Goal: Task Accomplishment & Management: Use online tool/utility

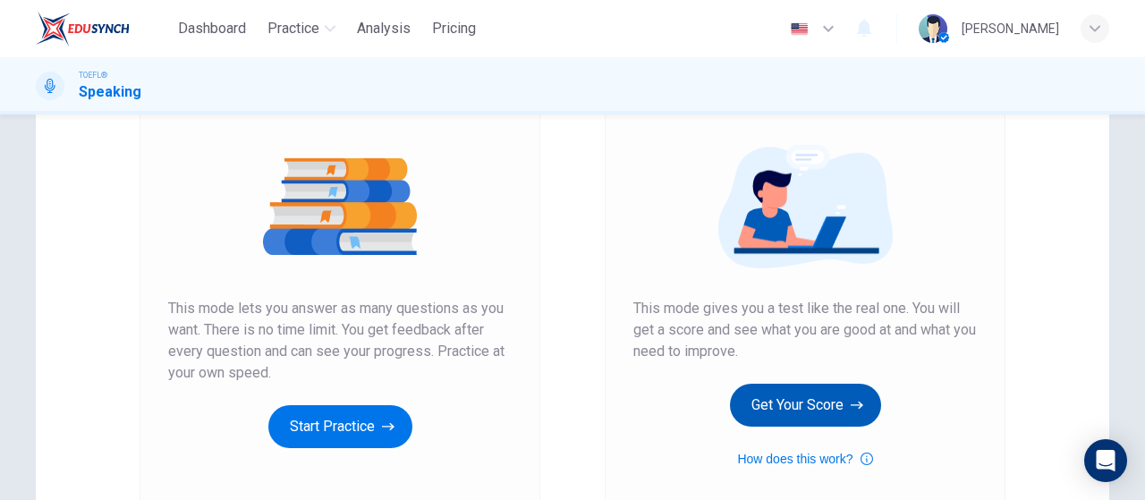
click at [776, 392] on button "Get Your Score" at bounding box center [805, 405] width 151 height 43
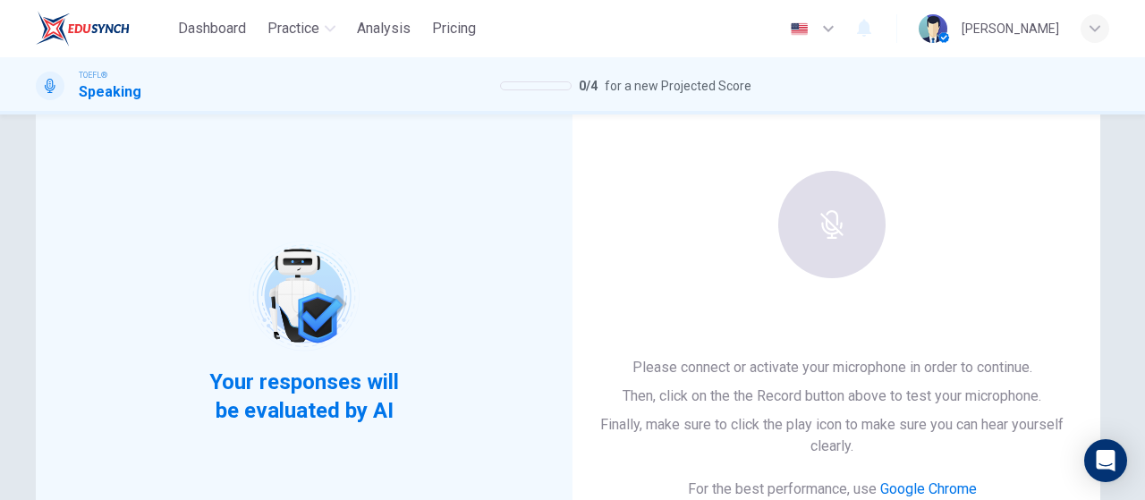
scroll to position [179, 0]
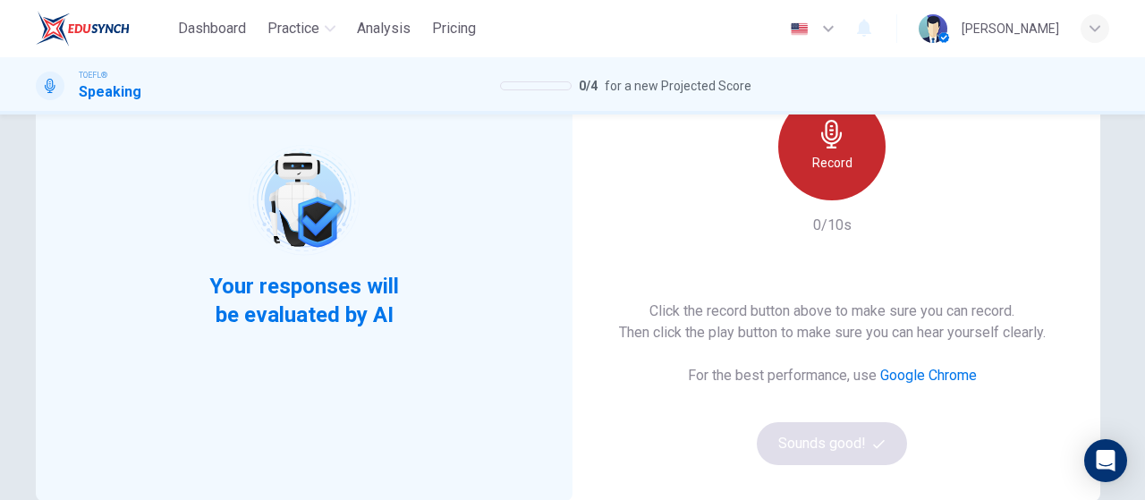
click at [828, 158] on h6 "Record" at bounding box center [832, 162] width 40 height 21
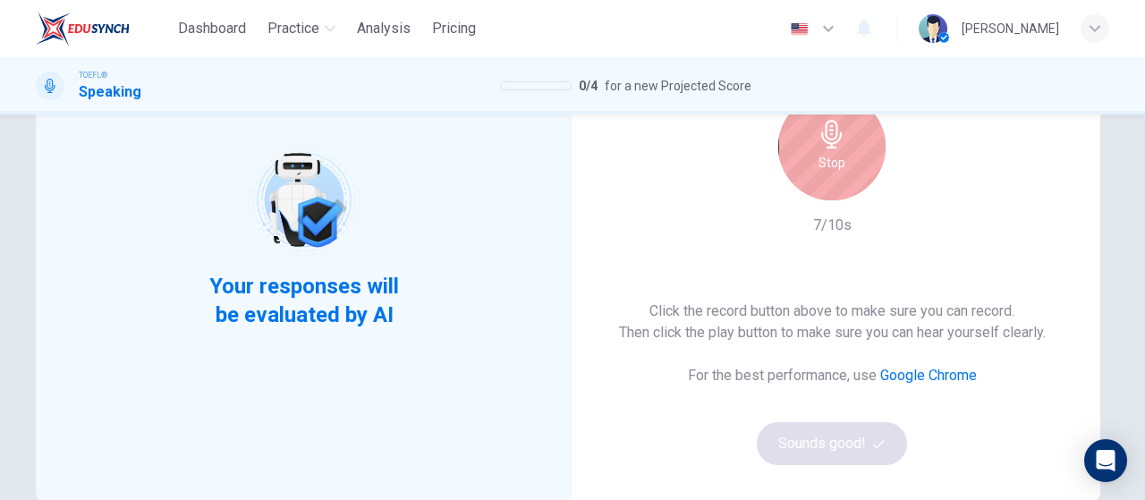
drag, startPoint x: 841, startPoint y: 170, endPoint x: 860, endPoint y: 175, distance: 20.4
click at [841, 170] on div "Stop" at bounding box center [831, 146] width 107 height 107
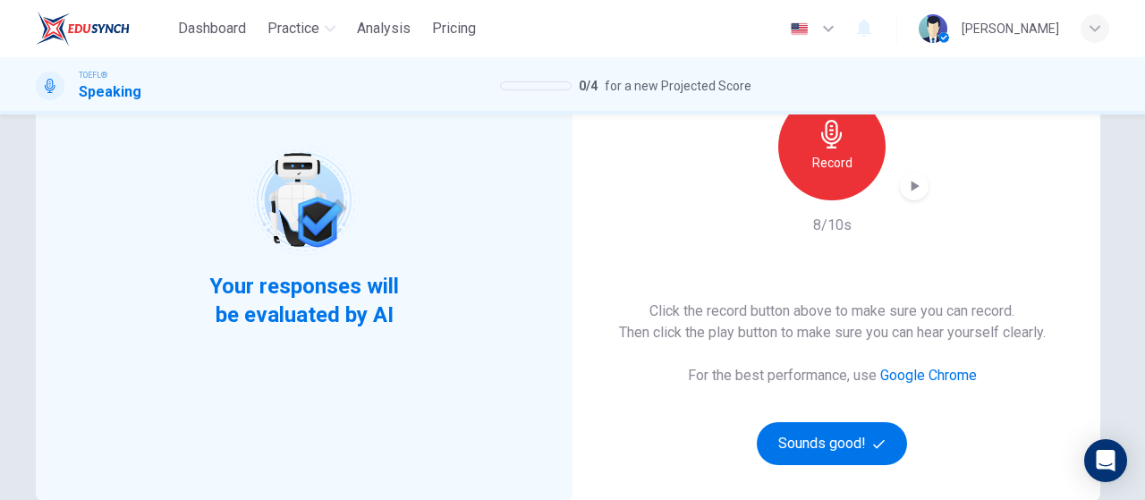
click at [900, 184] on div "button" at bounding box center [914, 186] width 29 height 29
click at [835, 459] on button "Sounds good!" at bounding box center [832, 443] width 150 height 43
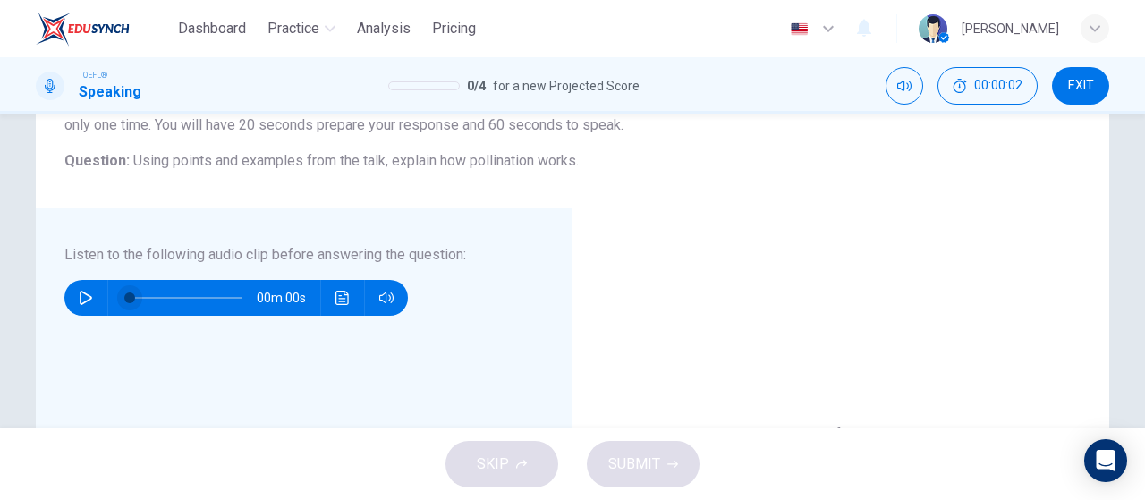
click at [108, 298] on div at bounding box center [182, 298] width 148 height 36
click at [72, 294] on button "button" at bounding box center [86, 298] width 29 height 36
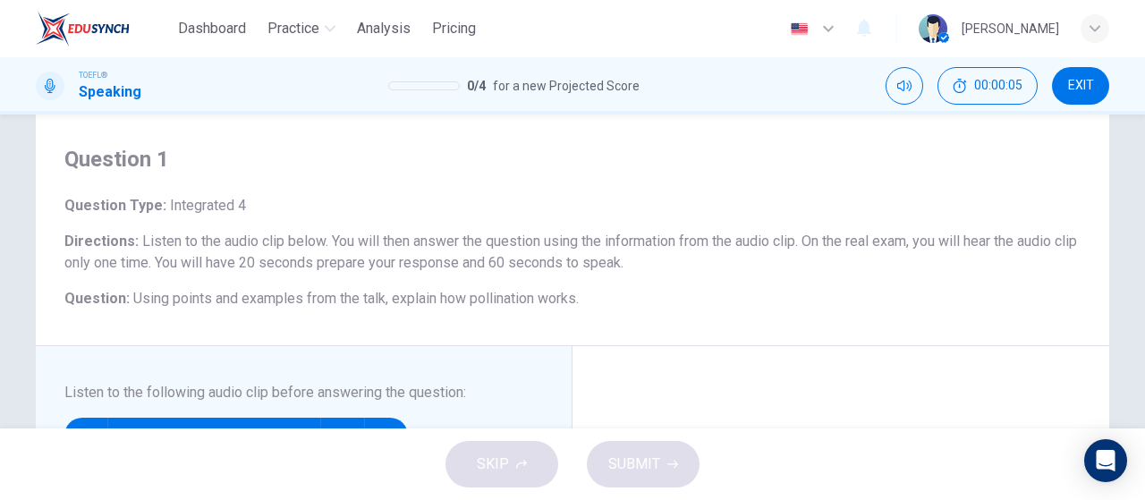
scroll to position [0, 0]
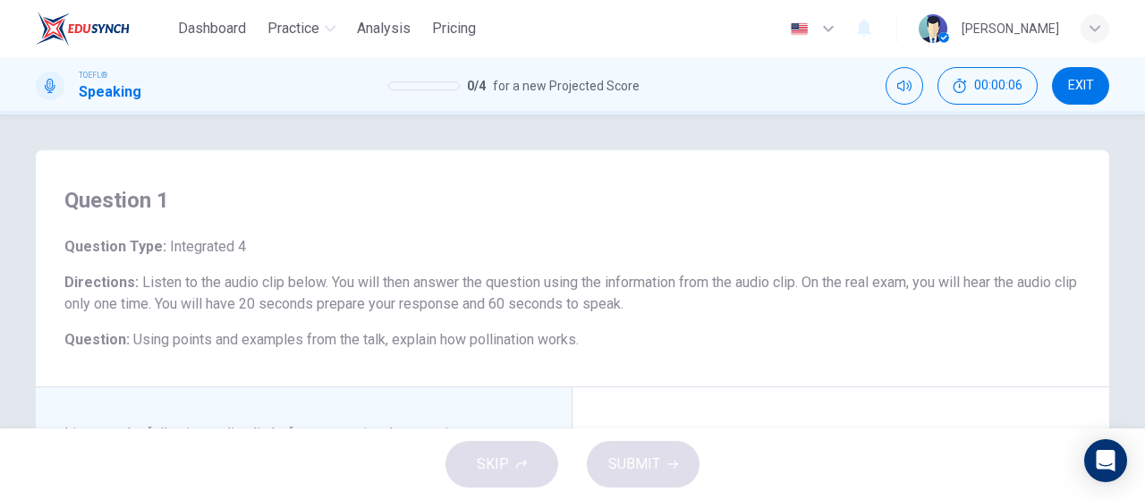
type input "1"
click at [1089, 87] on span "EXIT" at bounding box center [1081, 86] width 26 height 14
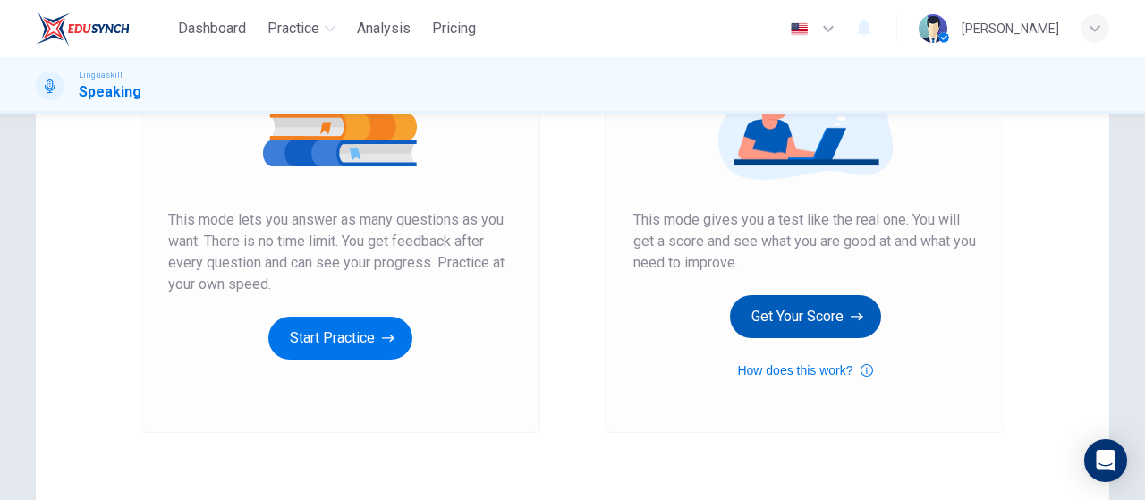
scroll to position [268, 0]
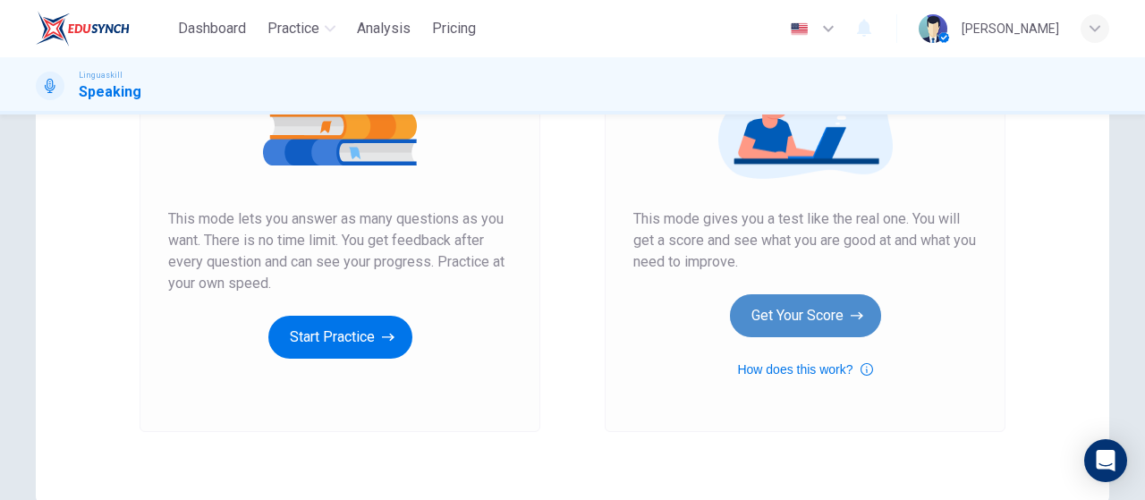
click at [816, 300] on button "Get Your Score" at bounding box center [805, 315] width 151 height 43
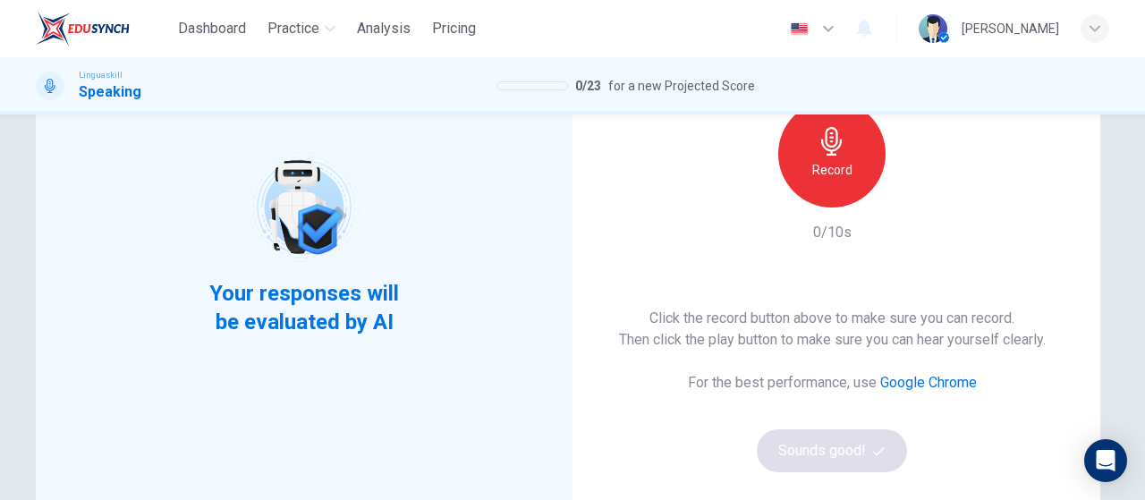
scroll to position [179, 0]
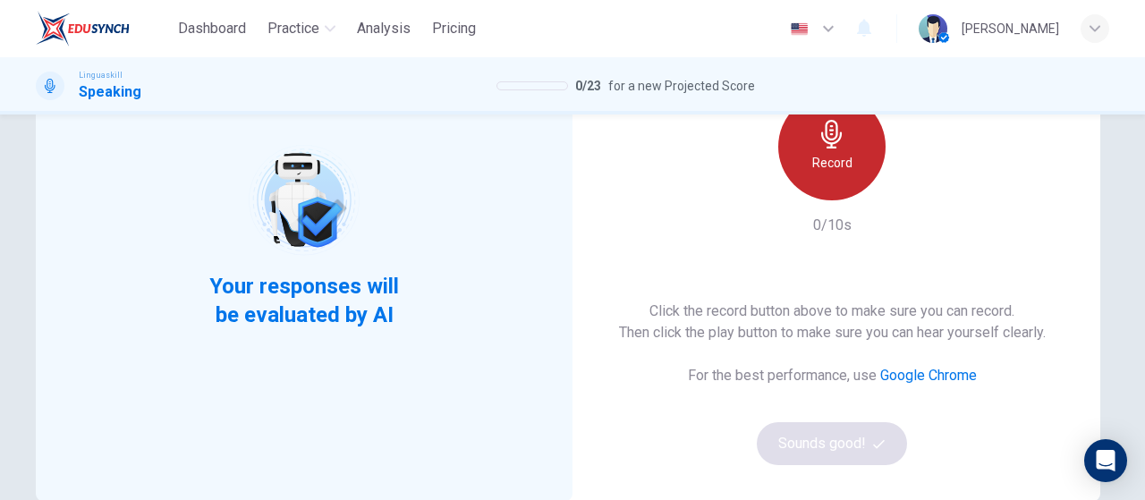
click at [830, 140] on icon "button" at bounding box center [832, 134] width 29 height 29
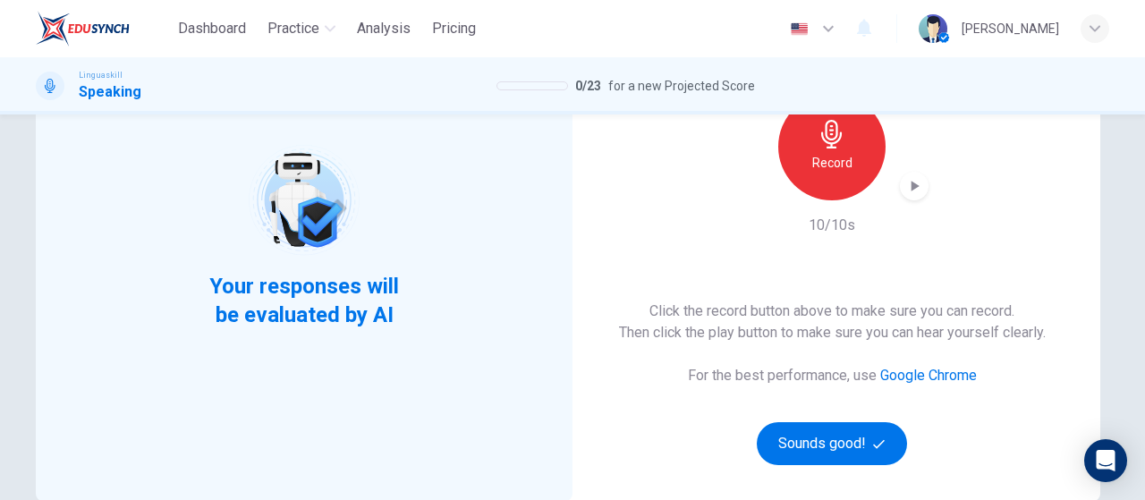
click at [892, 186] on div "Record" at bounding box center [831, 146] width 193 height 107
click at [911, 189] on icon "button" at bounding box center [914, 186] width 18 height 18
click at [814, 457] on button "Sounds good!" at bounding box center [832, 443] width 150 height 43
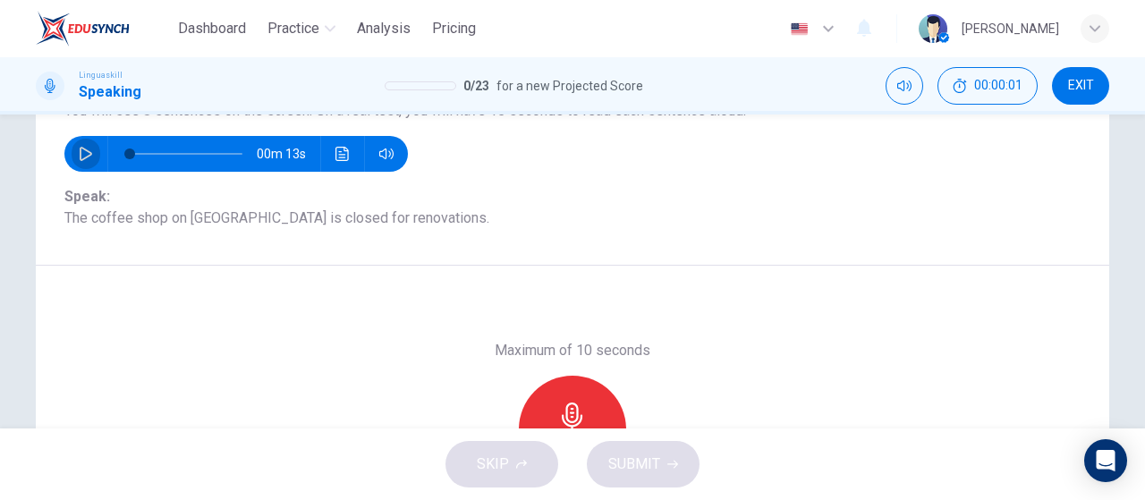
click at [77, 161] on button "button" at bounding box center [86, 154] width 29 height 36
click at [72, 152] on button "button" at bounding box center [86, 154] width 29 height 36
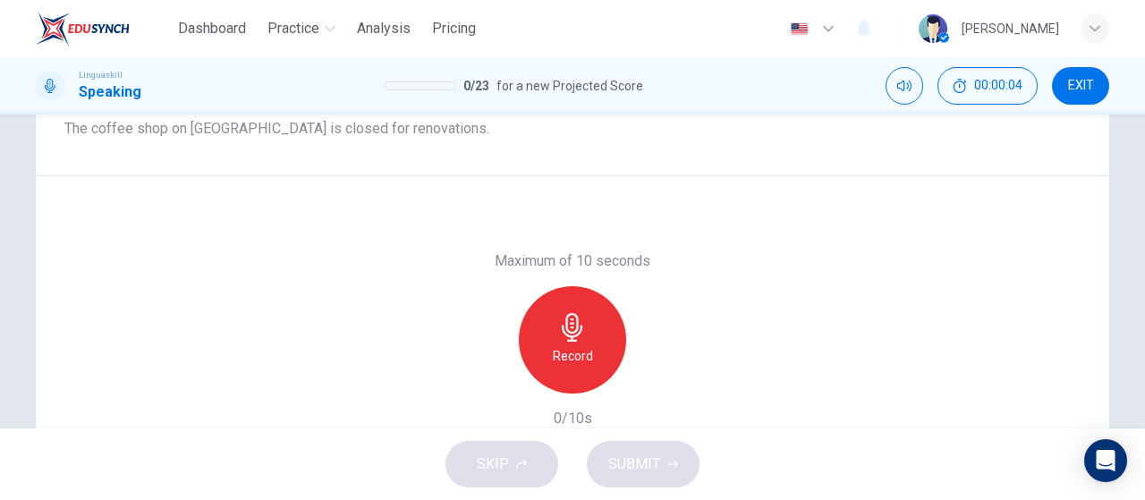
click at [559, 355] on h6 "Record" at bounding box center [573, 355] width 40 height 21
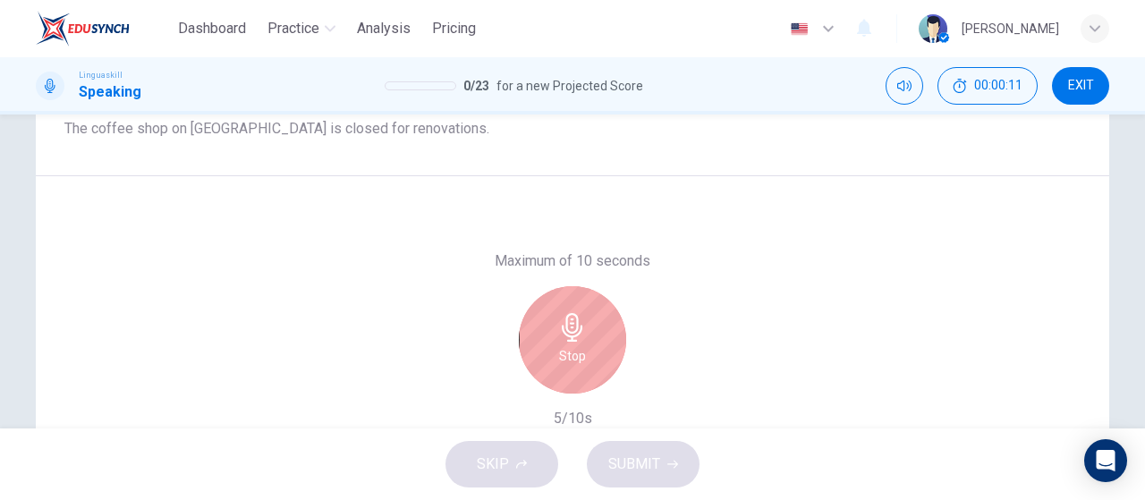
click at [572, 370] on div "Stop" at bounding box center [572, 339] width 107 height 107
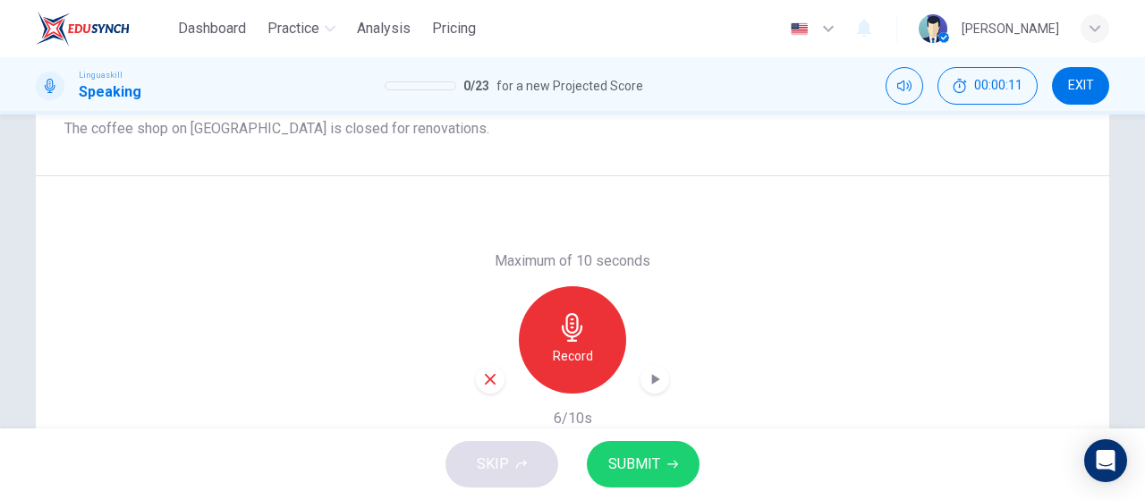
click at [652, 377] on icon "button" at bounding box center [656, 379] width 8 height 11
click at [645, 470] on span "SUBMIT" at bounding box center [634, 464] width 52 height 25
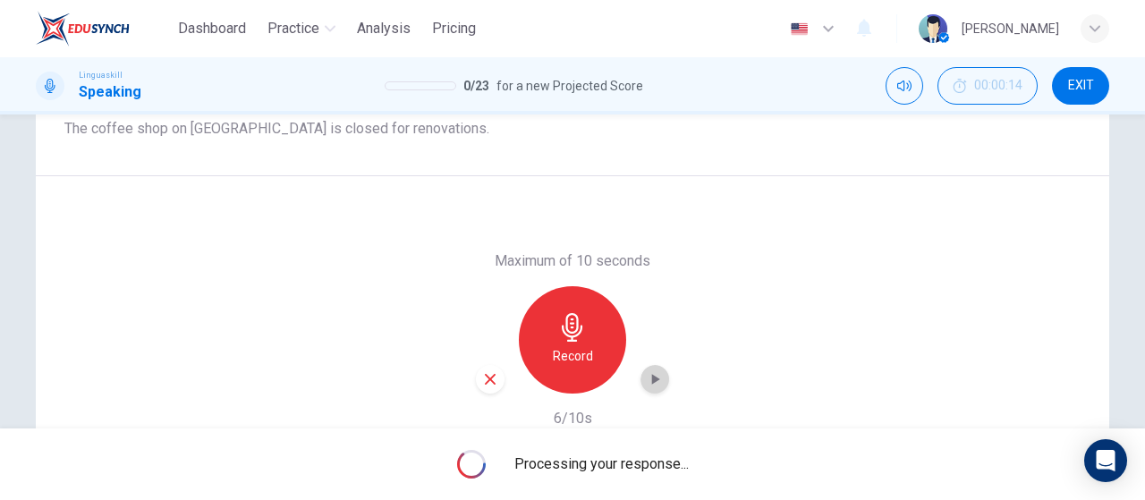
click at [652, 382] on icon "button" at bounding box center [656, 379] width 8 height 11
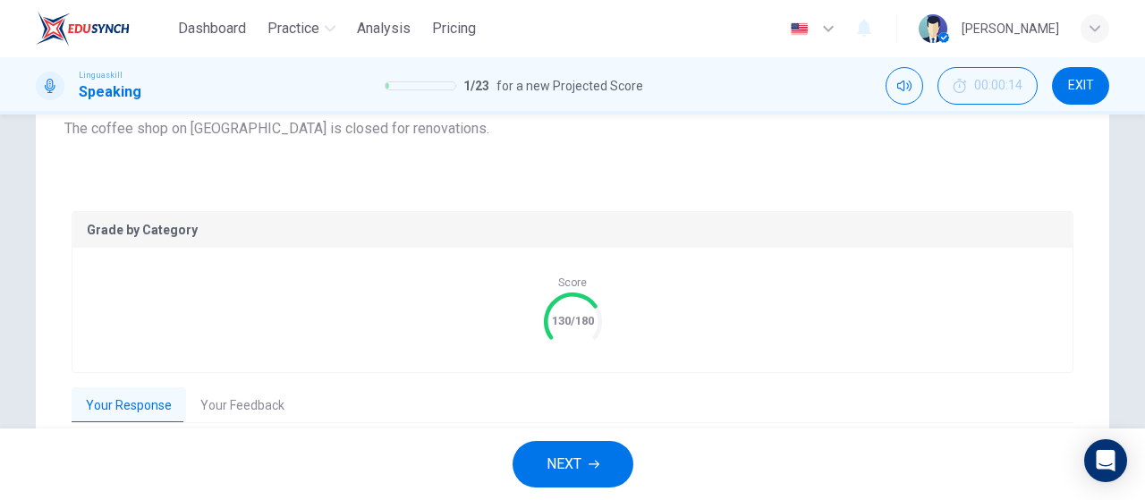
type input "0"
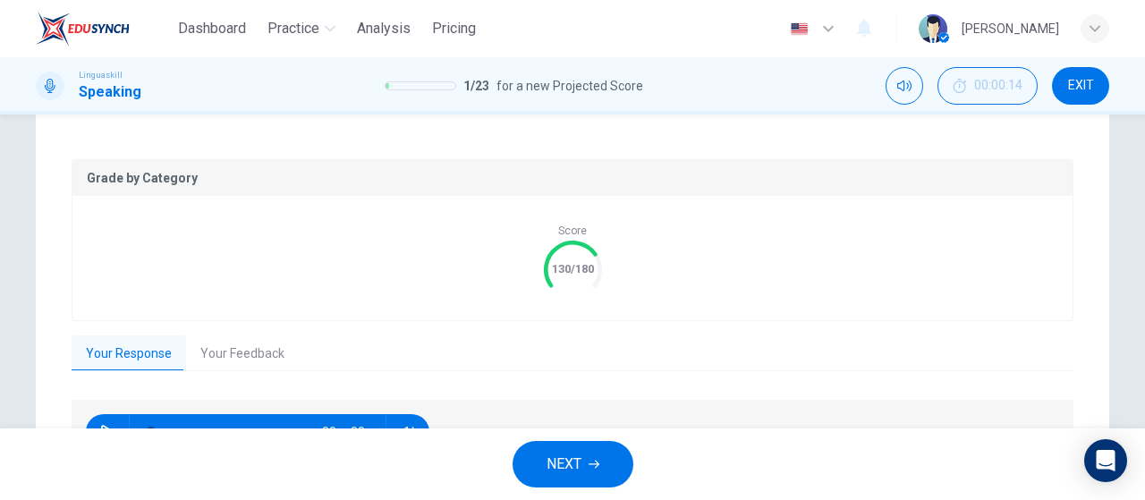
scroll to position [358, 0]
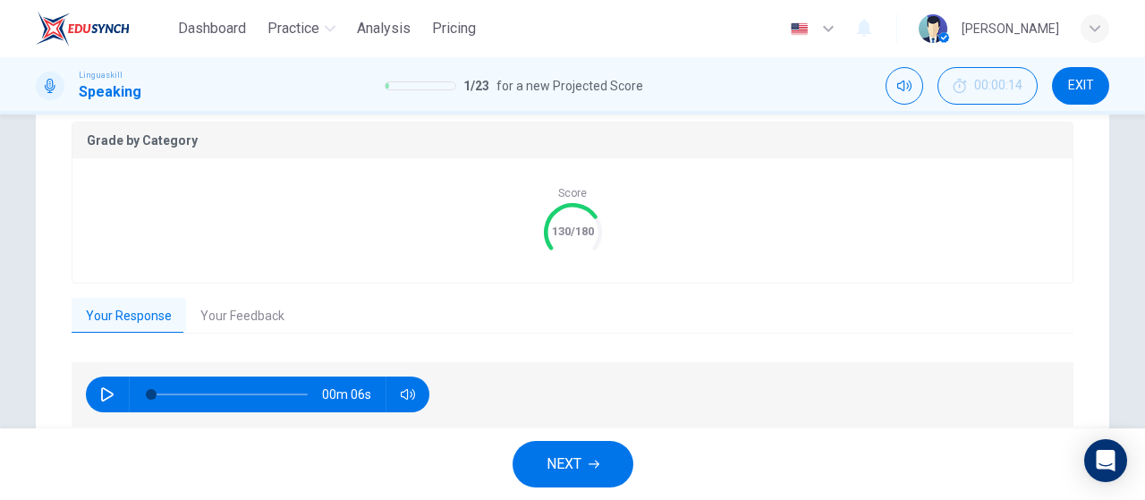
drag, startPoint x: 281, startPoint y: 276, endPoint x: 279, endPoint y: 287, distance: 10.9
click at [281, 282] on div "Score 130/180" at bounding box center [572, 220] width 1000 height 124
click at [233, 327] on button "Your Feedback" at bounding box center [242, 317] width 113 height 38
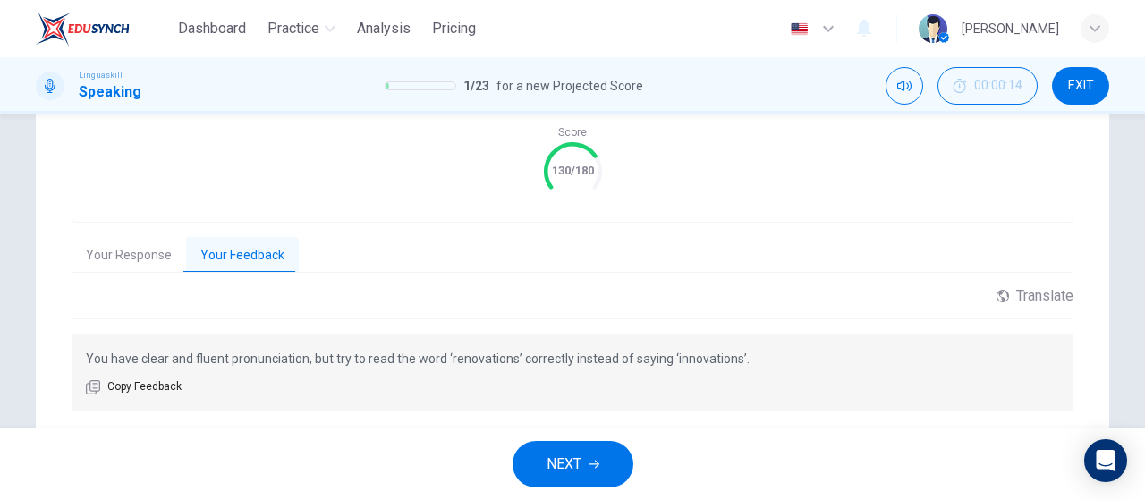
scroll to position [447, 0]
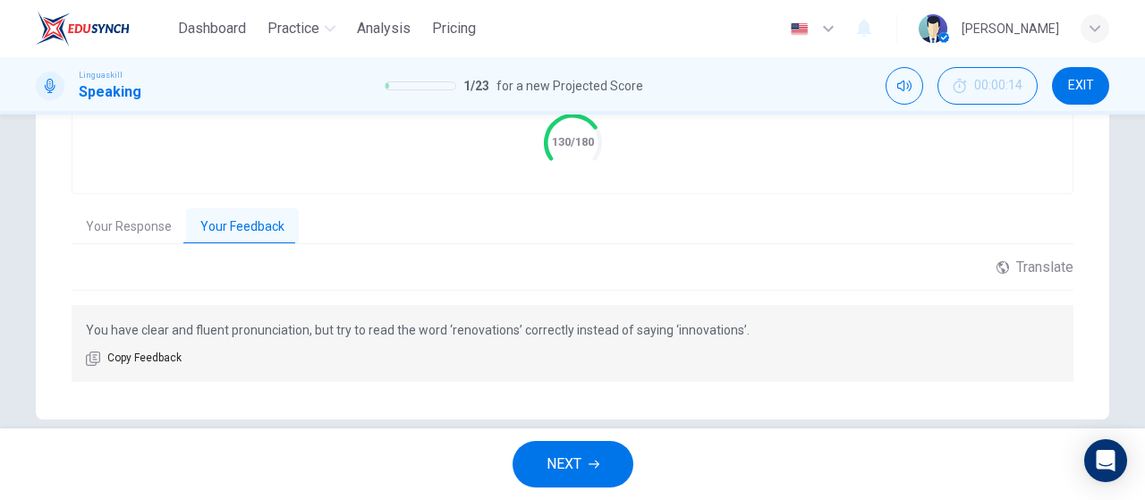
click at [598, 456] on button "NEXT" at bounding box center [573, 464] width 121 height 47
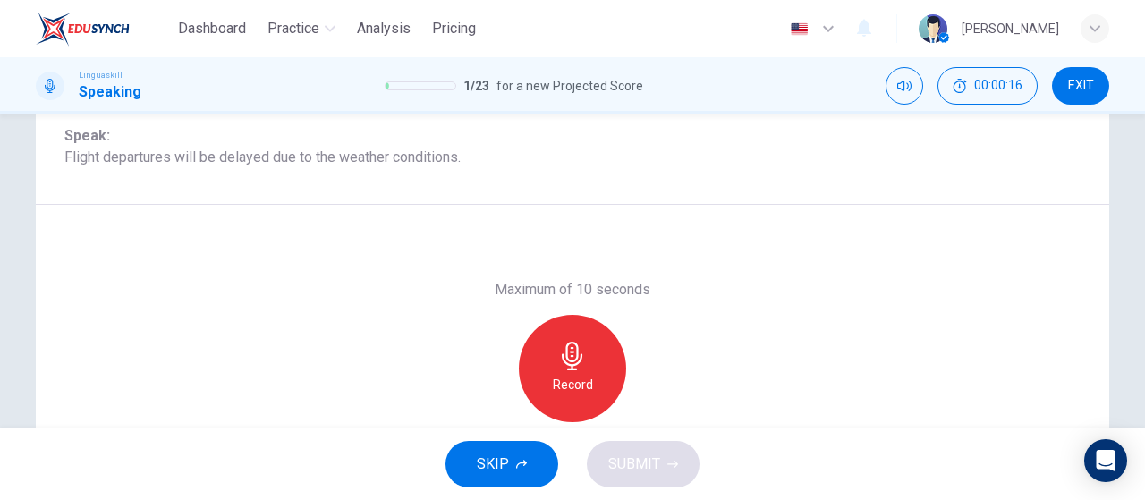
scroll to position [200, 0]
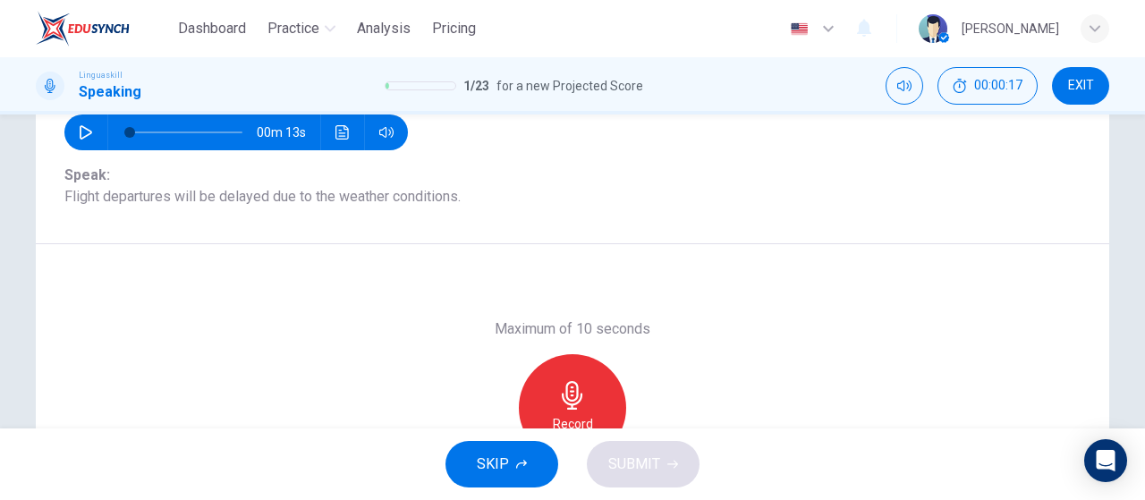
click at [547, 380] on div "Record" at bounding box center [572, 407] width 107 height 107
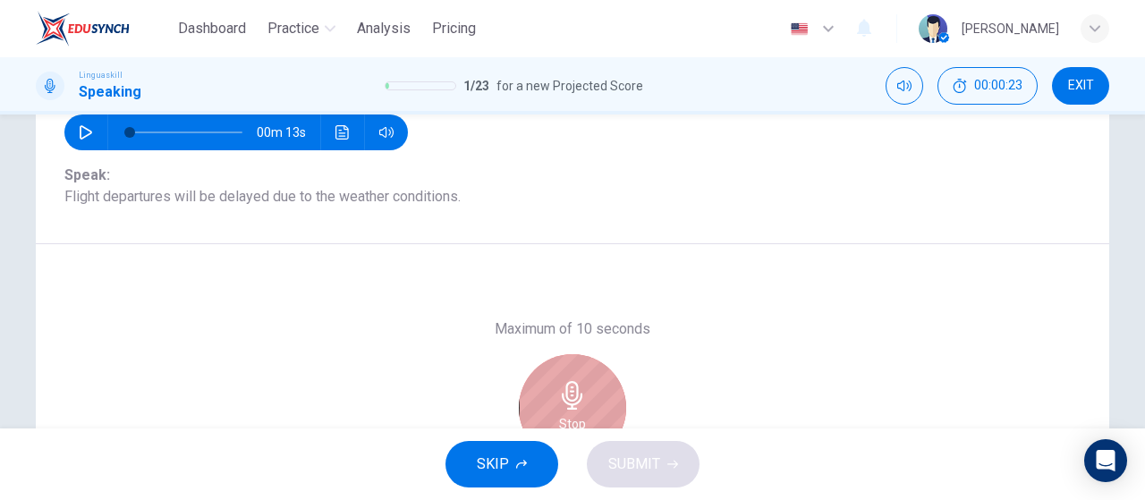
click at [562, 364] on div "Stop" at bounding box center [572, 407] width 107 height 107
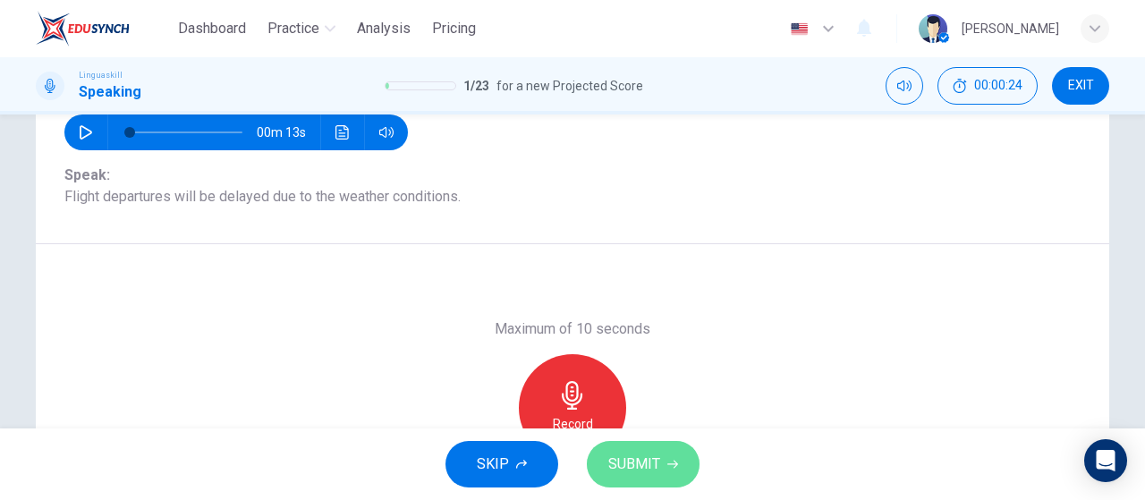
drag, startPoint x: 628, startPoint y: 458, endPoint x: 648, endPoint y: 414, distance: 48.4
click at [628, 457] on span "SUBMIT" at bounding box center [634, 464] width 52 height 25
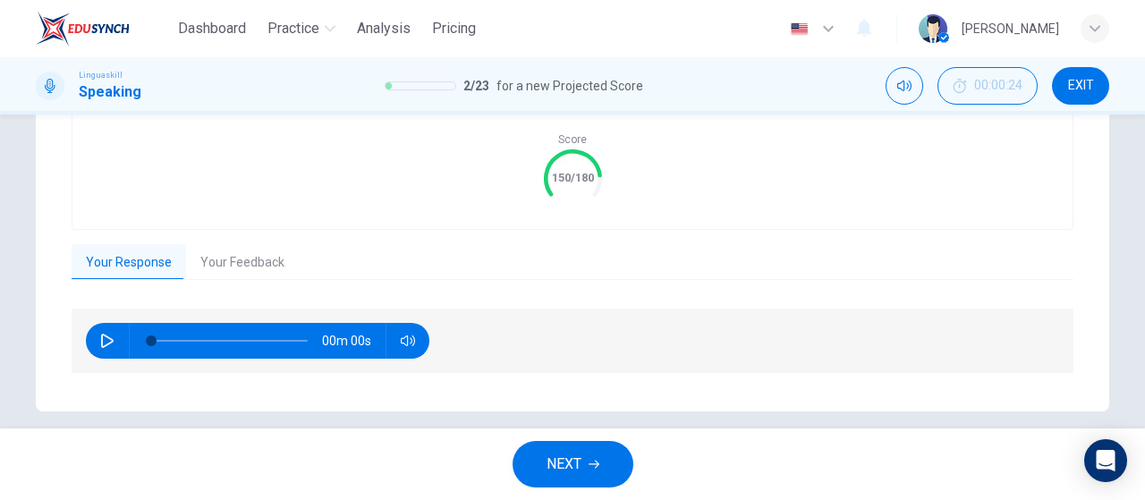
scroll to position [428, 0]
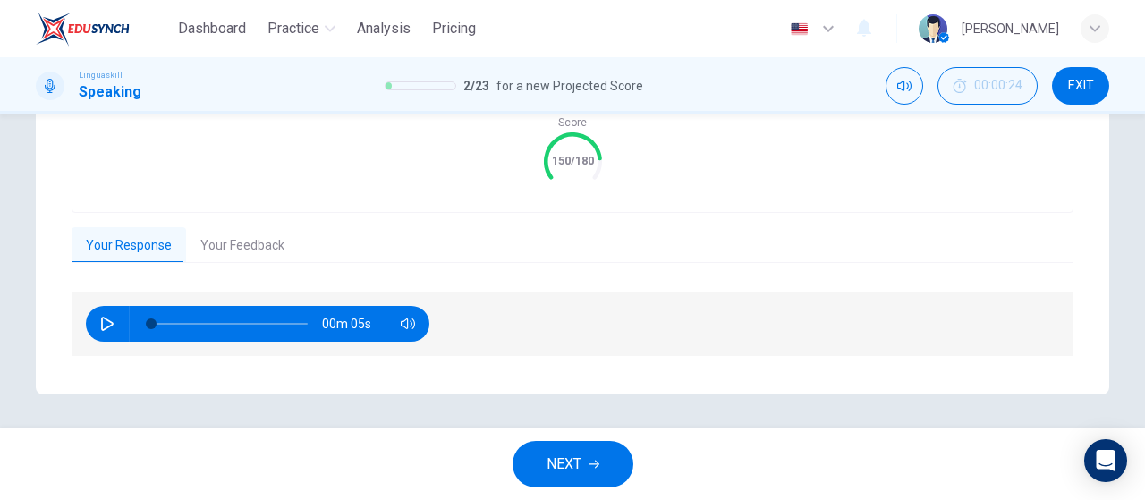
click at [100, 332] on button "button" at bounding box center [107, 324] width 29 height 36
type input "0"
click at [234, 251] on button "Your Feedback" at bounding box center [242, 246] width 113 height 38
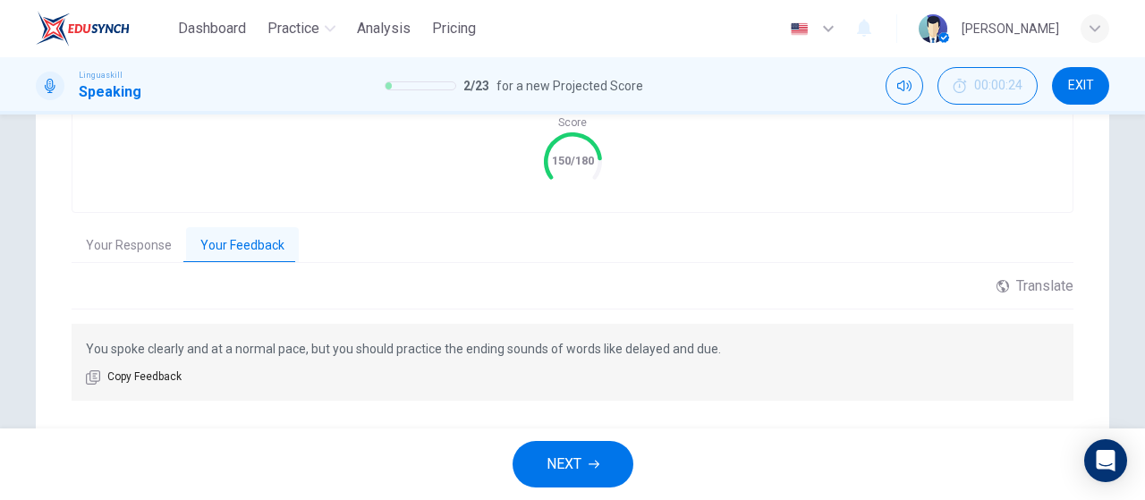
click at [599, 455] on button "NEXT" at bounding box center [573, 464] width 121 height 47
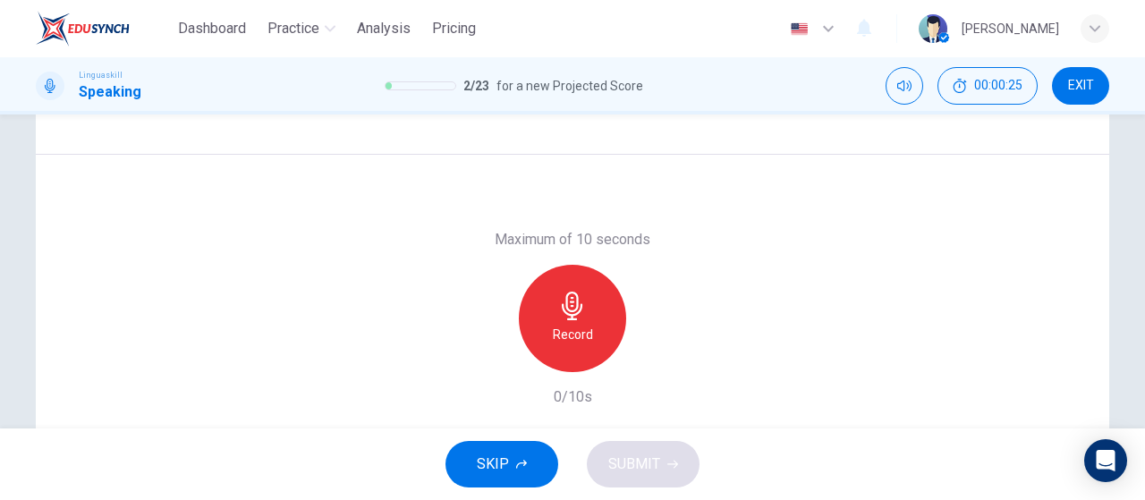
scroll to position [200, 0]
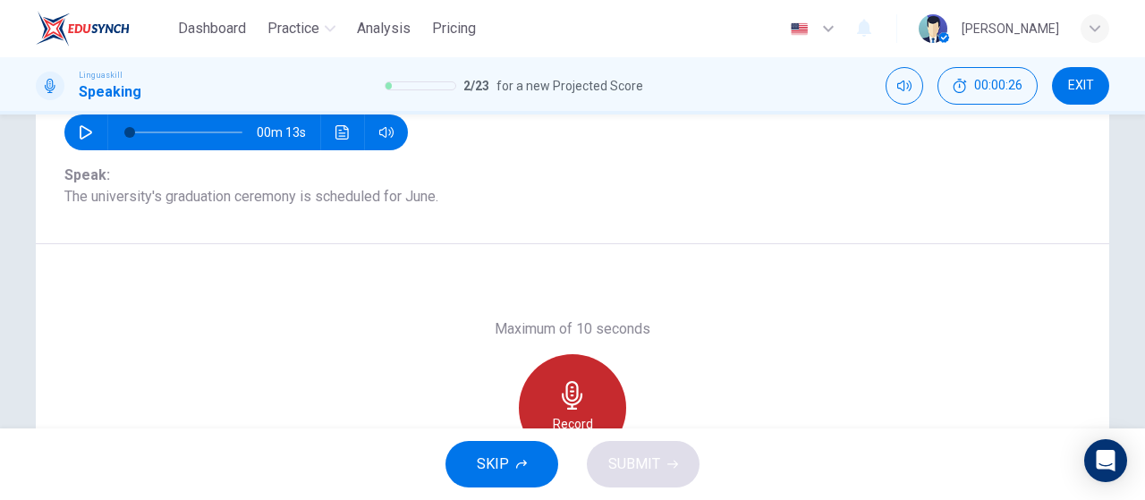
click at [572, 384] on icon "button" at bounding box center [572, 395] width 21 height 29
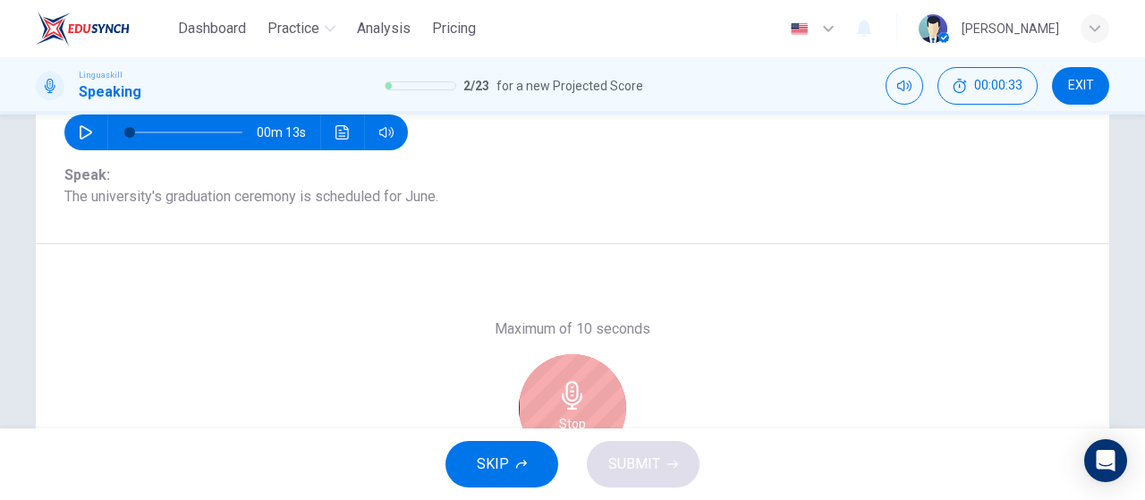
scroll to position [290, 0]
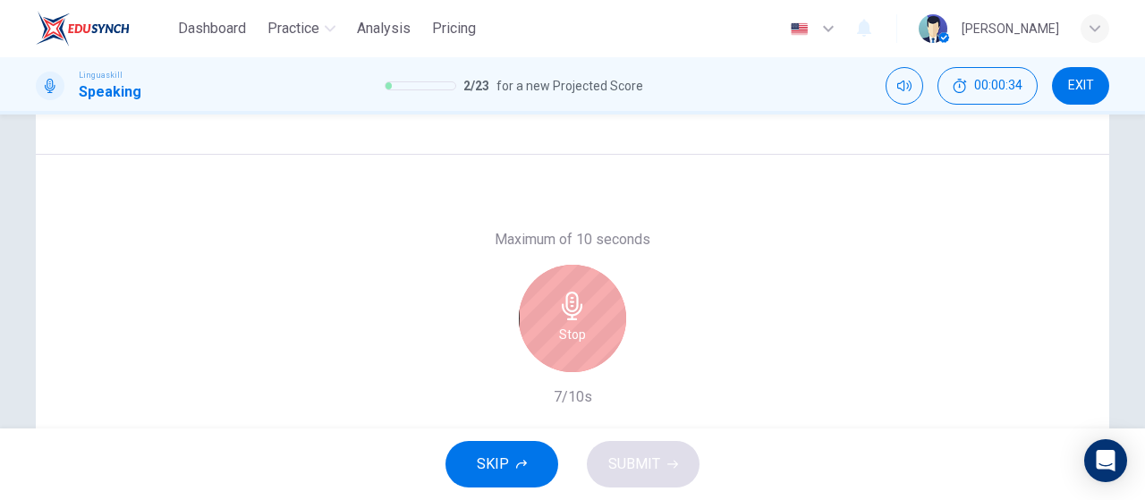
click at [580, 328] on h6 "Stop" at bounding box center [572, 334] width 27 height 21
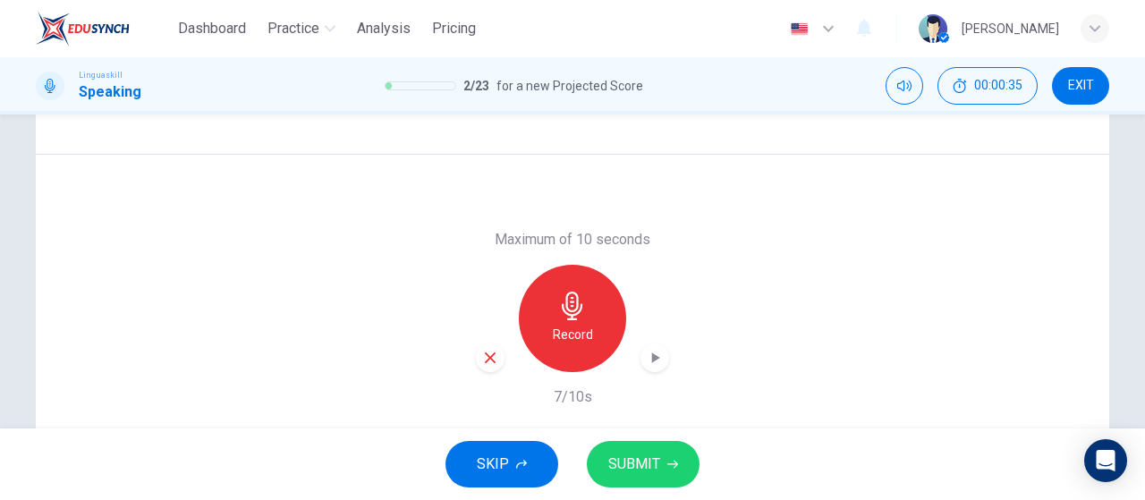
click at [657, 361] on icon "button" at bounding box center [655, 358] width 18 height 18
click at [667, 466] on icon "button" at bounding box center [672, 464] width 11 height 11
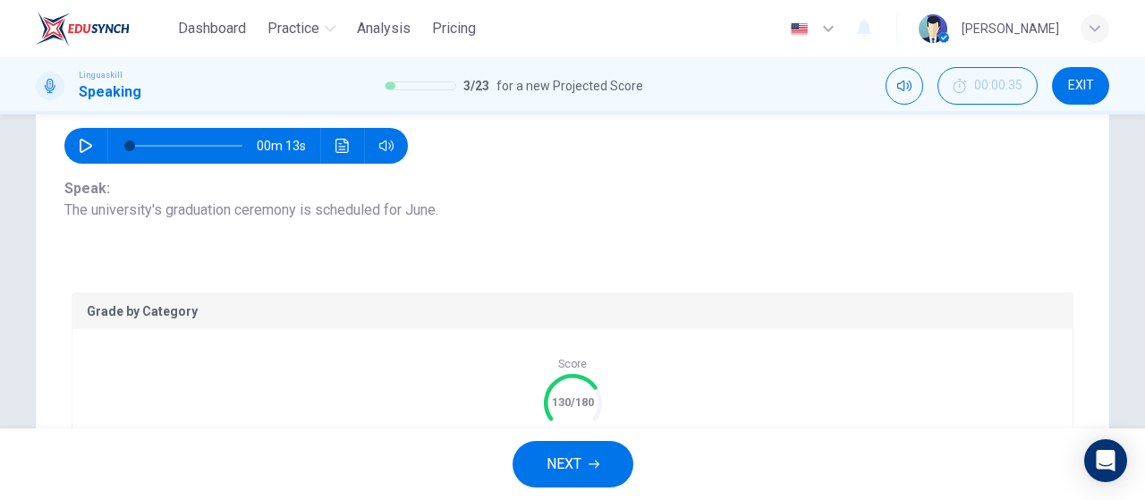
scroll to position [268, 0]
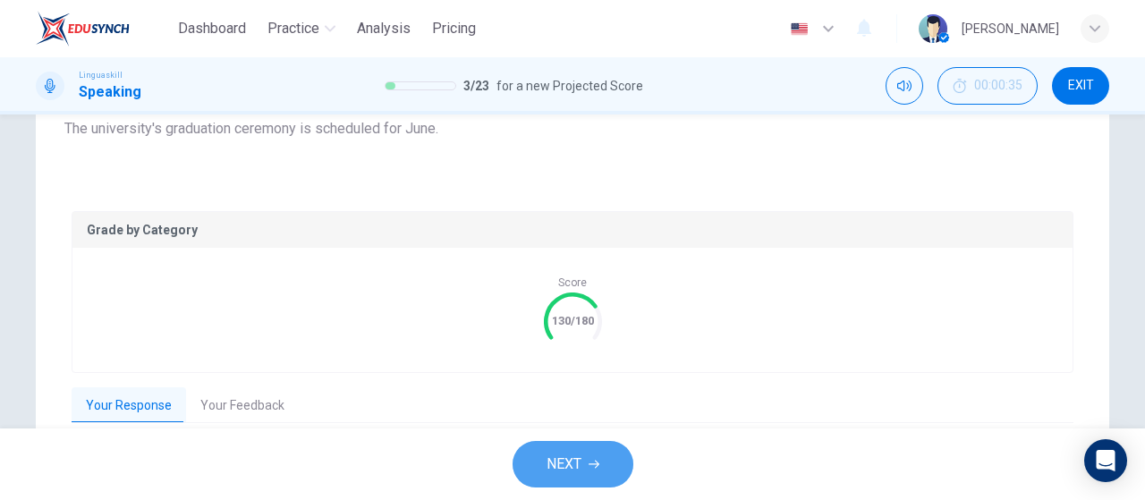
click at [540, 449] on button "NEXT" at bounding box center [573, 464] width 121 height 47
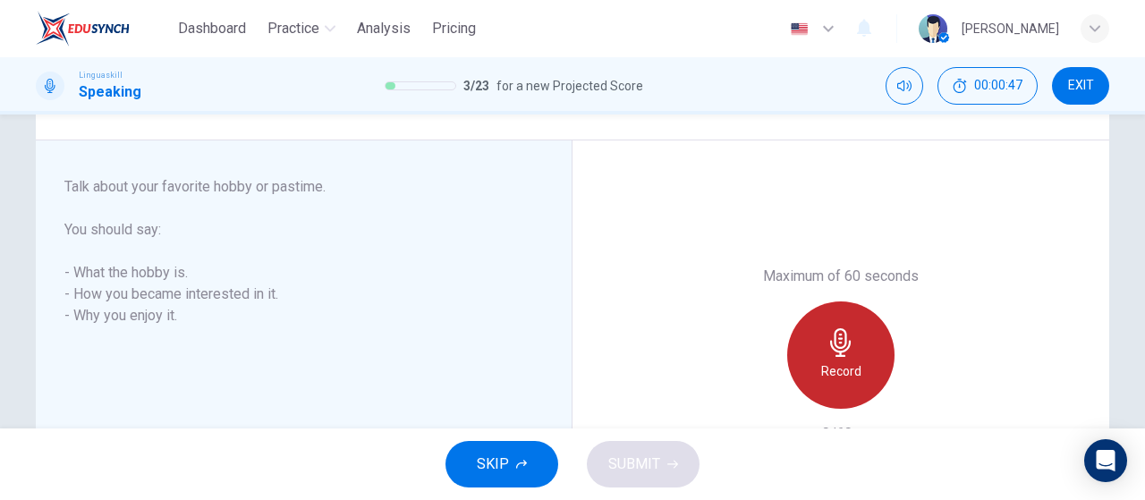
click at [861, 376] on div "Record" at bounding box center [840, 354] width 107 height 107
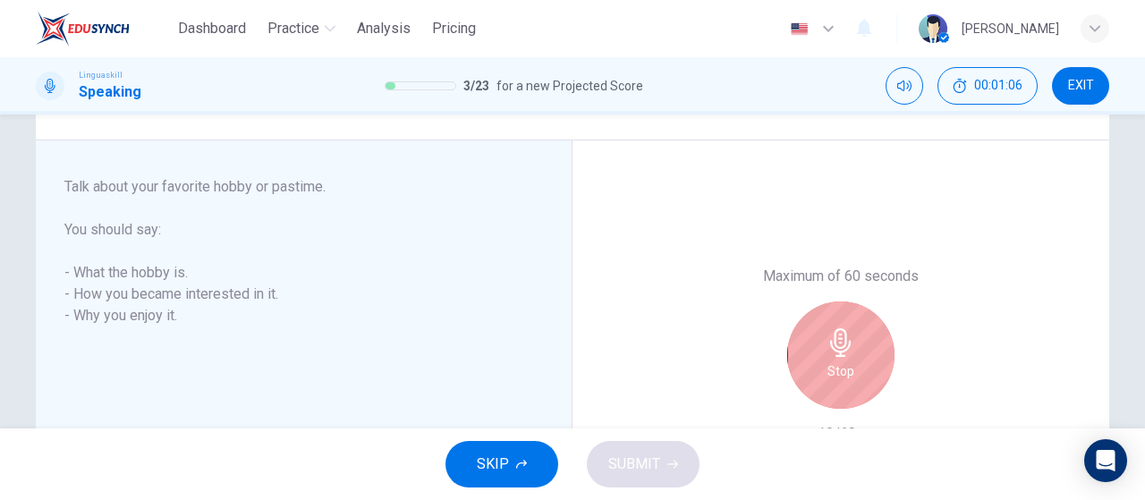
scroll to position [358, 0]
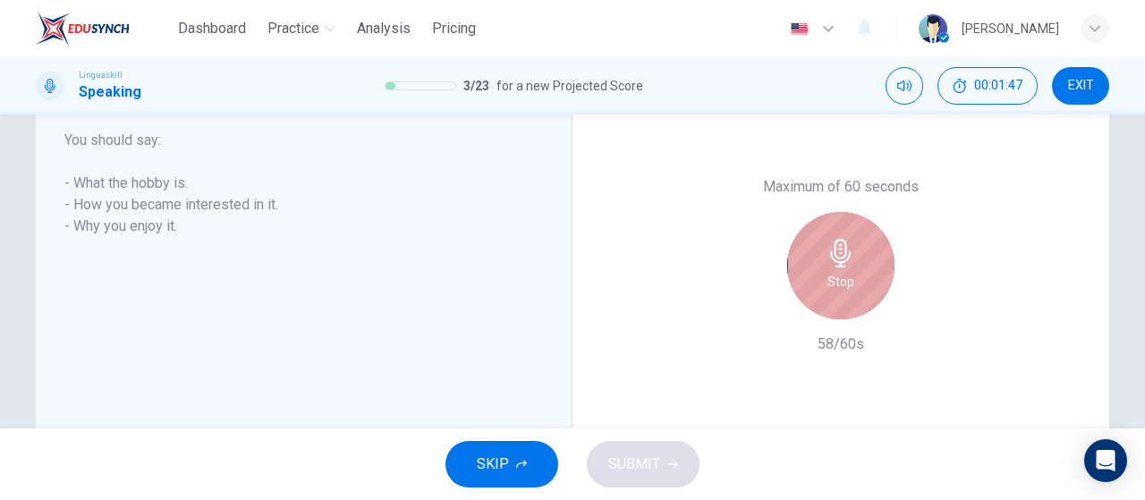
click at [863, 270] on div "Stop" at bounding box center [840, 265] width 107 height 107
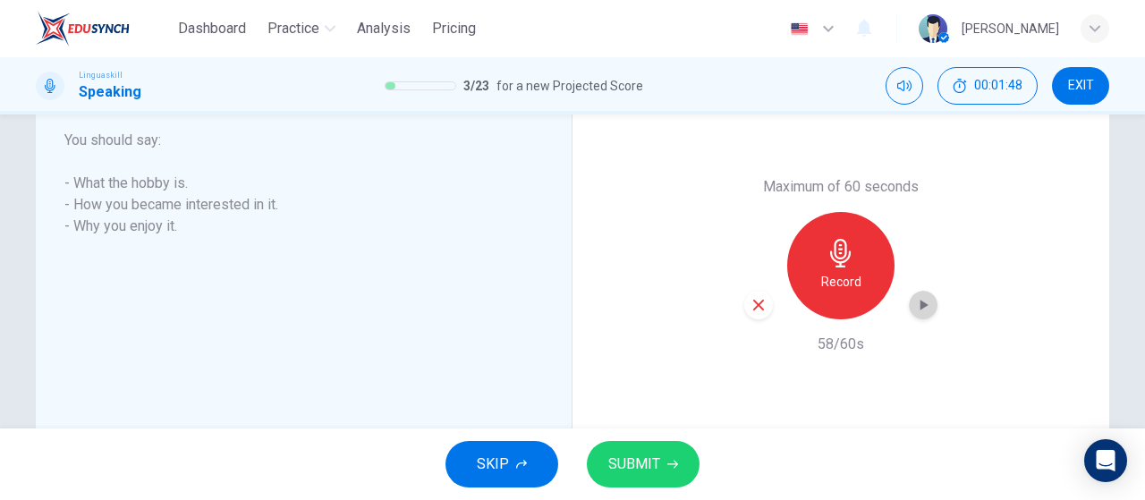
click at [928, 308] on div "button" at bounding box center [923, 305] width 29 height 29
click at [653, 466] on span "SUBMIT" at bounding box center [634, 464] width 52 height 25
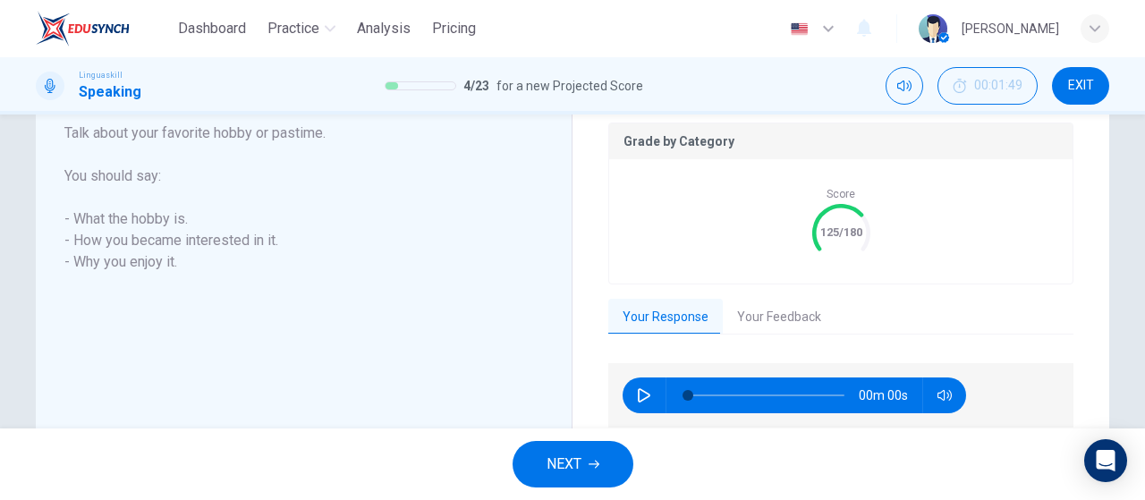
scroll to position [394, 0]
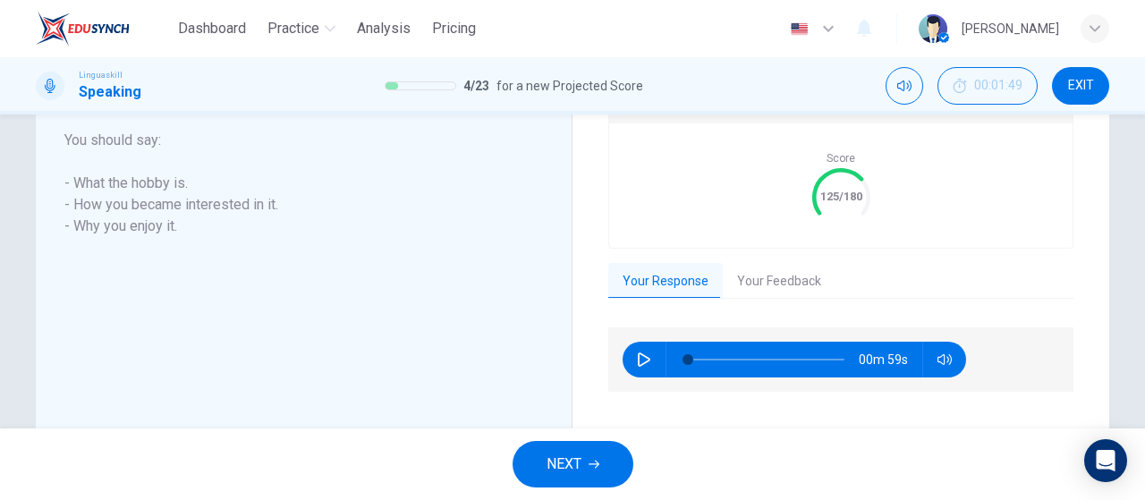
click at [762, 288] on button "Your Feedback" at bounding box center [779, 282] width 113 height 38
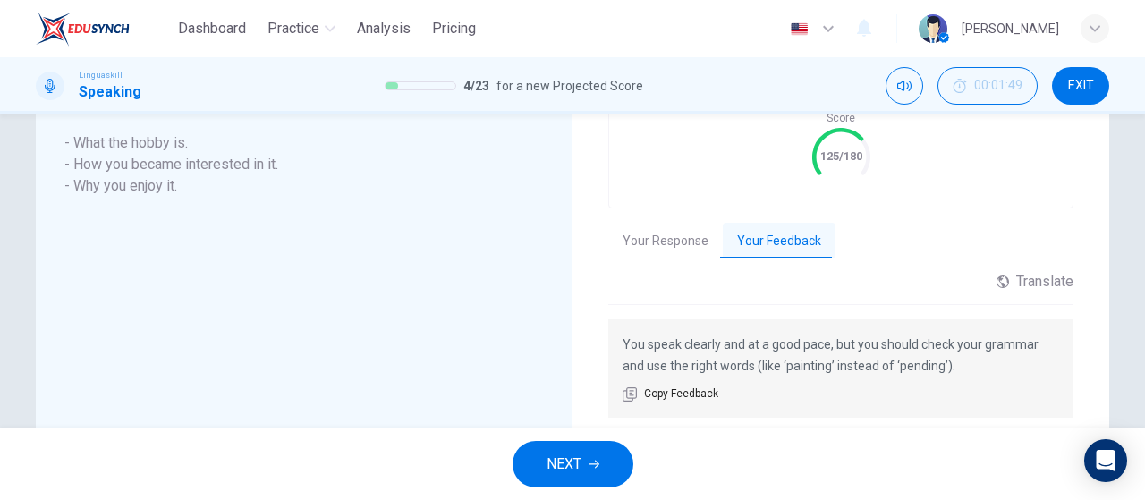
scroll to position [406, 0]
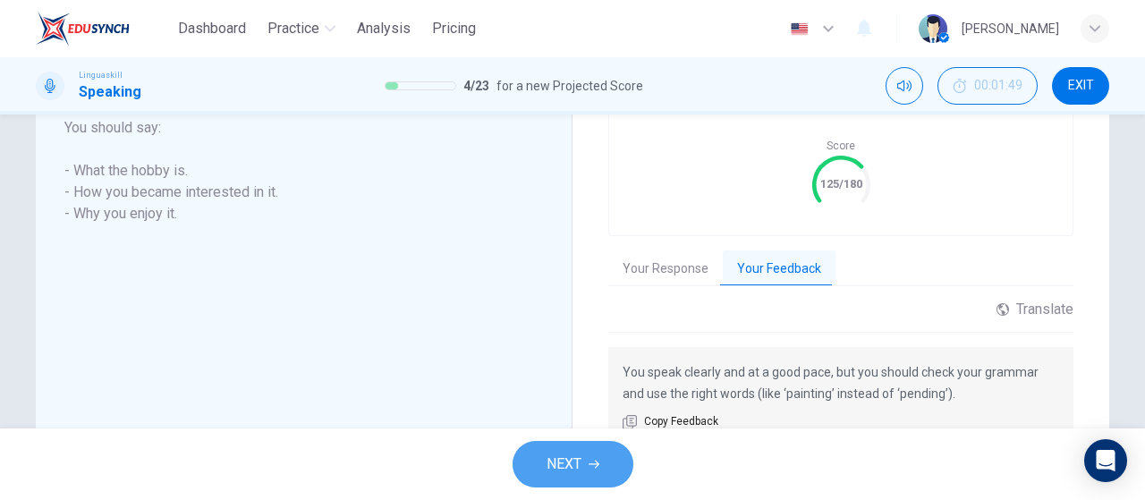
click at [619, 458] on button "NEXT" at bounding box center [573, 464] width 121 height 47
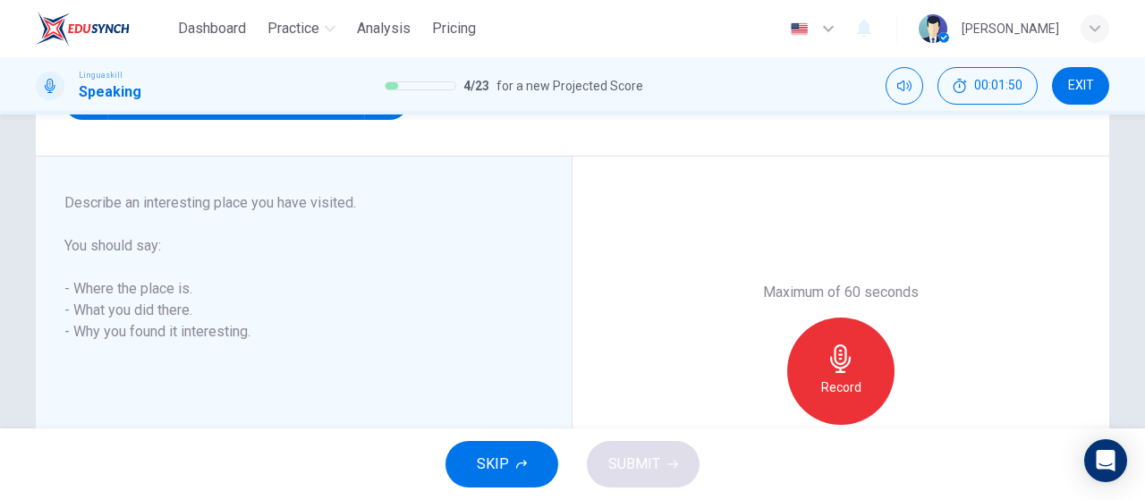
scroll to position [281, 0]
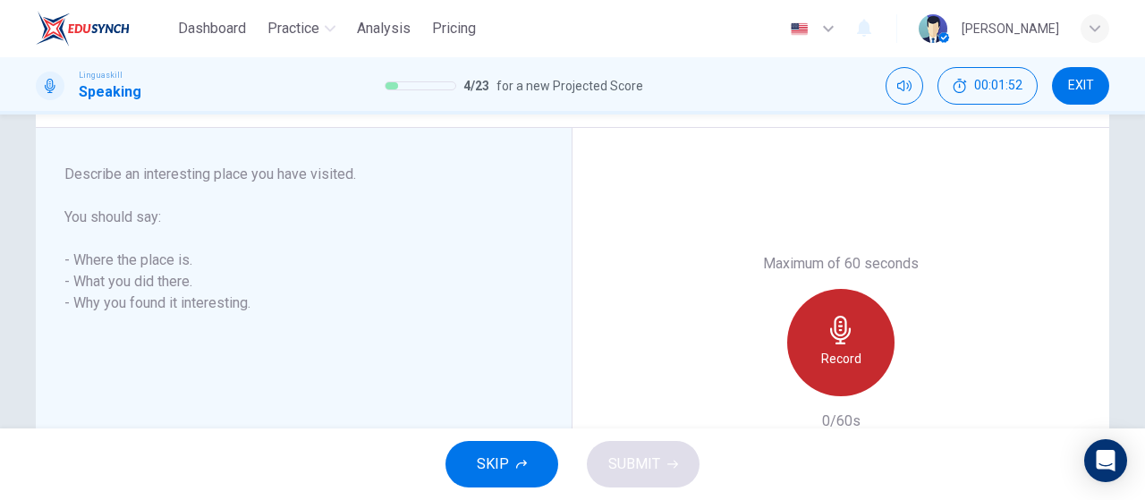
click at [859, 319] on div "Record" at bounding box center [840, 342] width 107 height 107
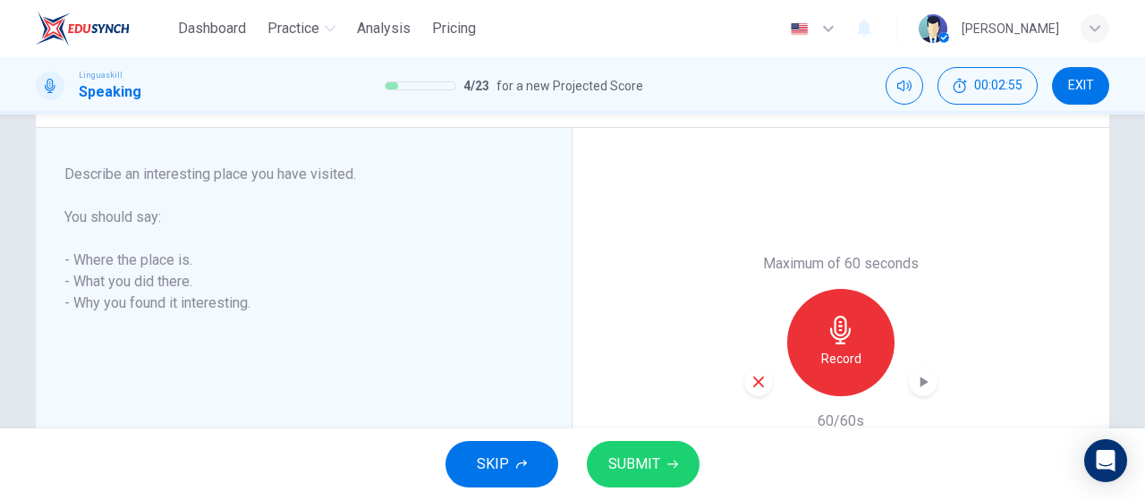
click at [921, 383] on icon "button" at bounding box center [923, 382] width 18 height 18
click at [650, 451] on button "SUBMIT" at bounding box center [643, 464] width 113 height 47
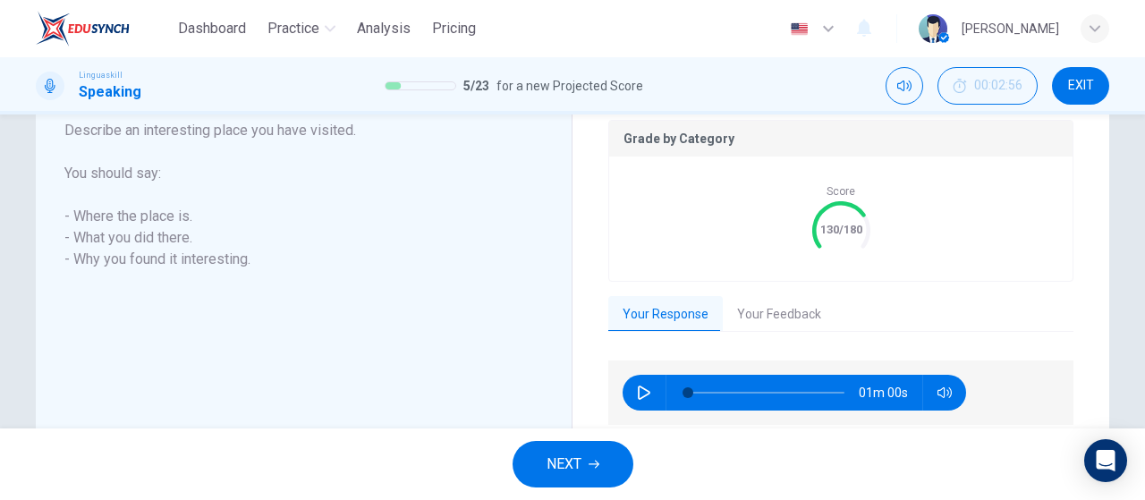
scroll to position [460, 0]
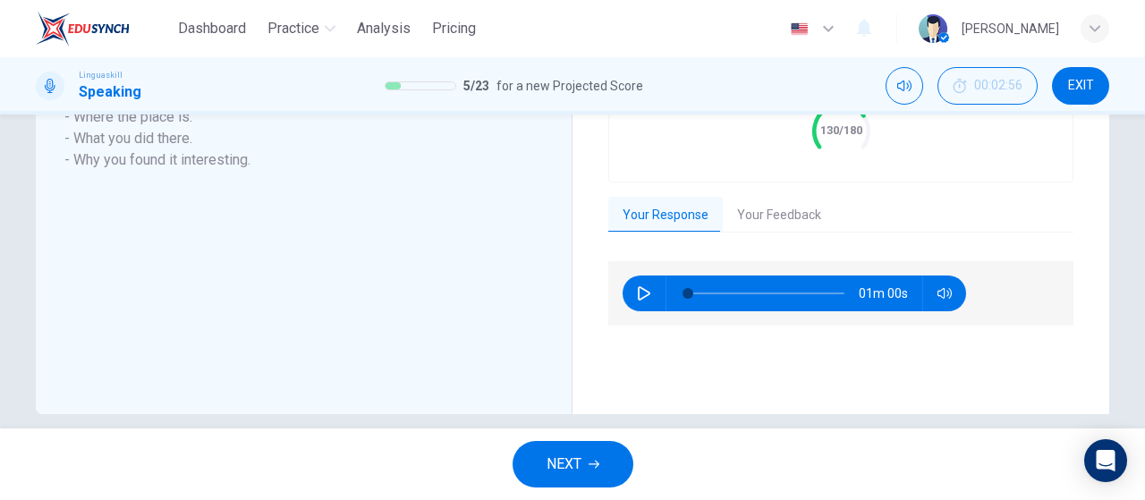
click at [637, 290] on icon "button" at bounding box center [644, 293] width 14 height 14
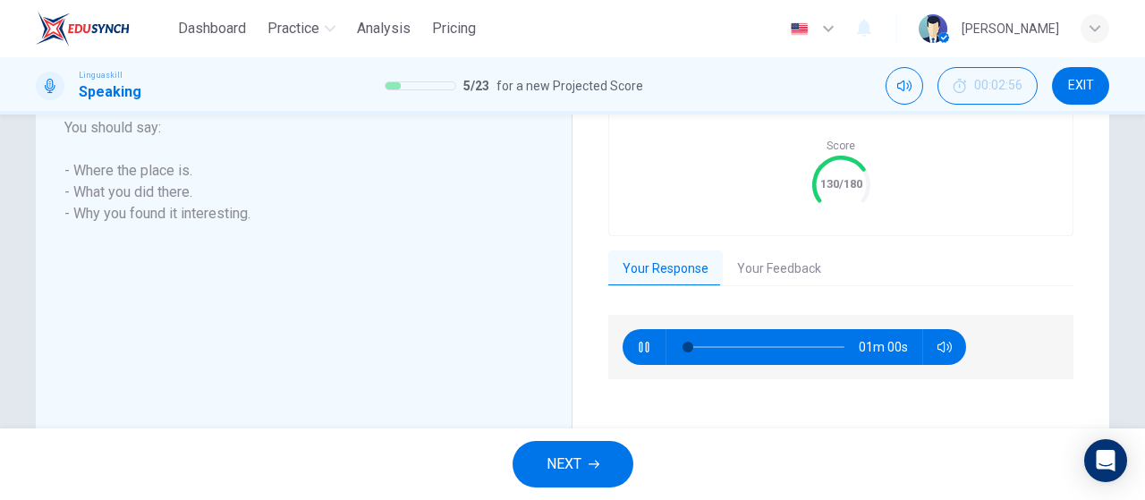
scroll to position [370, 0]
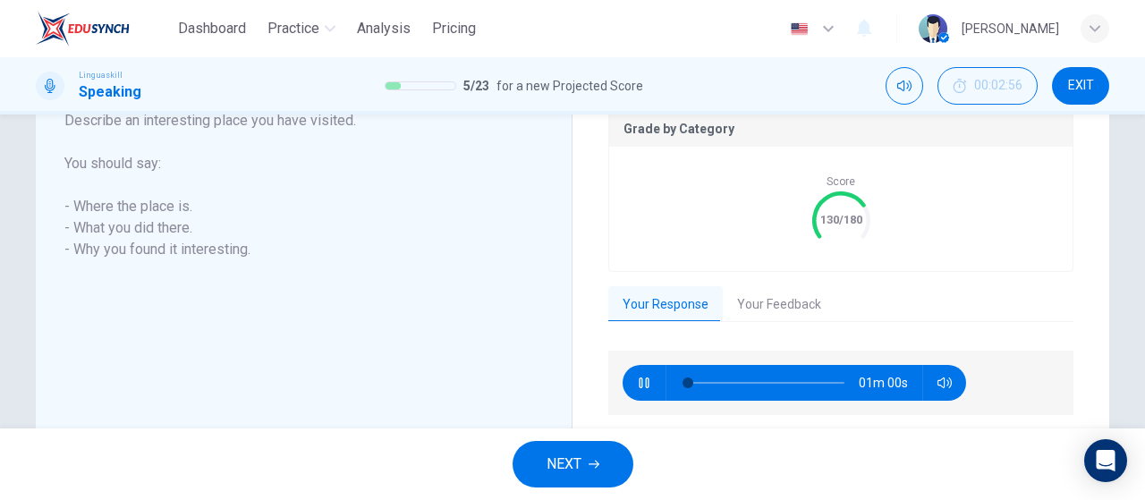
type input "2"
click at [789, 292] on button "Your Feedback" at bounding box center [779, 305] width 113 height 38
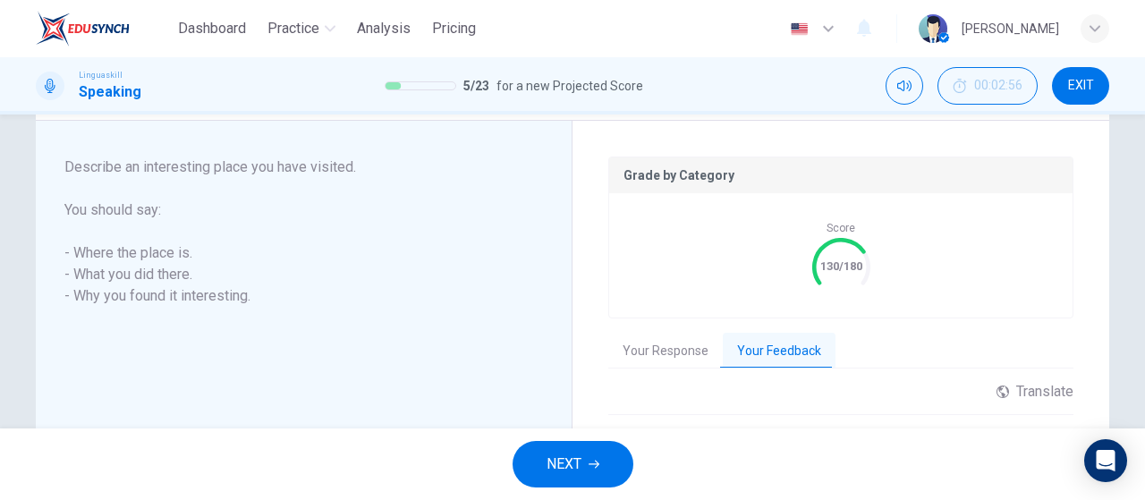
scroll to position [338, 0]
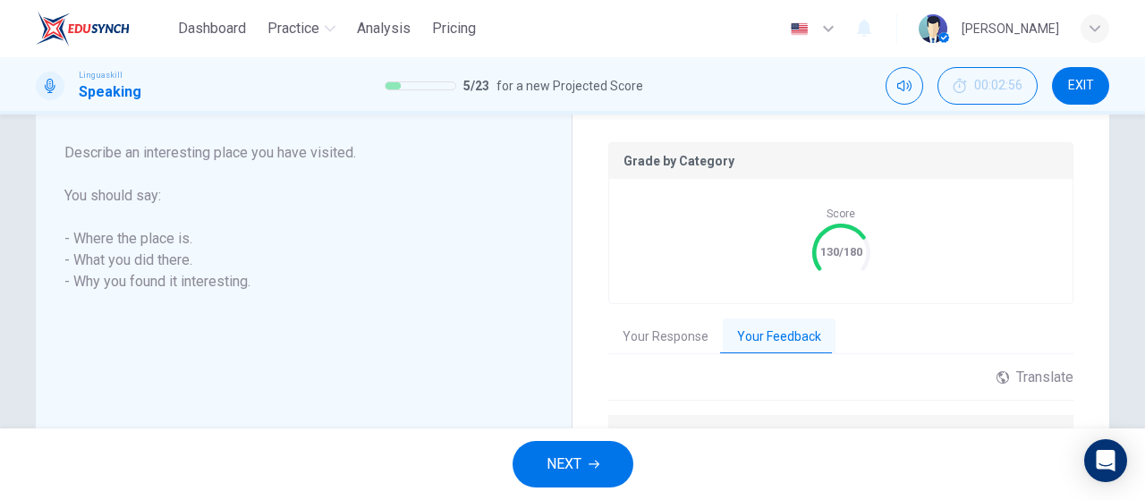
click at [606, 466] on button "NEXT" at bounding box center [573, 464] width 121 height 47
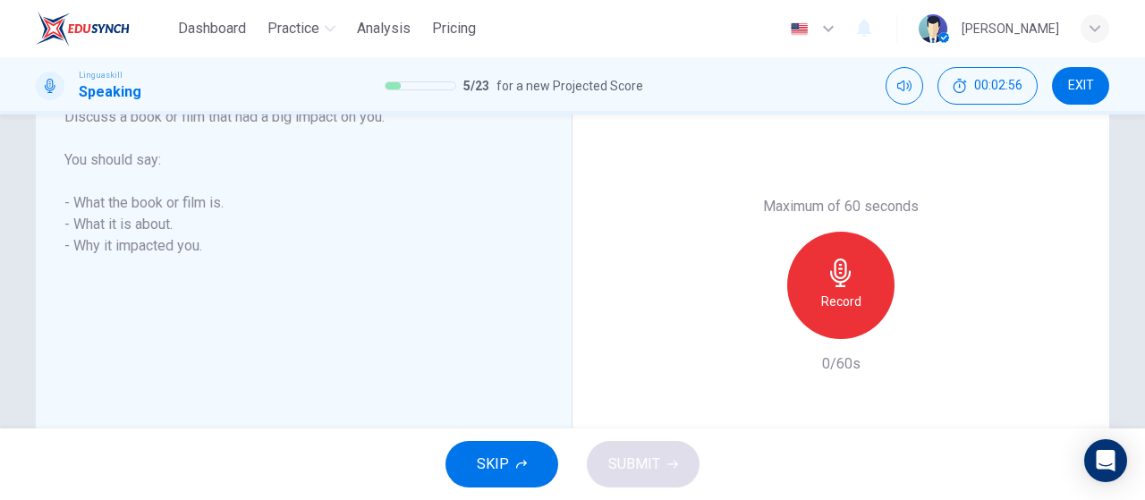
scroll to position [302, 0]
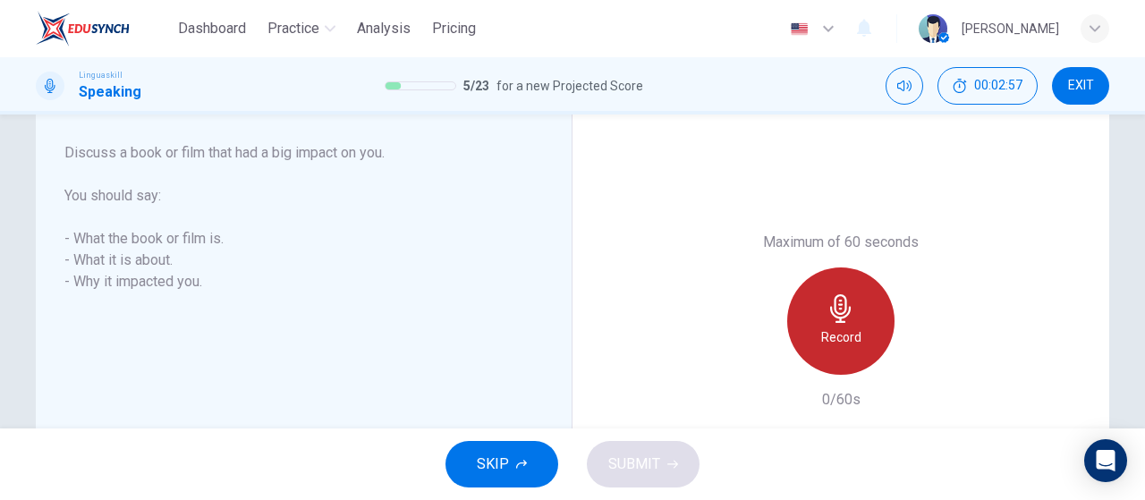
click at [809, 310] on div "Record" at bounding box center [840, 320] width 107 height 107
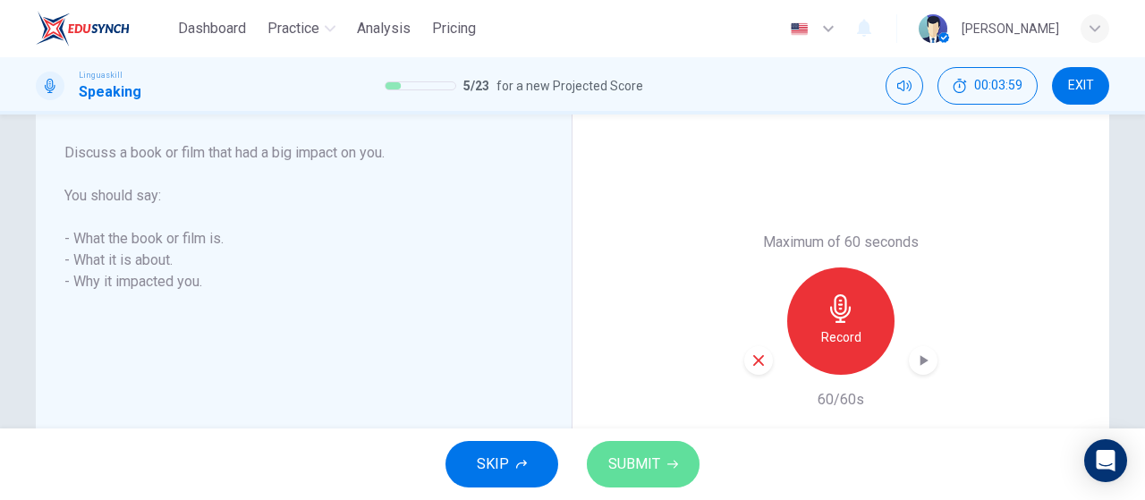
click at [685, 469] on button "SUBMIT" at bounding box center [643, 464] width 113 height 47
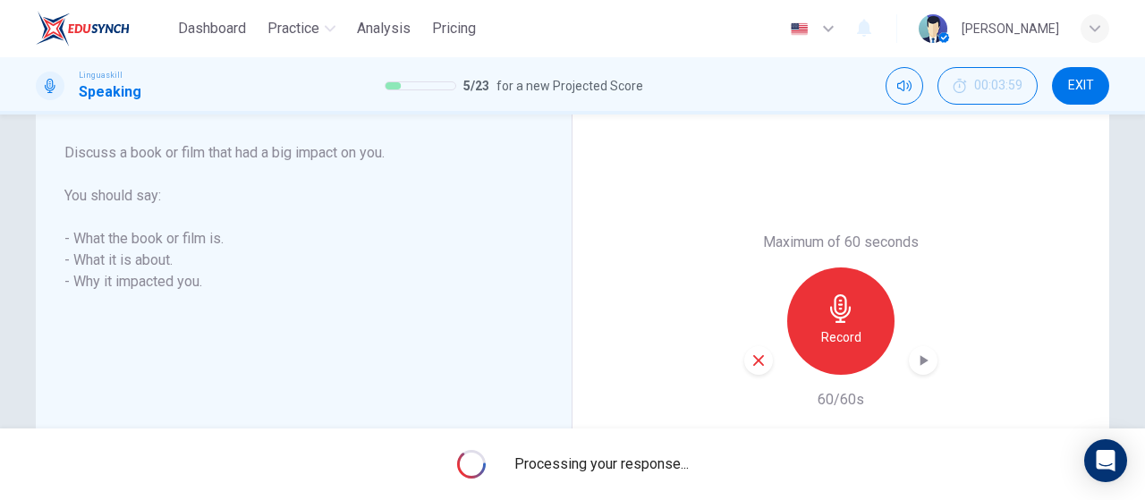
click at [920, 357] on icon "button" at bounding box center [923, 361] width 18 height 18
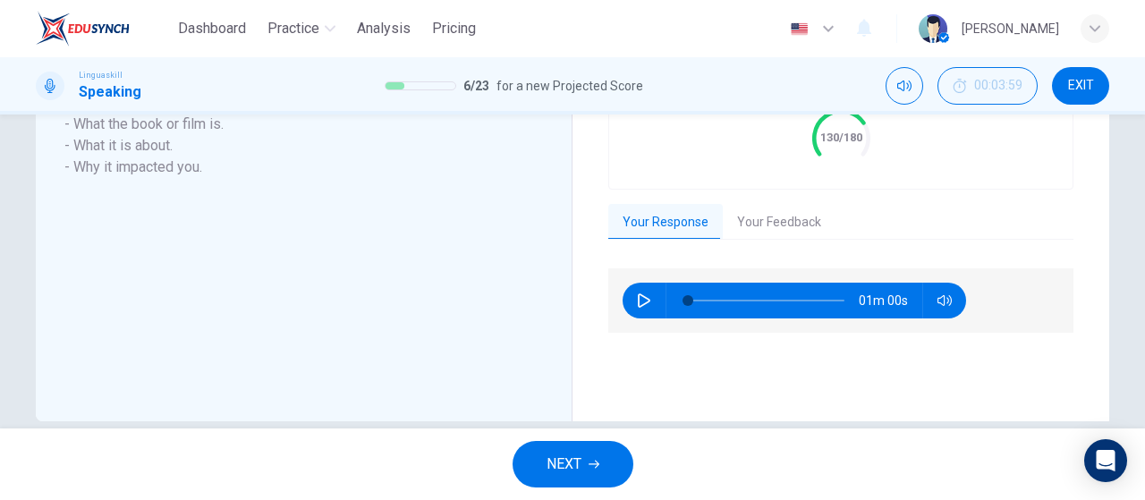
scroll to position [480, 0]
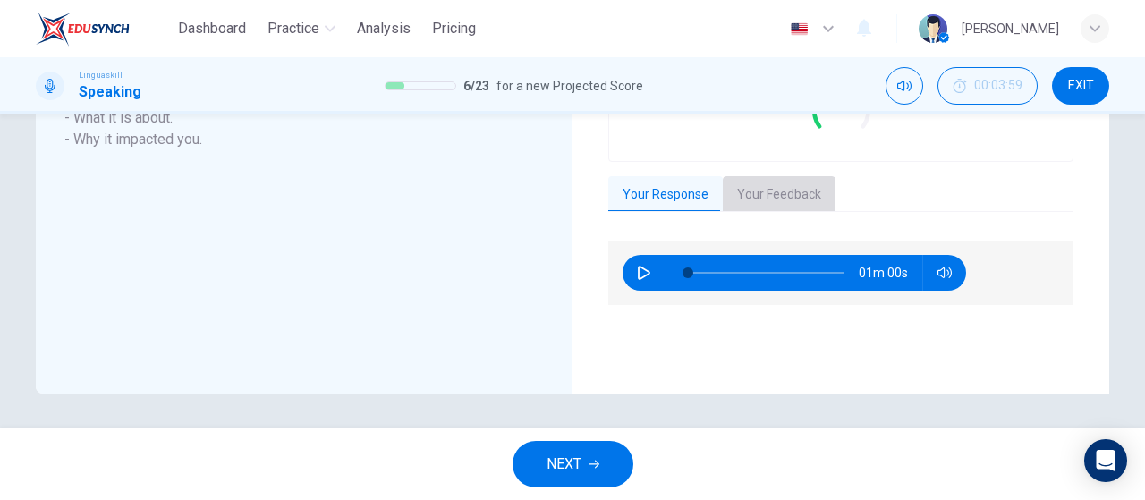
click at [782, 180] on button "Your Feedback" at bounding box center [779, 195] width 113 height 38
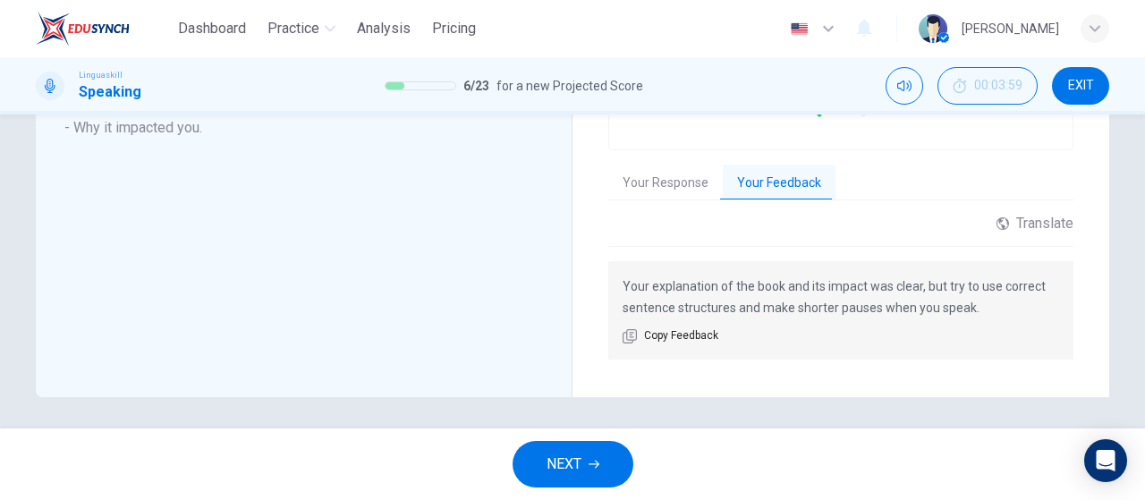
scroll to position [496, 0]
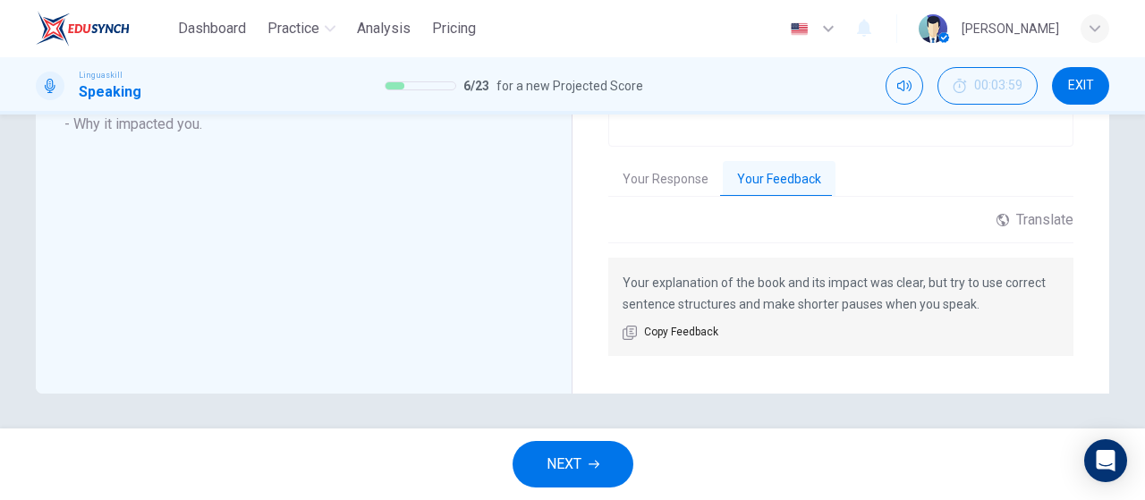
click at [610, 460] on button "NEXT" at bounding box center [573, 464] width 121 height 47
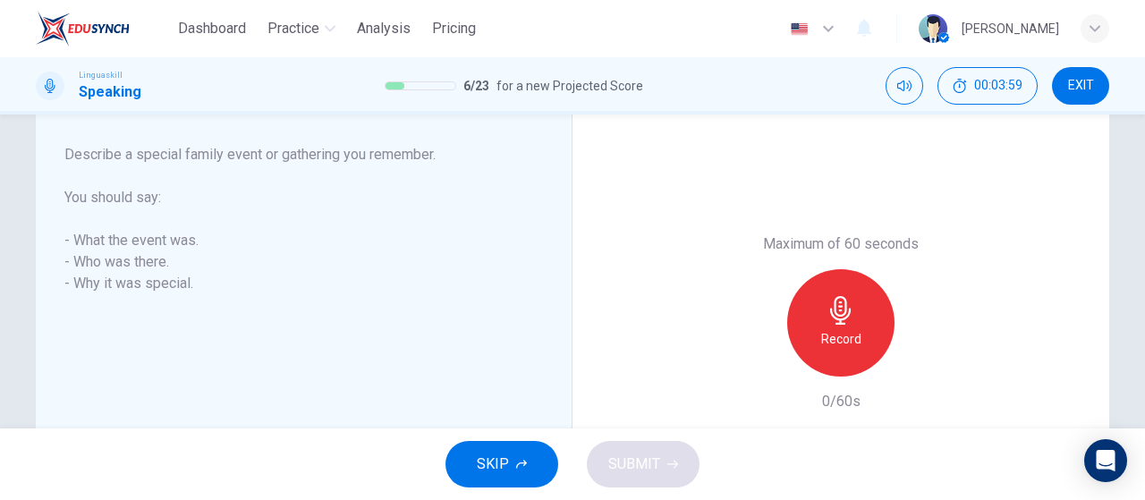
scroll to position [266, 0]
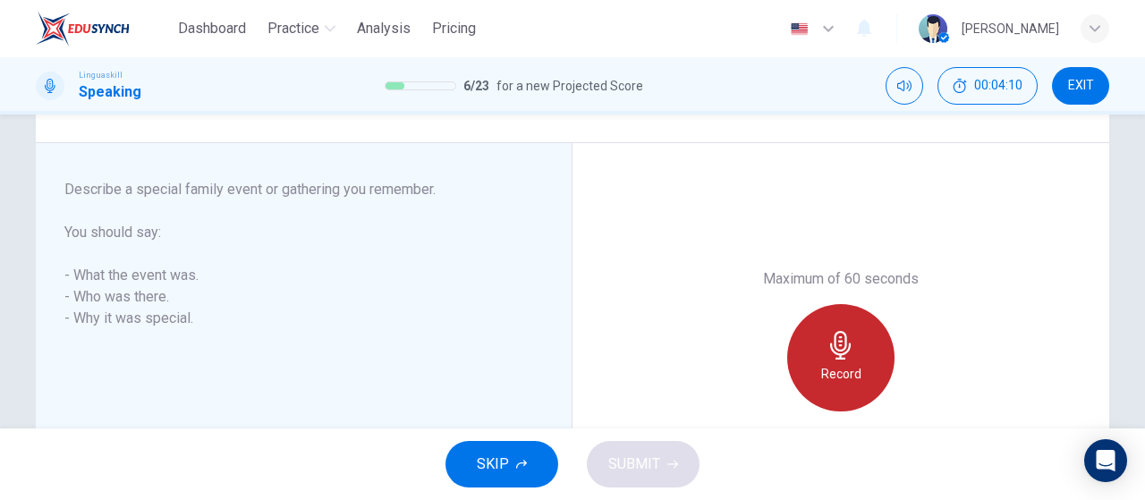
click at [835, 345] on icon "button" at bounding box center [840, 345] width 21 height 29
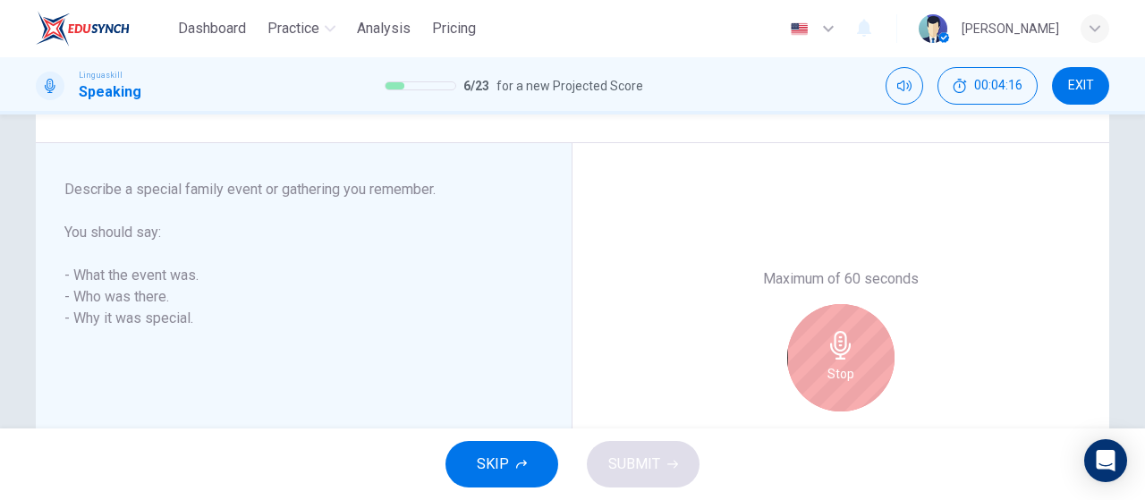
click at [830, 349] on icon "button" at bounding box center [840, 345] width 21 height 29
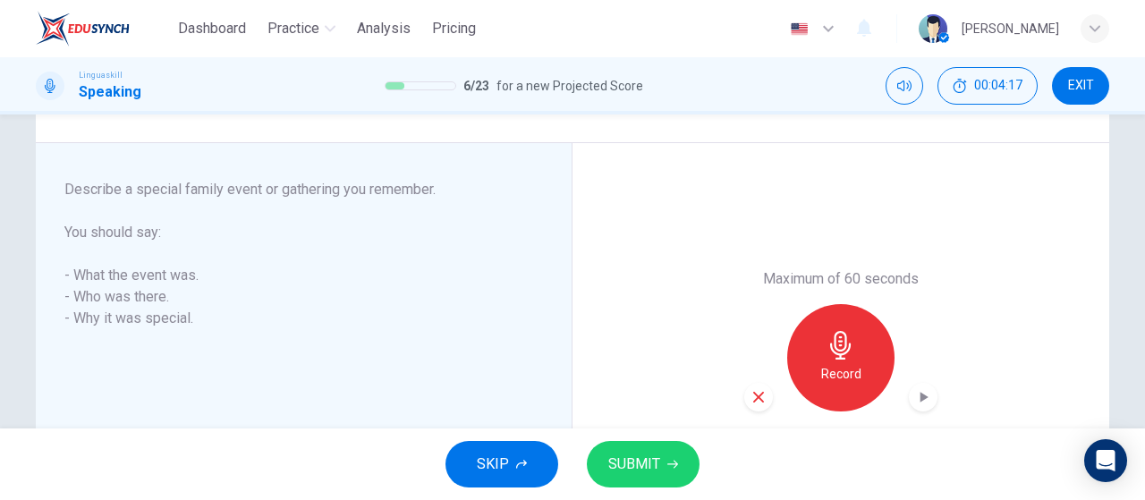
click at [770, 397] on div "Record" at bounding box center [840, 357] width 193 height 107
click at [750, 394] on icon "button" at bounding box center [758, 397] width 16 height 16
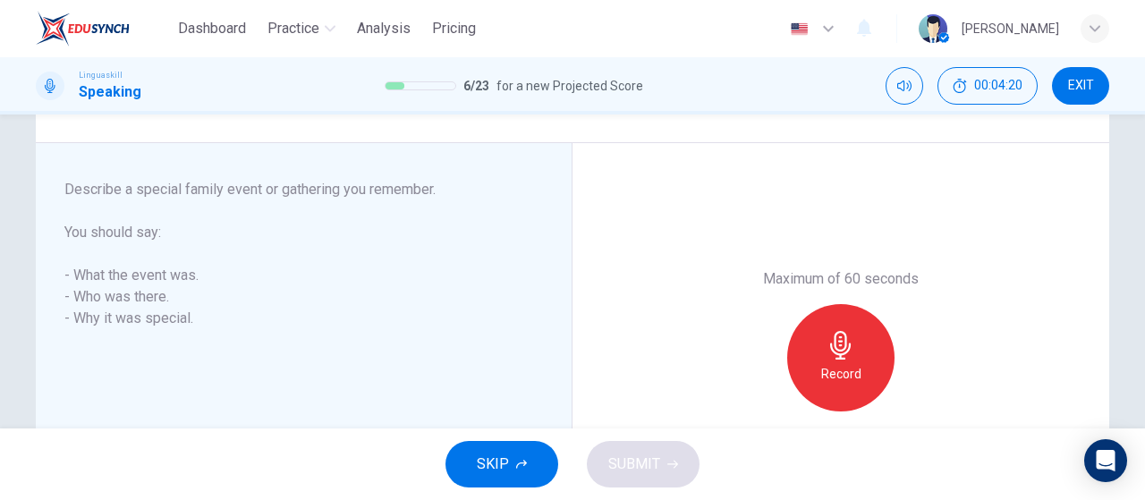
click at [830, 378] on h6 "Record" at bounding box center [841, 373] width 40 height 21
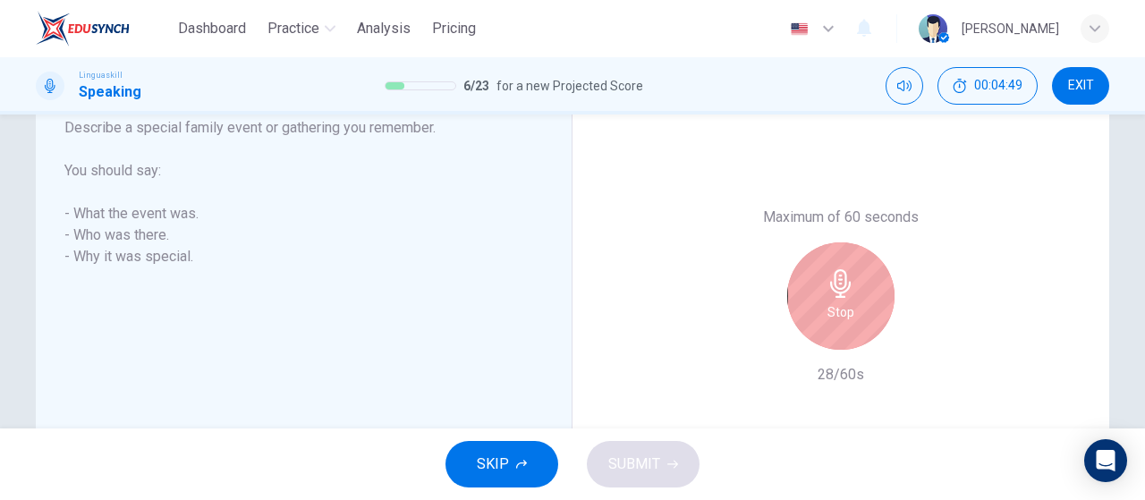
scroll to position [355, 0]
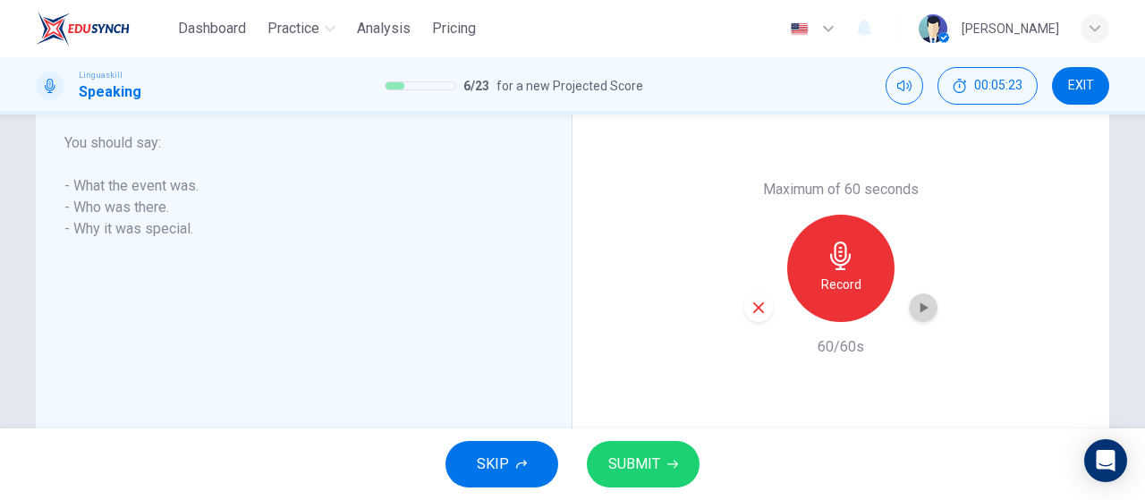
click at [931, 305] on div "button" at bounding box center [923, 307] width 29 height 29
click at [683, 458] on button "SUBMIT" at bounding box center [643, 464] width 113 height 47
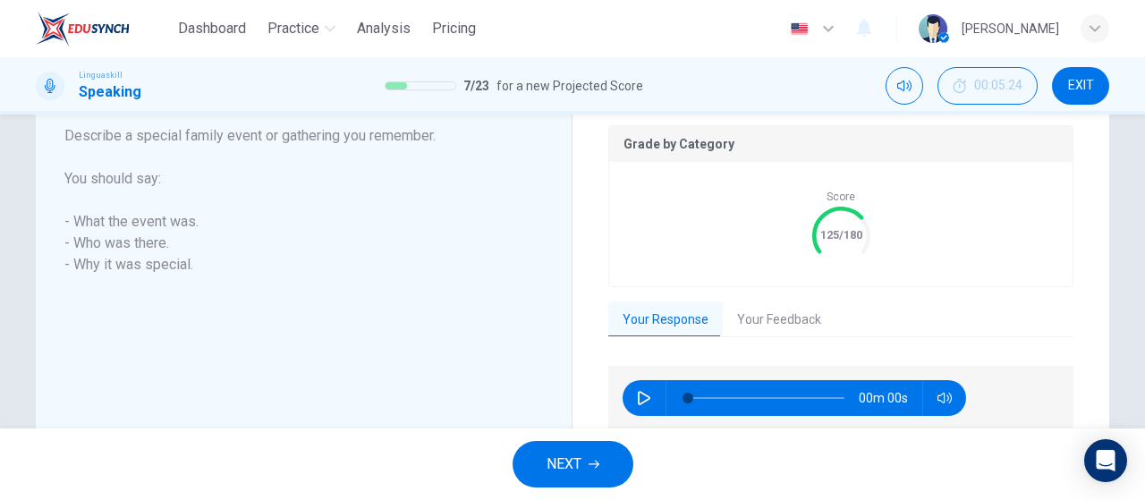
scroll to position [391, 0]
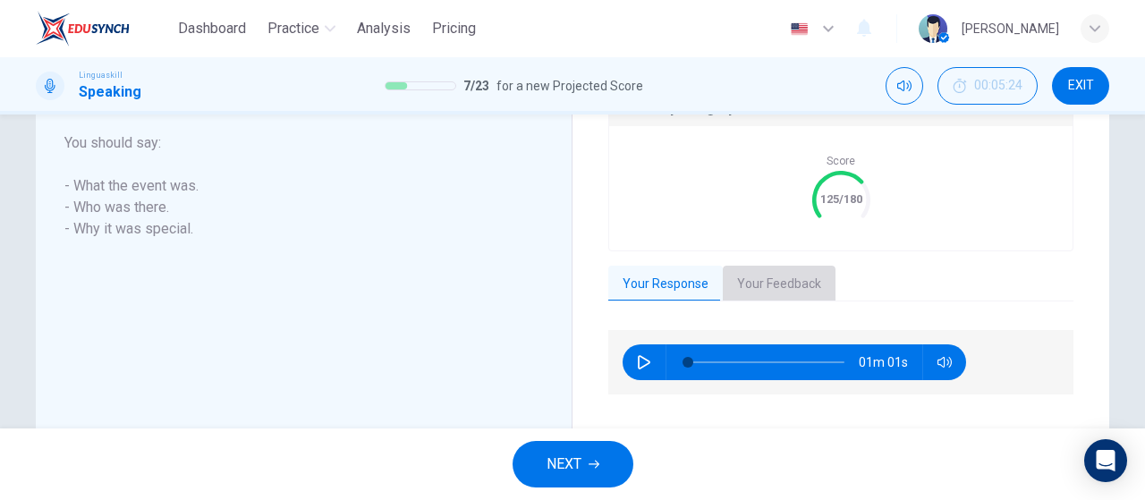
click at [775, 279] on button "Your Feedback" at bounding box center [779, 285] width 113 height 38
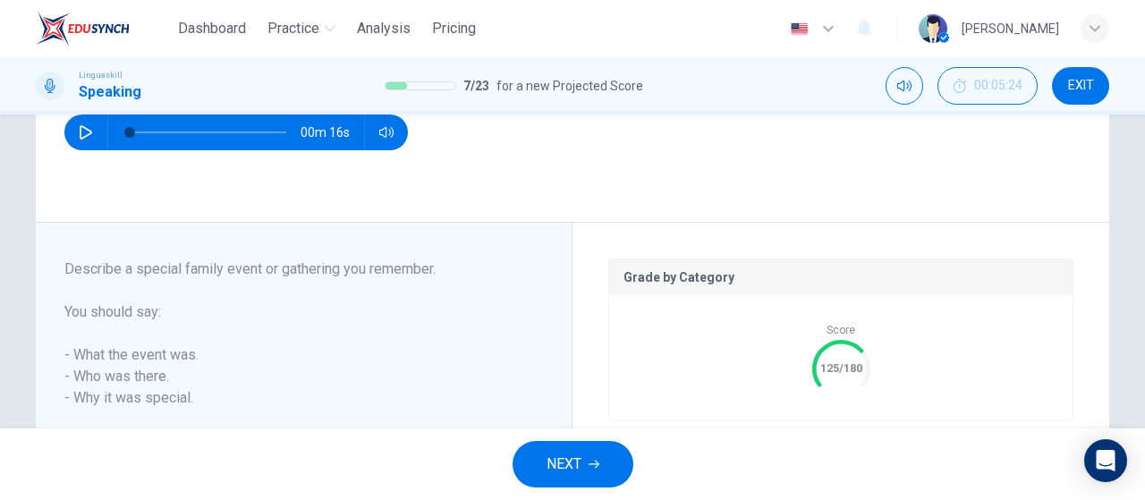
scroll to position [227, 0]
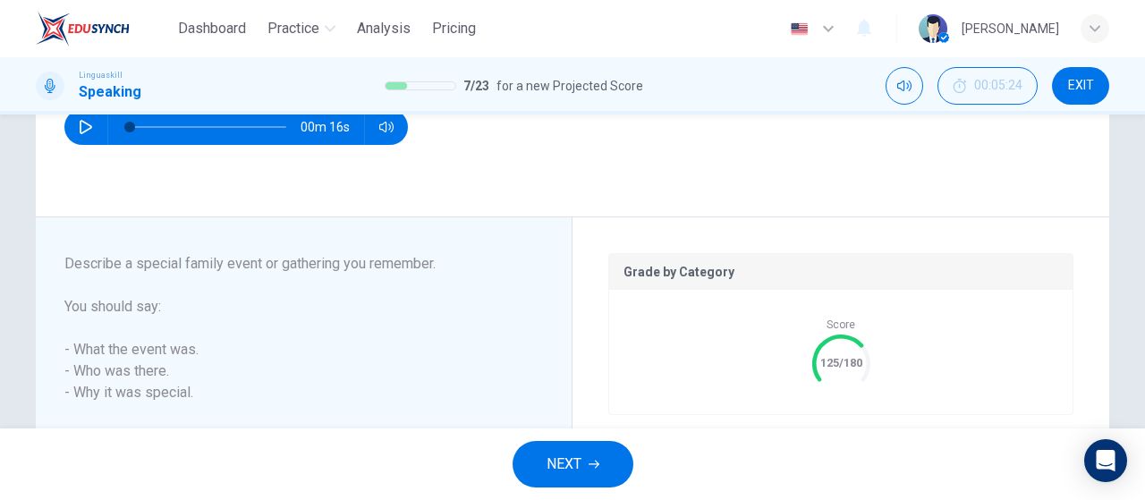
click at [596, 470] on button "NEXT" at bounding box center [573, 464] width 121 height 47
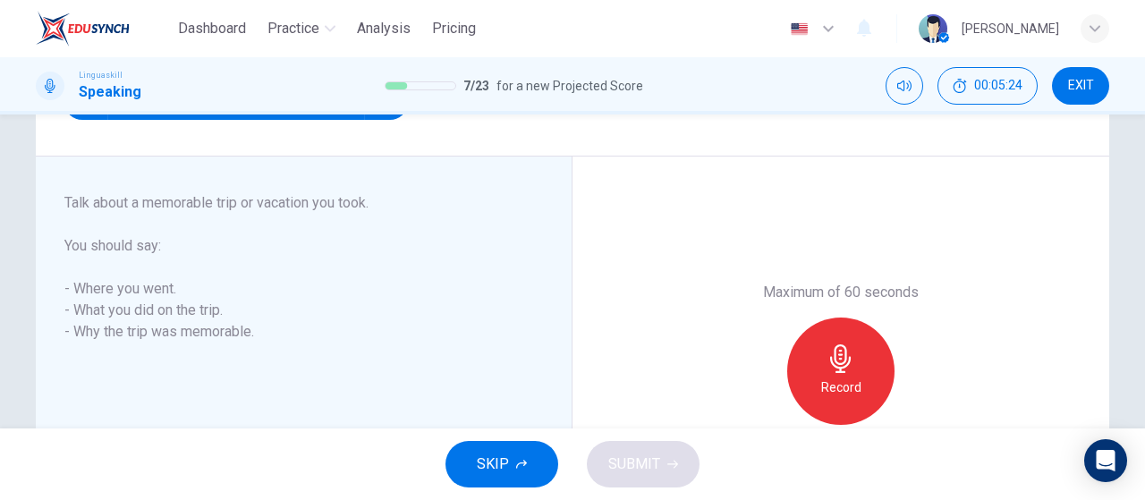
scroll to position [317, 0]
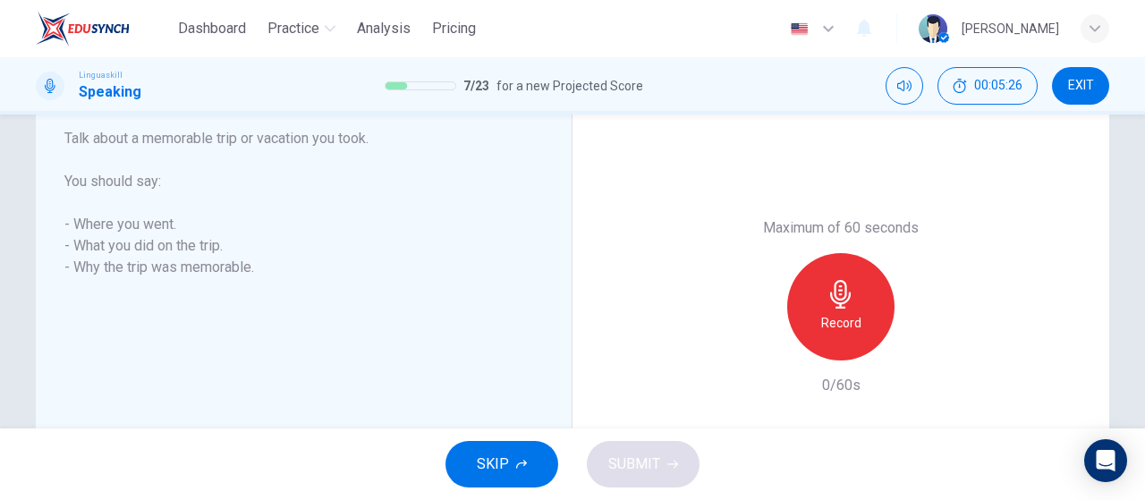
click at [820, 306] on div "Record" at bounding box center [840, 306] width 107 height 107
click at [660, 454] on button "SUBMIT" at bounding box center [643, 464] width 113 height 47
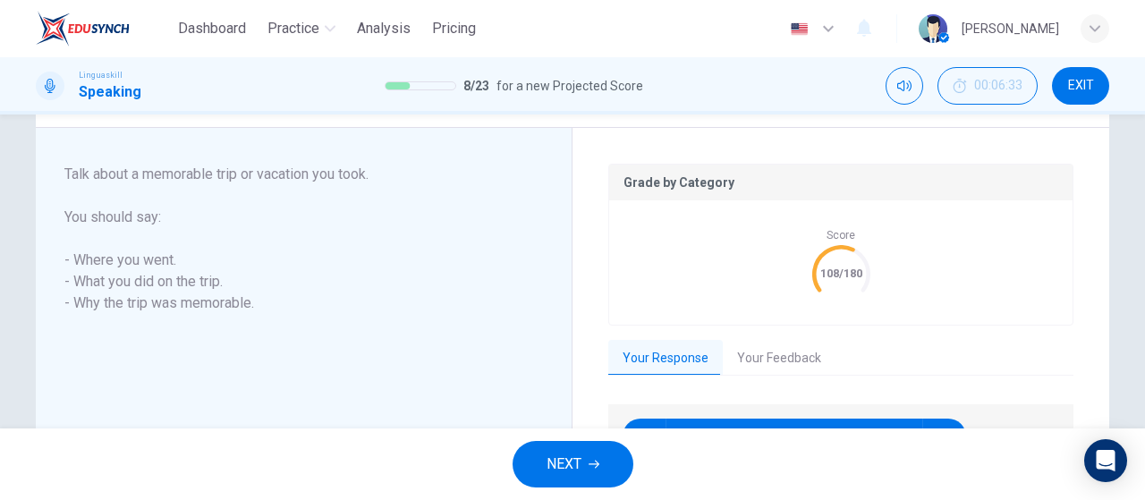
scroll to position [352, 0]
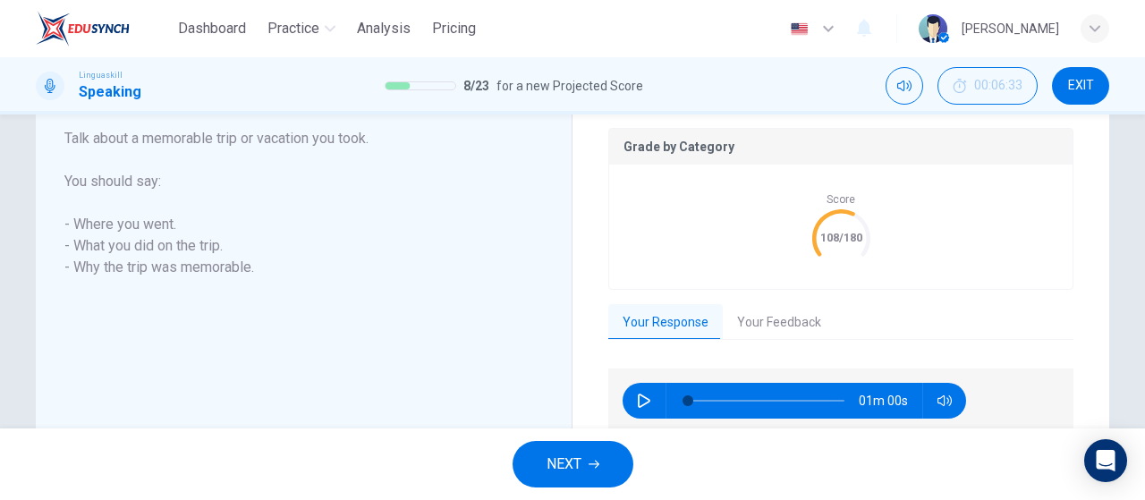
click at [629, 386] on div "01m 00s" at bounding box center [794, 401] width 343 height 36
click at [637, 403] on icon "button" at bounding box center [644, 401] width 14 height 14
type input "0"
click at [766, 325] on button "Your Feedback" at bounding box center [779, 323] width 113 height 38
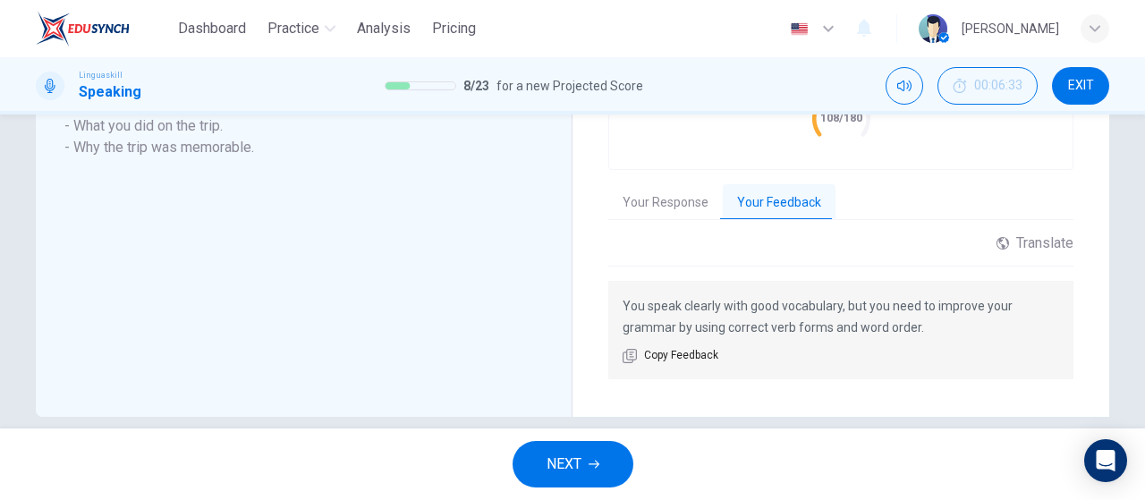
scroll to position [496, 0]
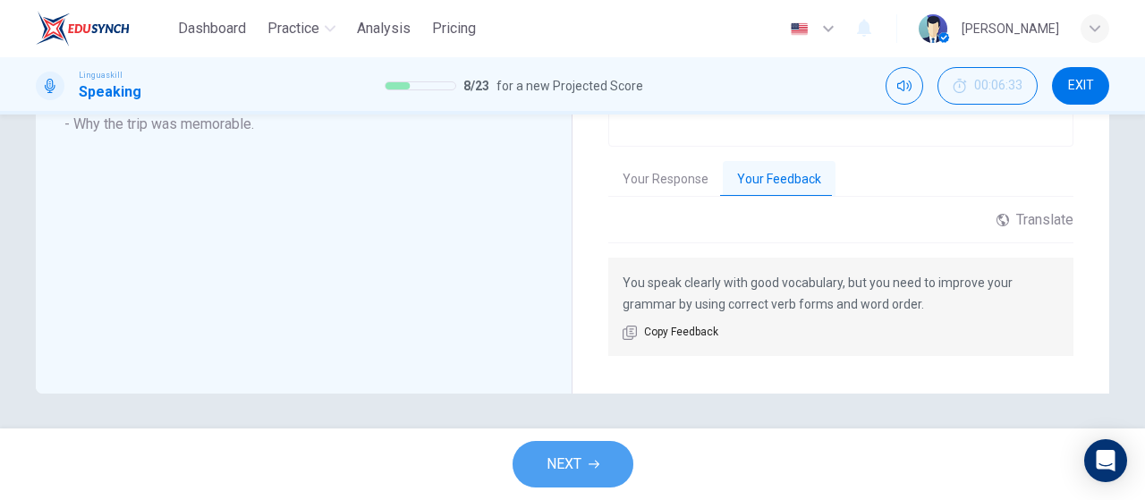
drag, startPoint x: 606, startPoint y: 463, endPoint x: 614, endPoint y: 411, distance: 53.3
click at [606, 463] on button "NEXT" at bounding box center [573, 464] width 121 height 47
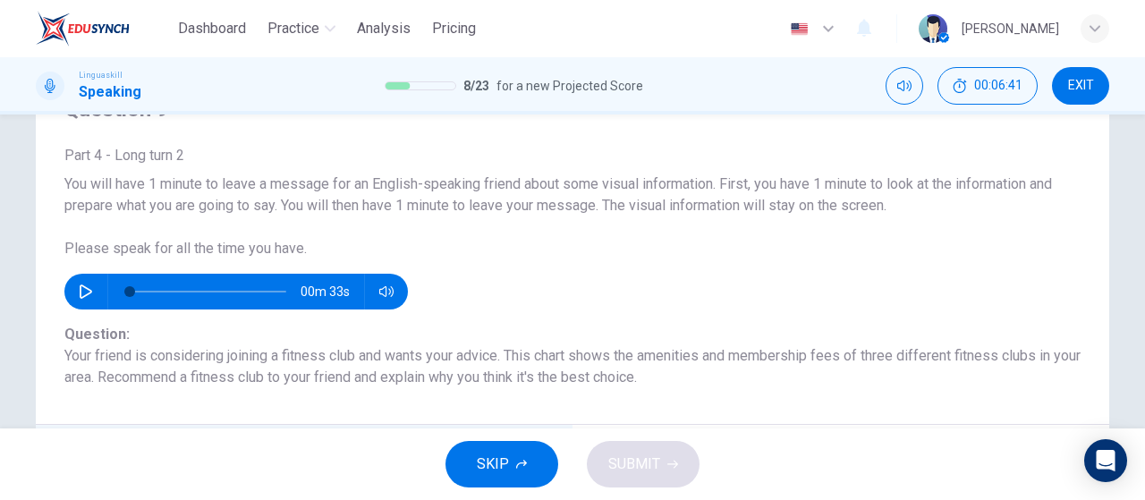
scroll to position [89, 0]
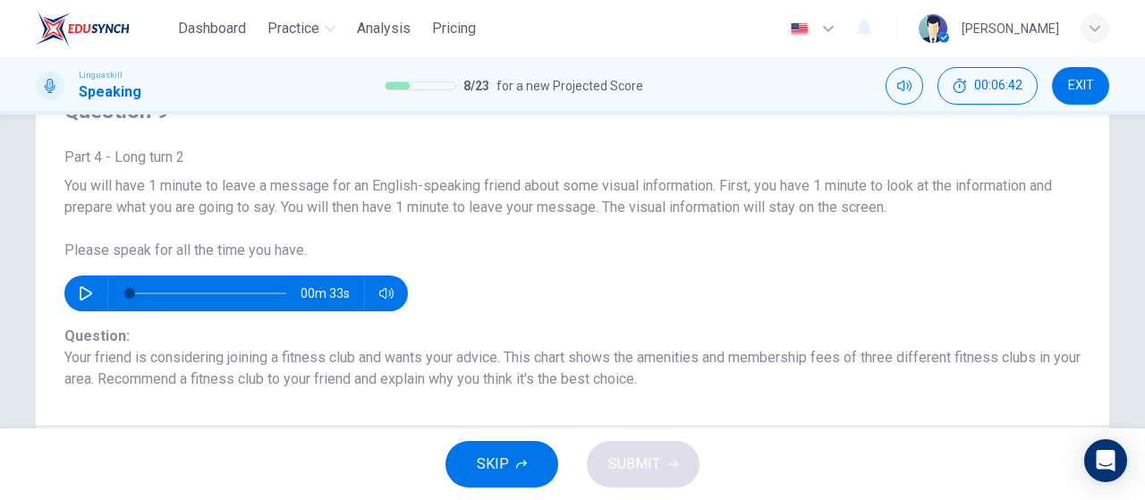
click at [510, 474] on button "SKIP" at bounding box center [501, 464] width 113 height 47
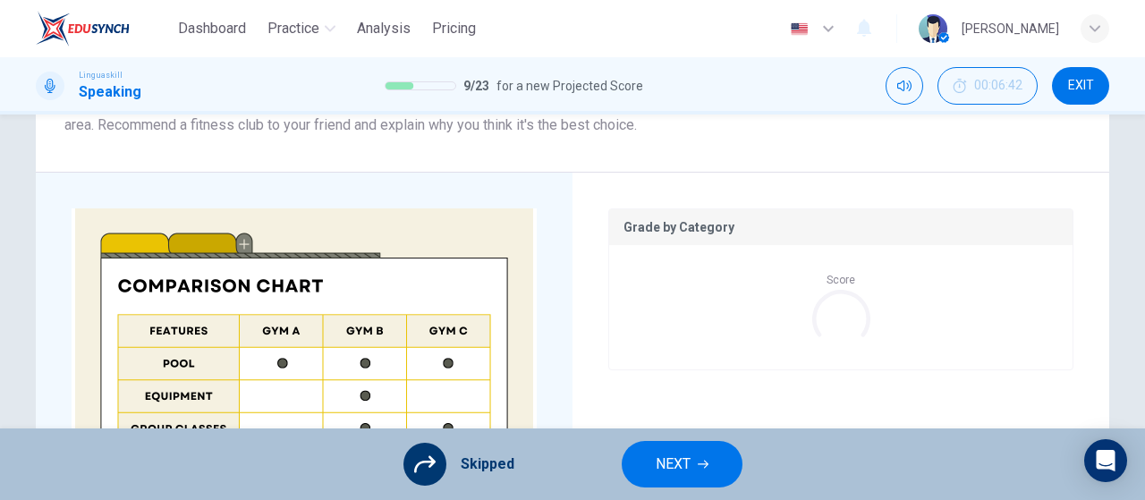
scroll to position [358, 0]
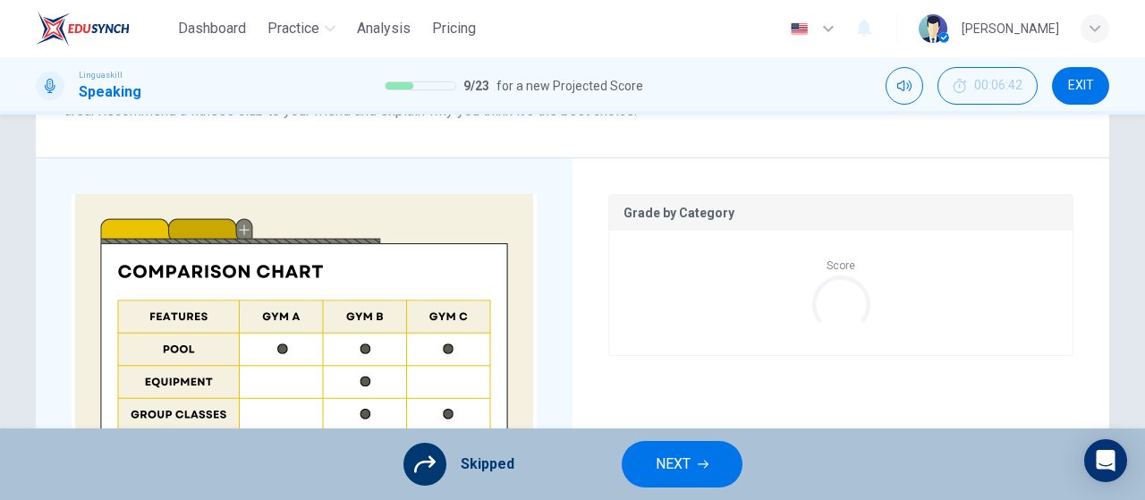
click at [675, 454] on span "NEXT" at bounding box center [673, 464] width 35 height 25
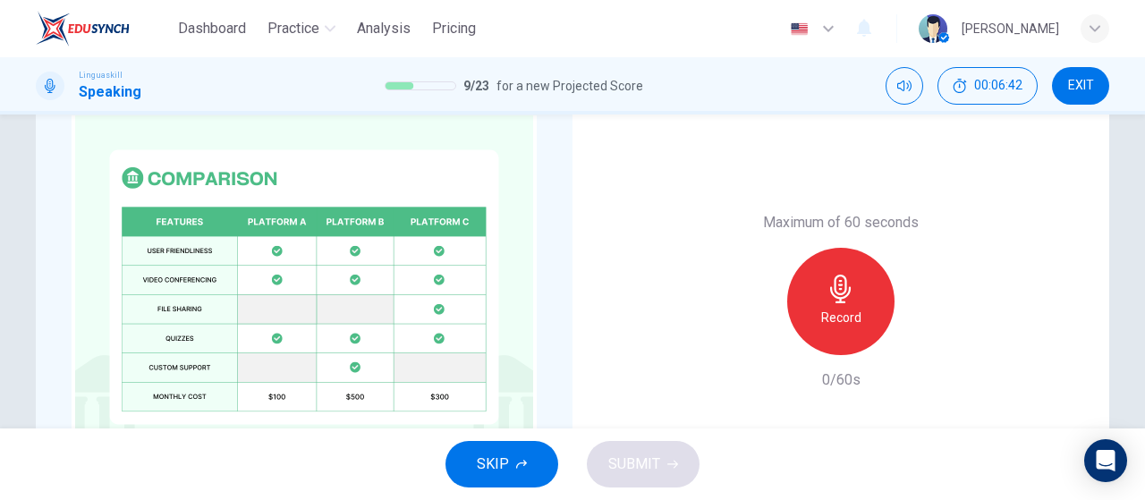
scroll to position [537, 0]
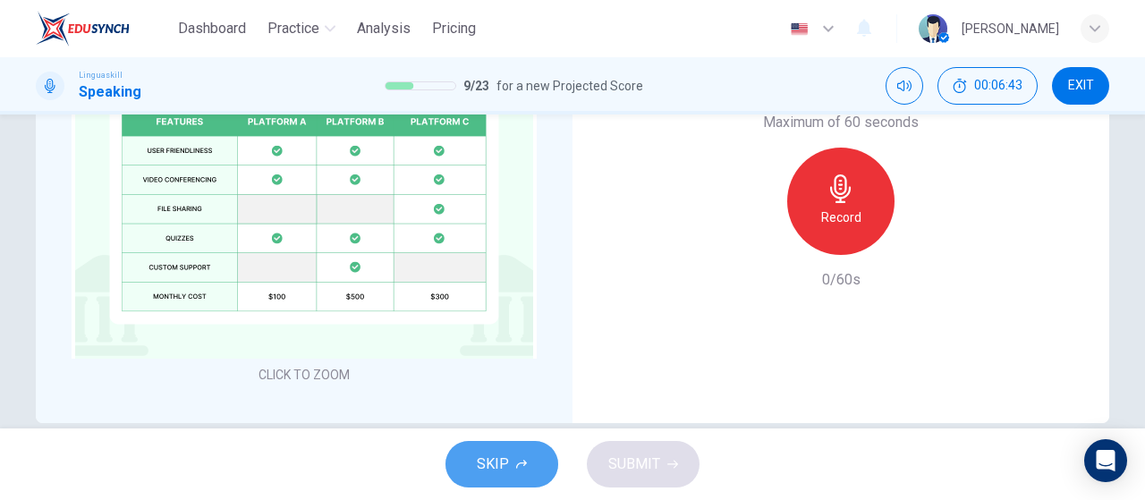
click at [528, 465] on button "SKIP" at bounding box center [501, 464] width 113 height 47
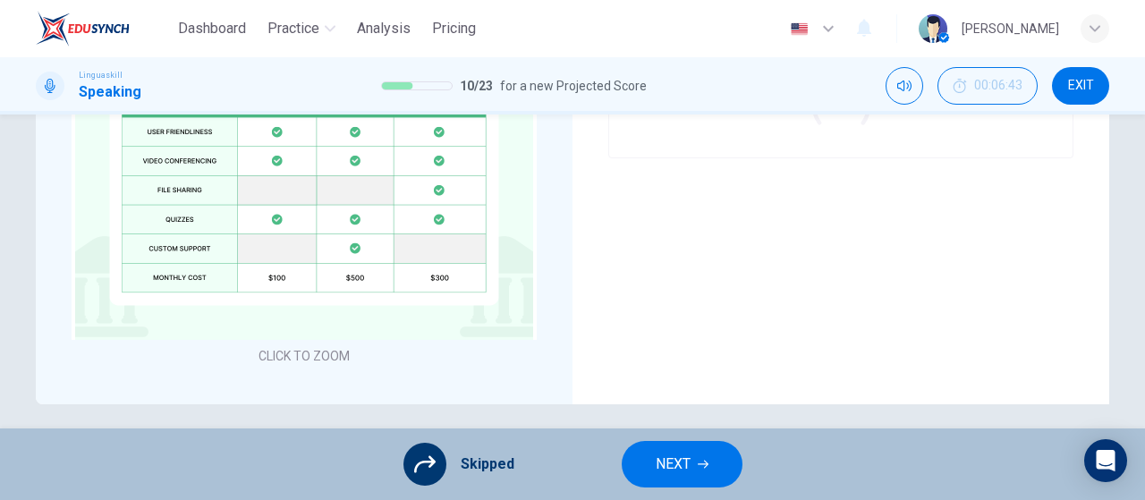
scroll to position [566, 0]
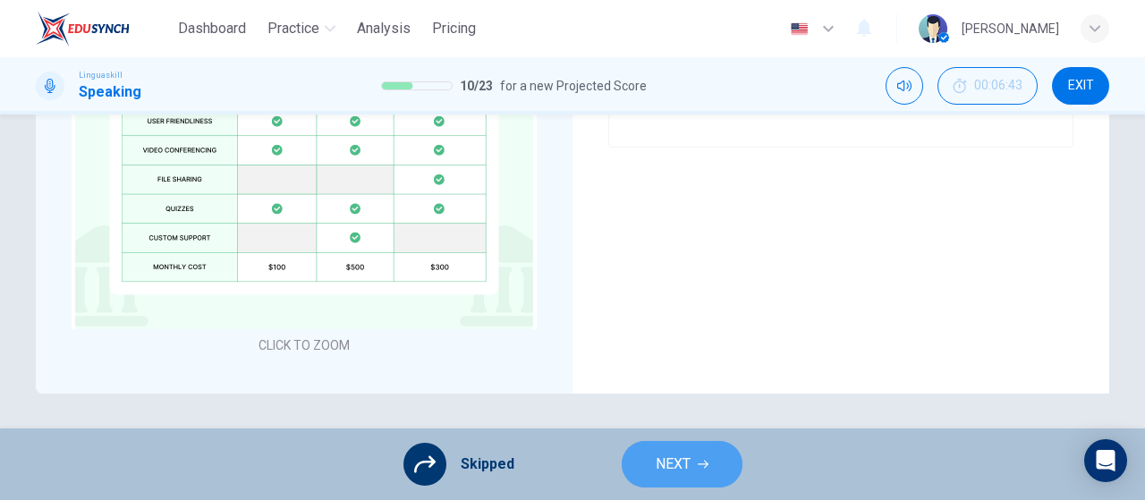
click at [680, 462] on span "NEXT" at bounding box center [673, 464] width 35 height 25
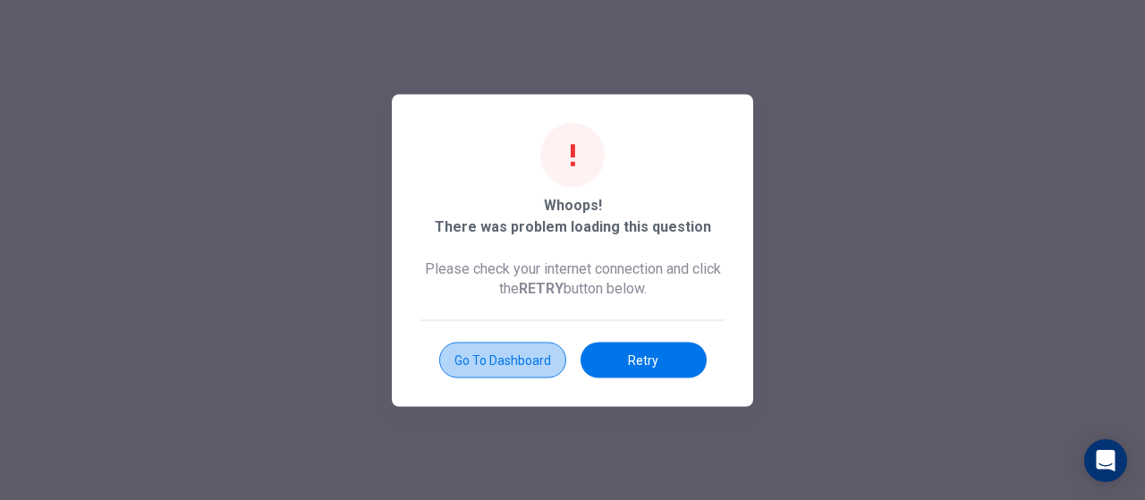
drag, startPoint x: 533, startPoint y: 357, endPoint x: 646, endPoint y: 119, distance: 263.3
click at [533, 355] on button "Go to Dashboard" at bounding box center [502, 360] width 127 height 36
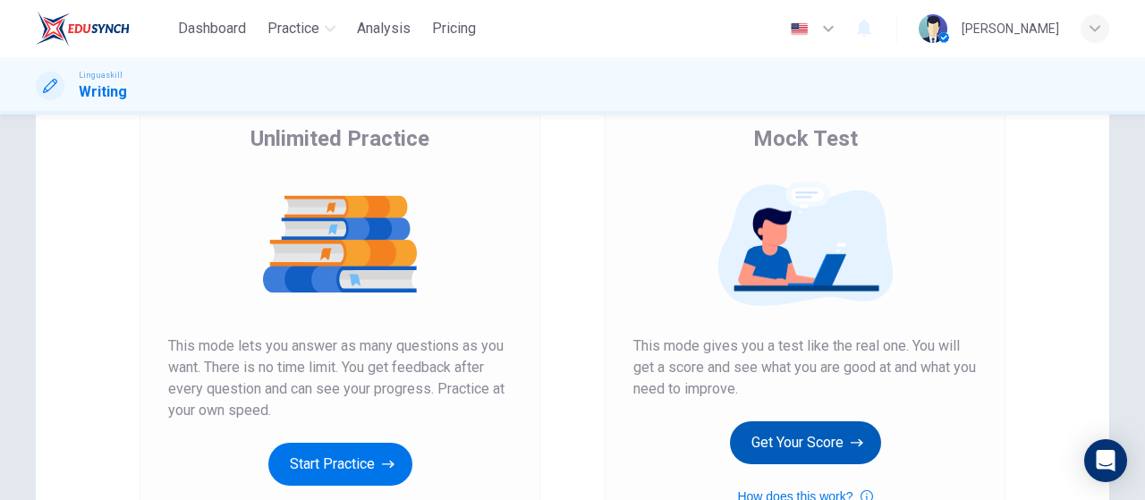
scroll to position [179, 0]
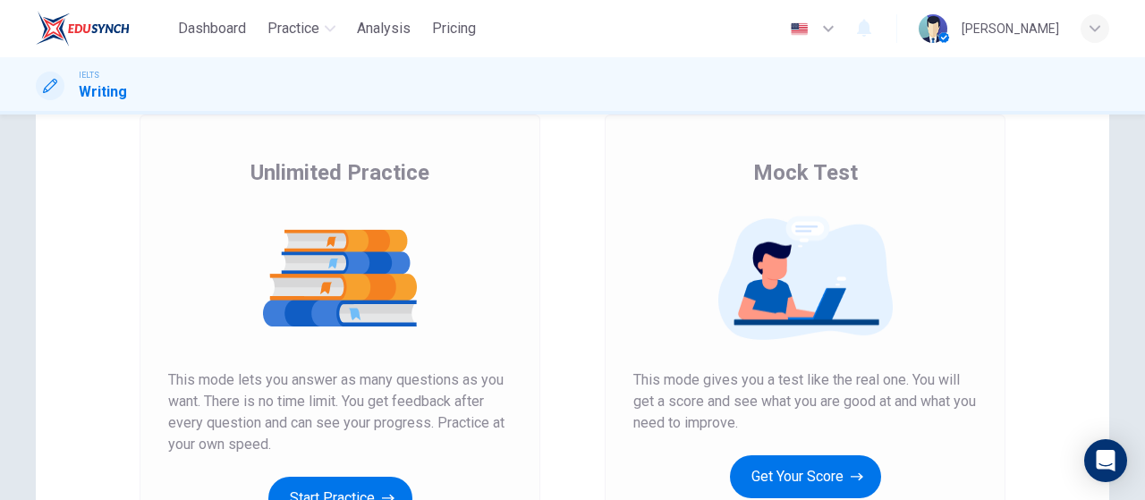
scroll to position [268, 0]
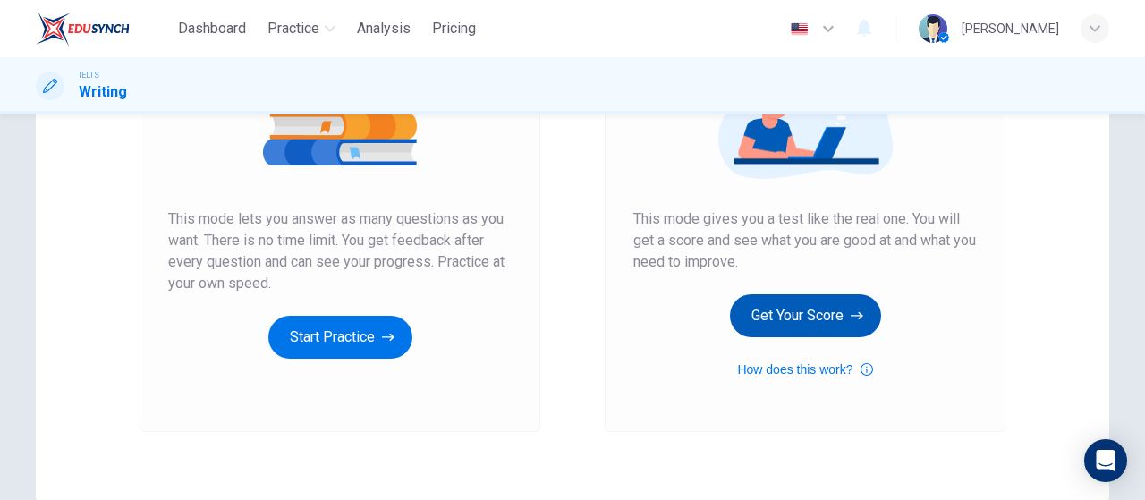
click at [814, 303] on button "Get Your Score" at bounding box center [805, 315] width 151 height 43
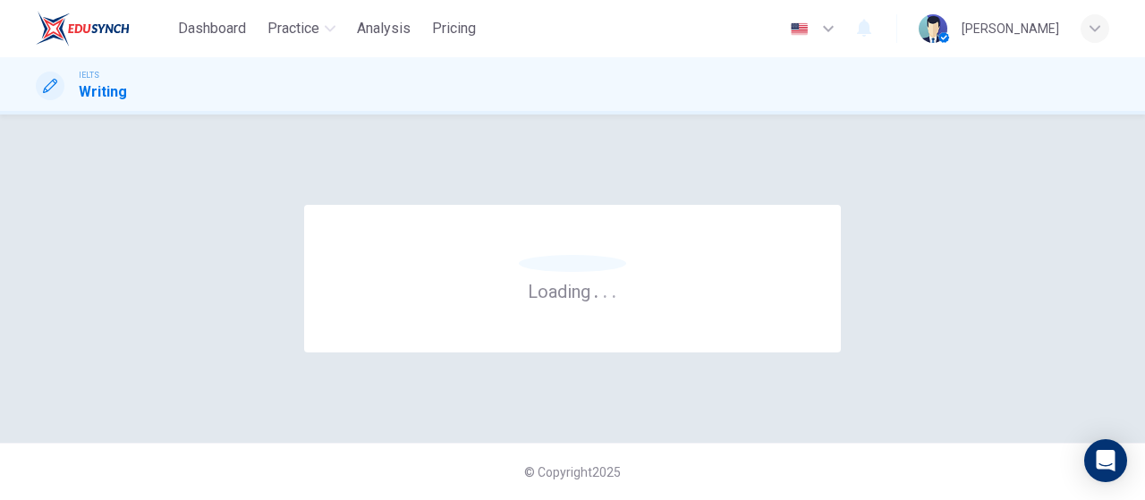
scroll to position [0, 0]
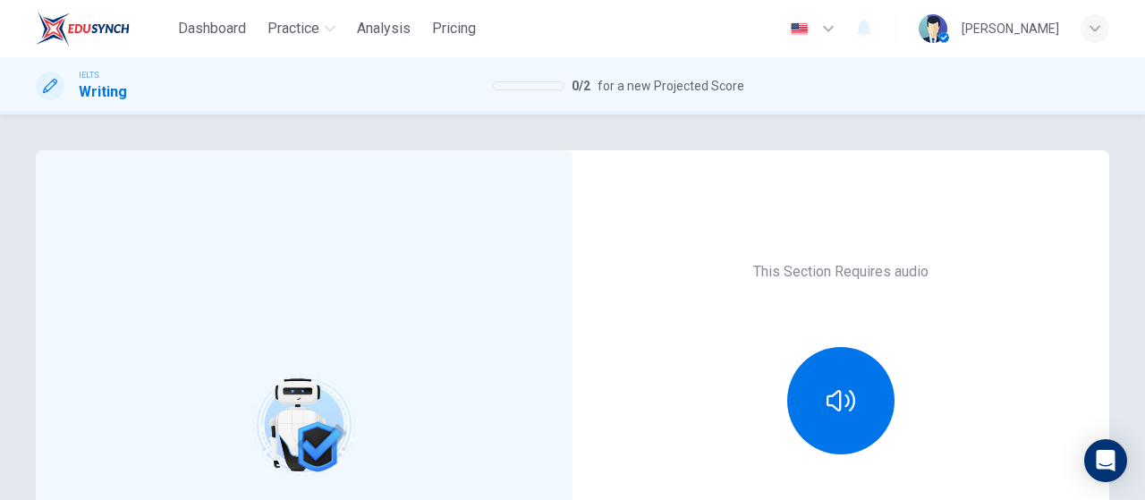
click at [907, 402] on div at bounding box center [840, 400] width 193 height 107
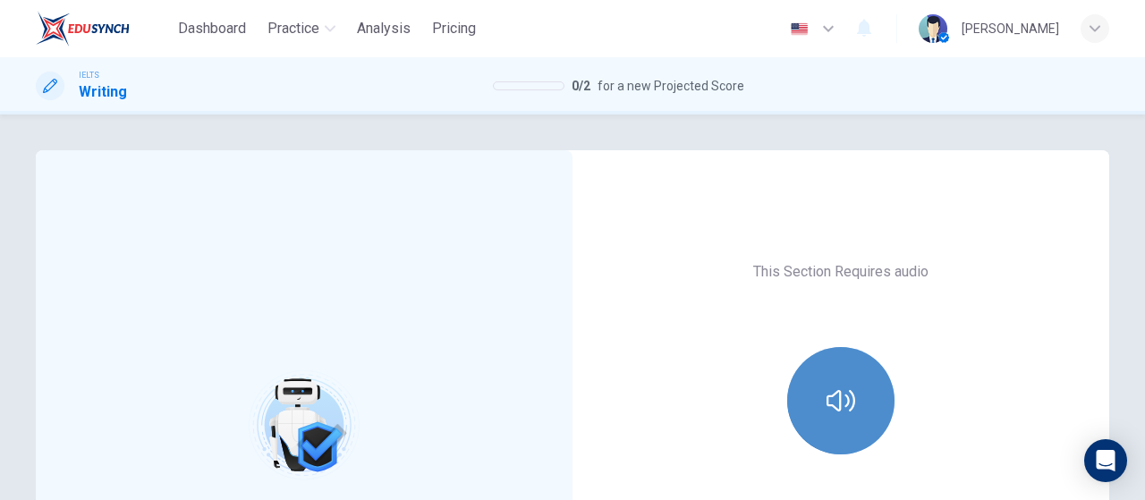
click at [862, 405] on button "button" at bounding box center [840, 400] width 107 height 107
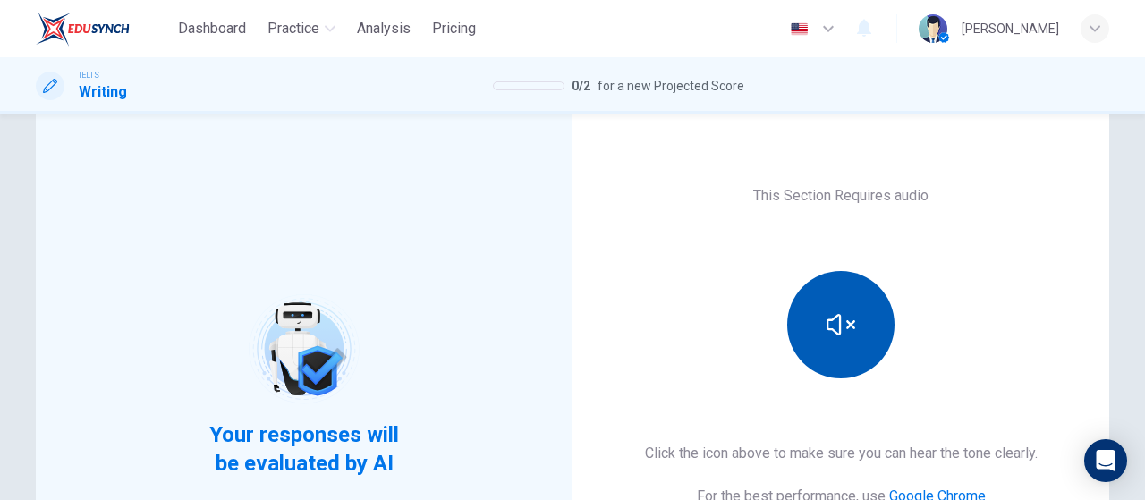
scroll to position [268, 0]
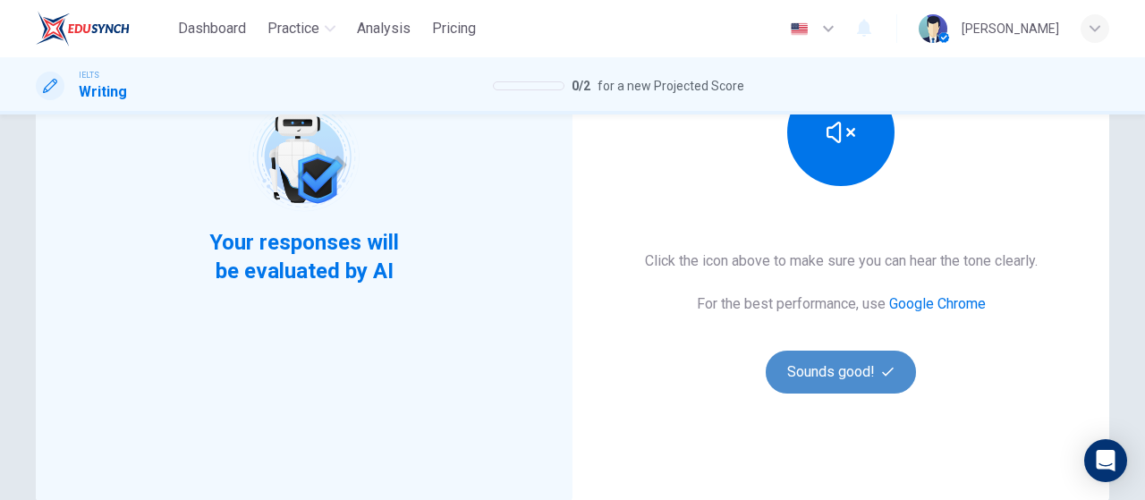
click at [853, 375] on button "Sounds good!" at bounding box center [841, 372] width 150 height 43
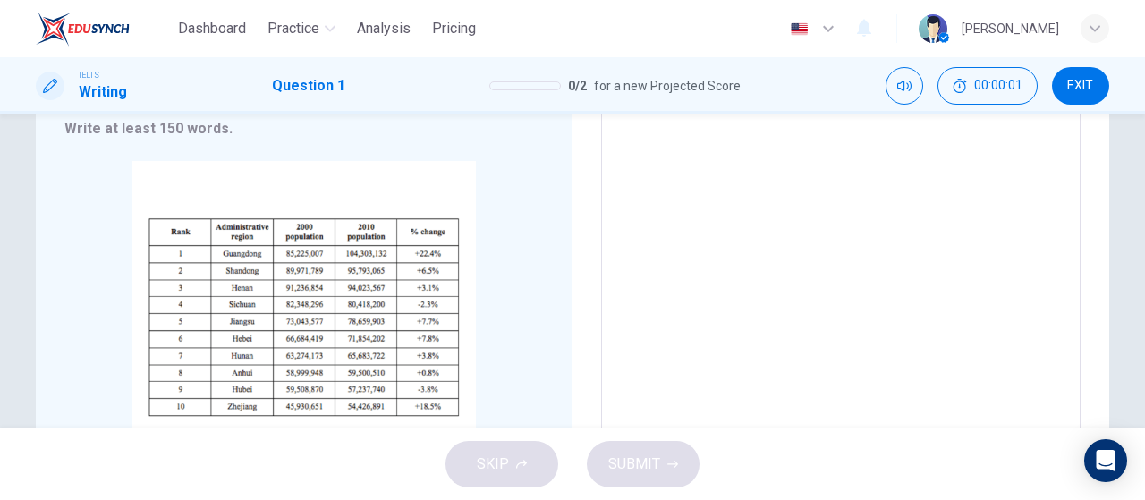
scroll to position [358, 0]
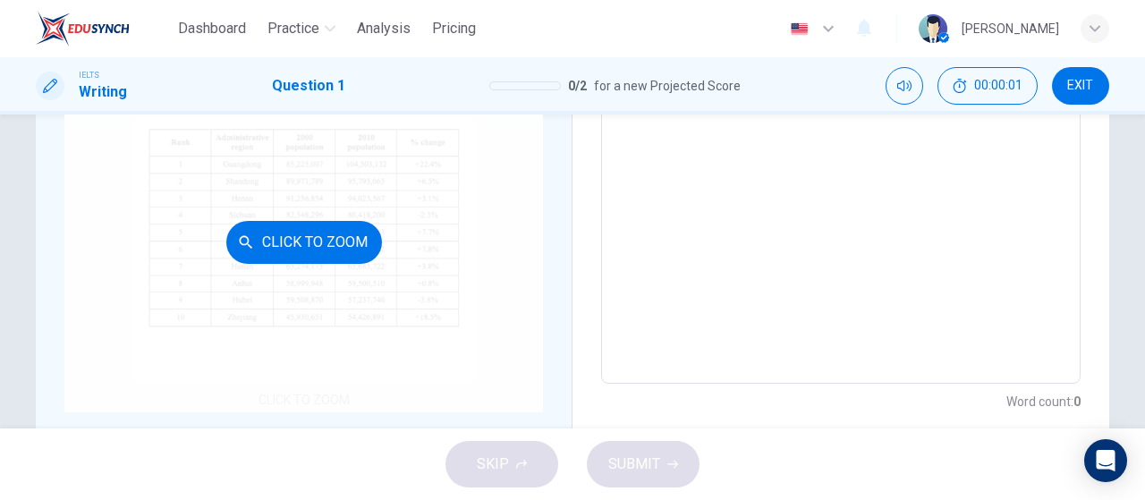
click at [326, 245] on button "Click to Zoom" at bounding box center [304, 242] width 156 height 43
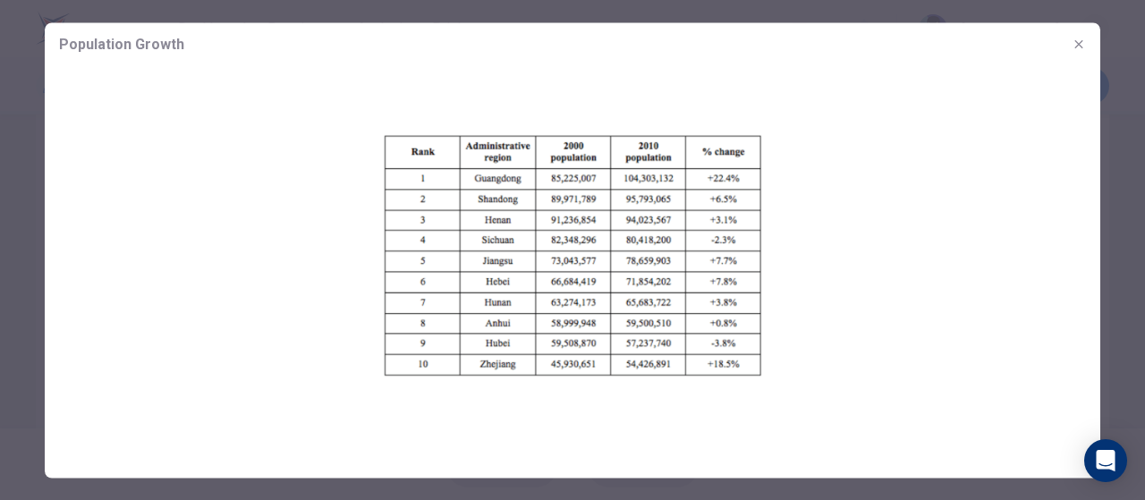
drag, startPoint x: 1084, startPoint y: 47, endPoint x: 949, endPoint y: 183, distance: 191.6
click at [1083, 46] on icon "button" at bounding box center [1079, 44] width 14 height 14
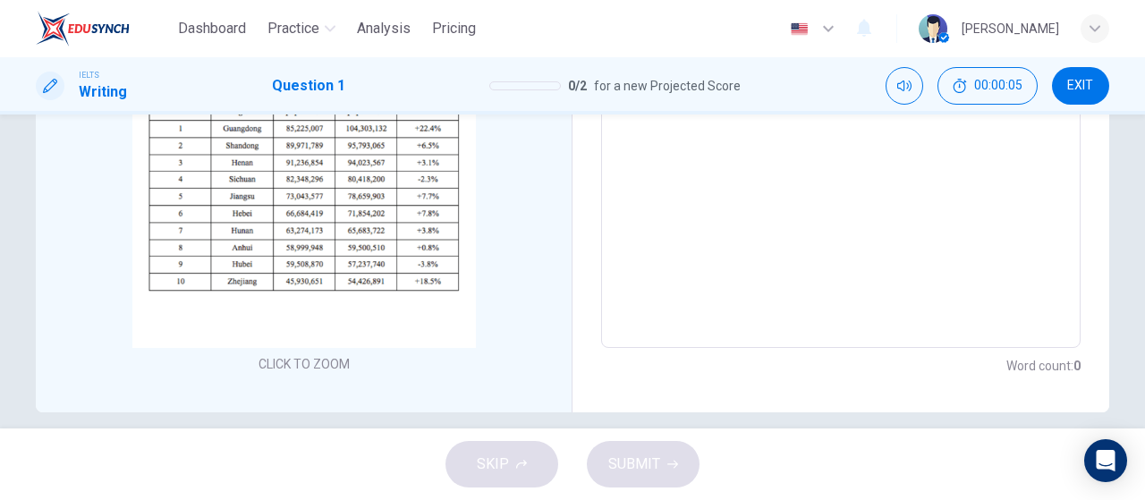
scroll to position [413, 0]
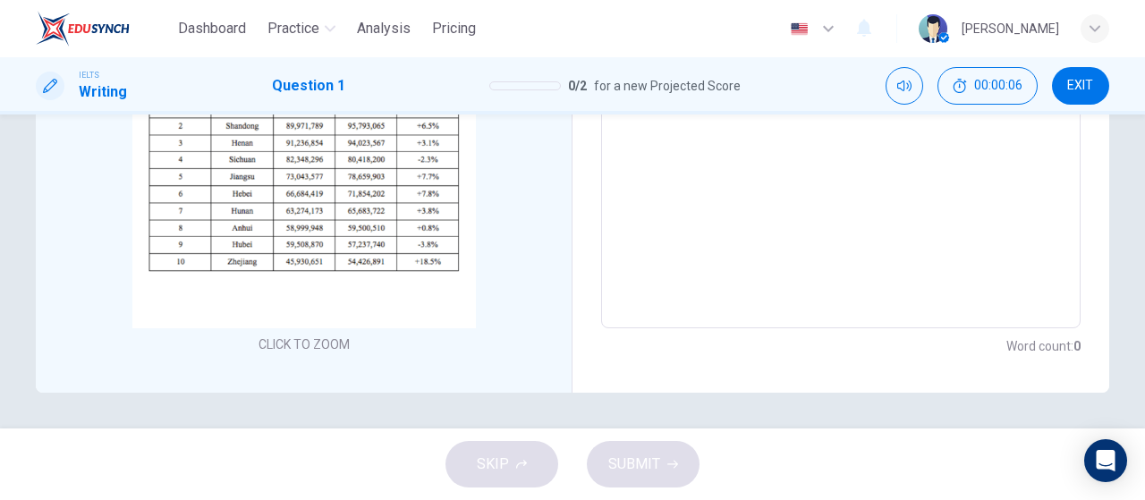
drag, startPoint x: 865, startPoint y: 207, endPoint x: 860, endPoint y: 237, distance: 30.9
click at [866, 208] on textarea at bounding box center [841, 64] width 454 height 499
type textarea "j"
type textarea "x"
type textarea "jh"
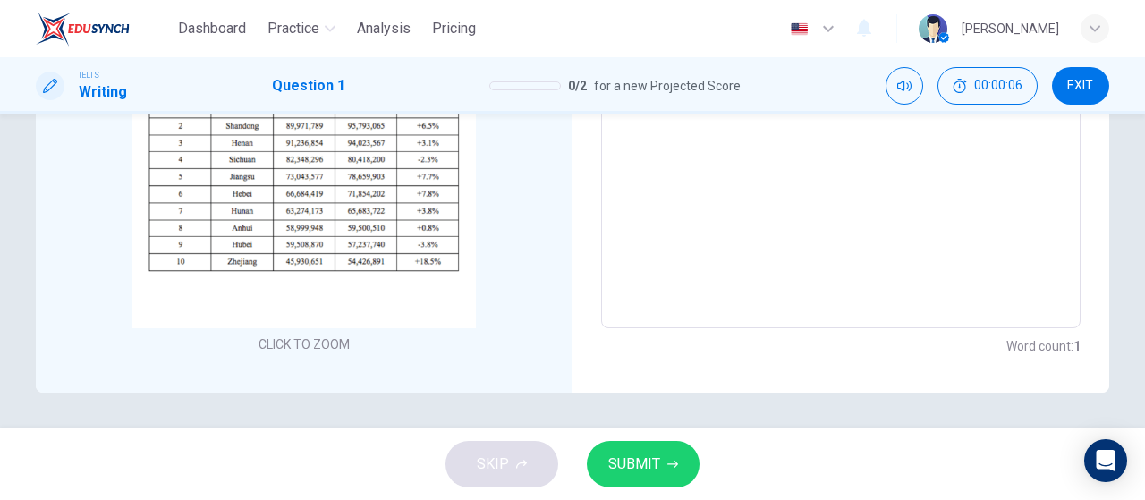
type textarea "x"
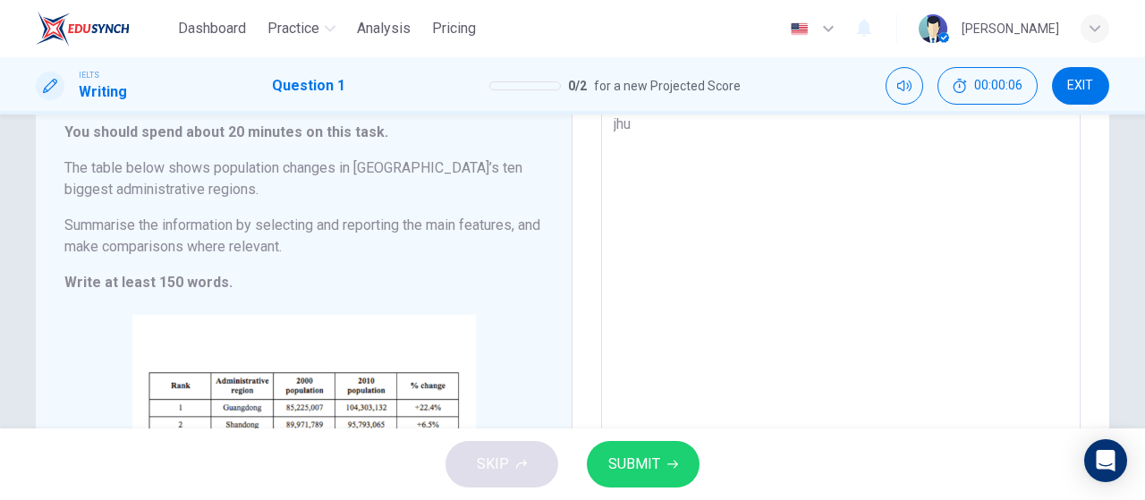
type textarea "jhui"
type textarea "x"
type textarea "jhui"
click at [638, 464] on span "SUBMIT" at bounding box center [634, 464] width 52 height 25
type textarea "x"
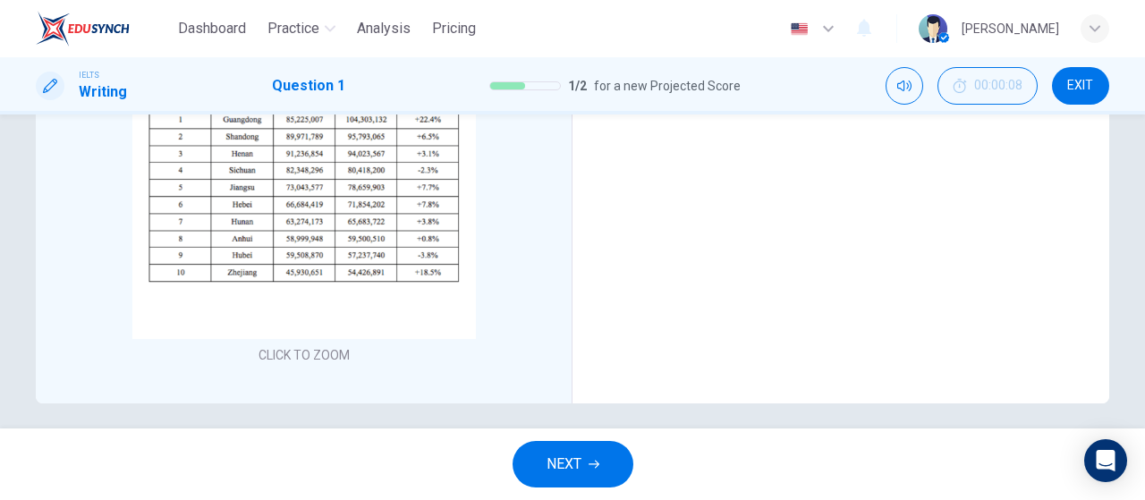
scroll to position [413, 0]
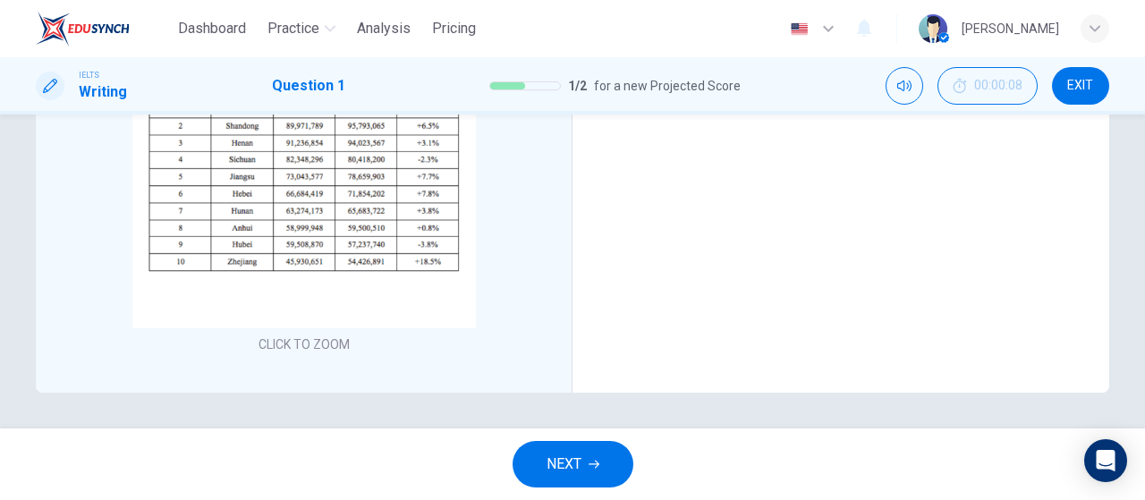
click at [568, 469] on span "NEXT" at bounding box center [564, 464] width 35 height 25
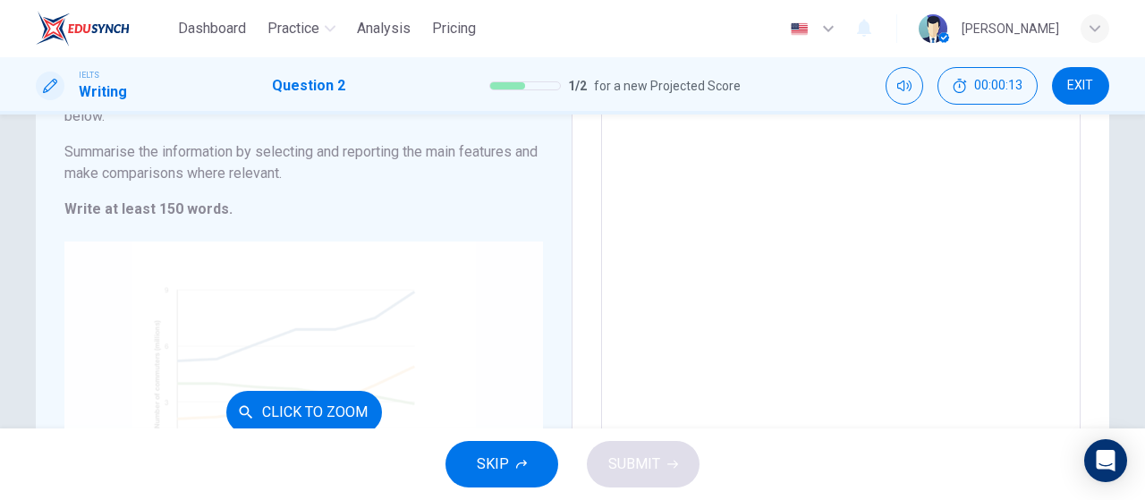
scroll to position [358, 0]
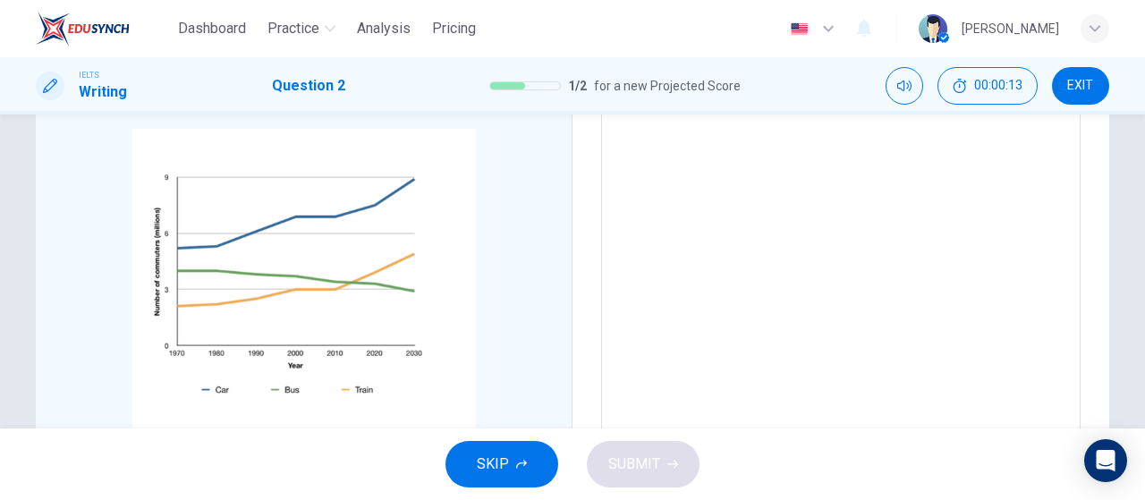
click at [491, 457] on span "SKIP" at bounding box center [493, 464] width 32 height 25
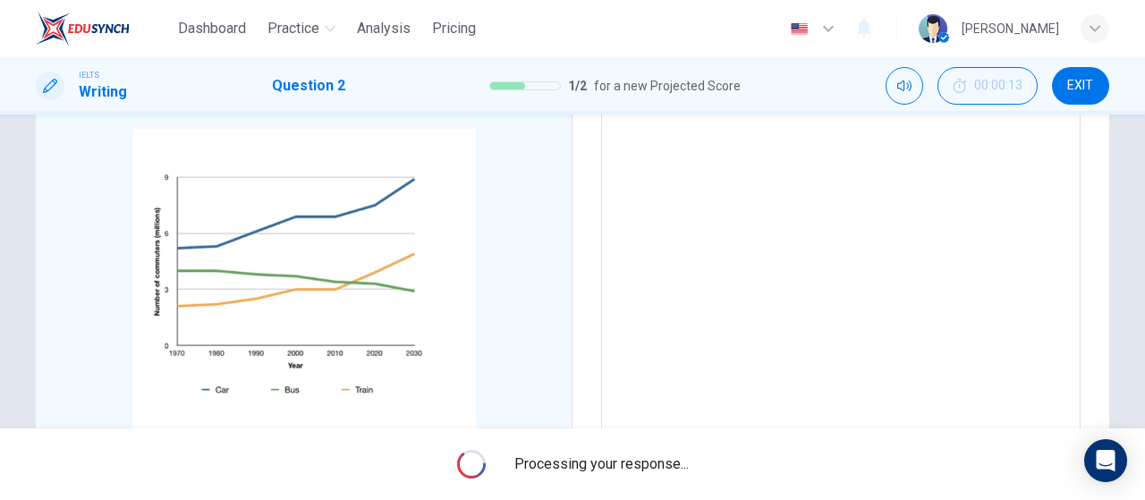
scroll to position [0, 0]
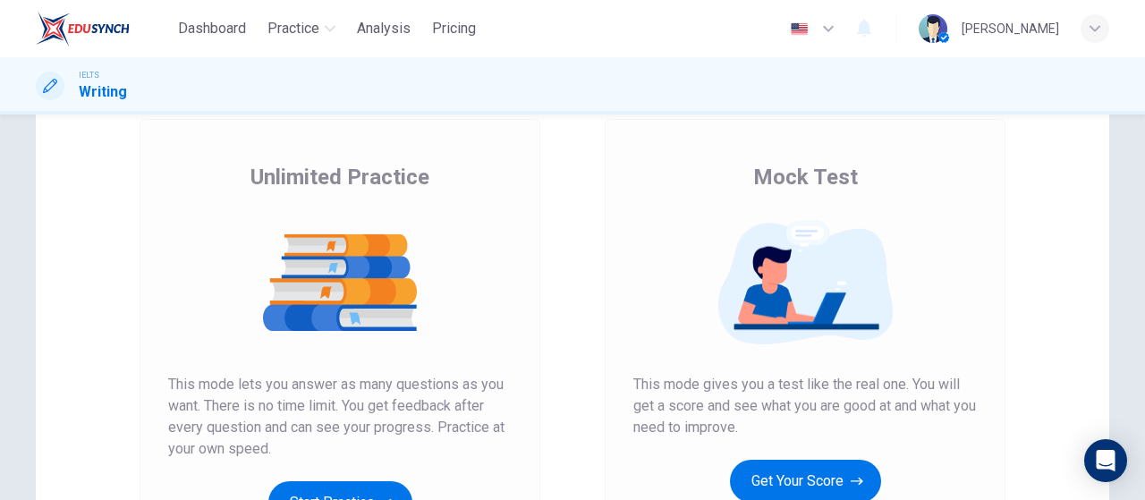
scroll to position [179, 0]
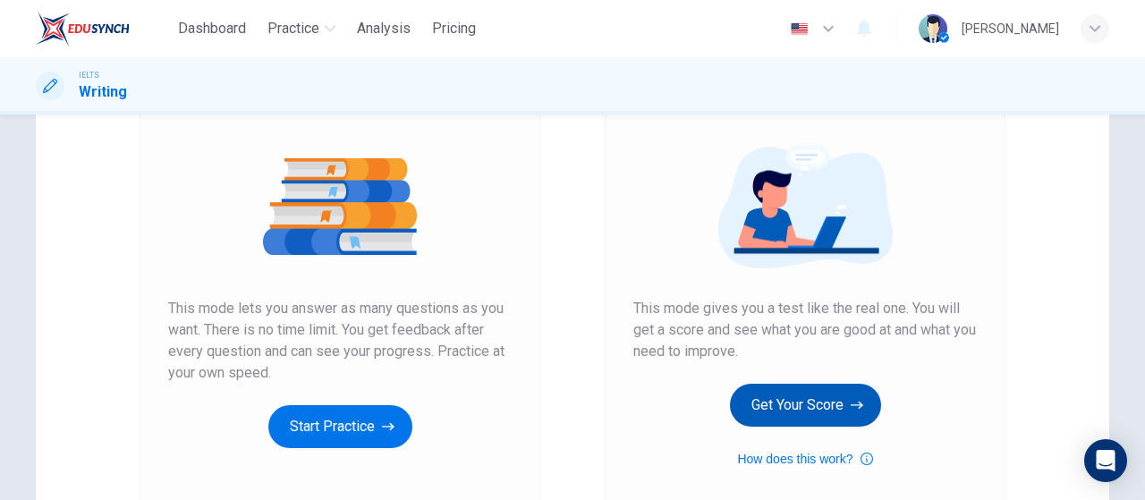
click at [825, 403] on button "Get Your Score" at bounding box center [805, 405] width 151 height 43
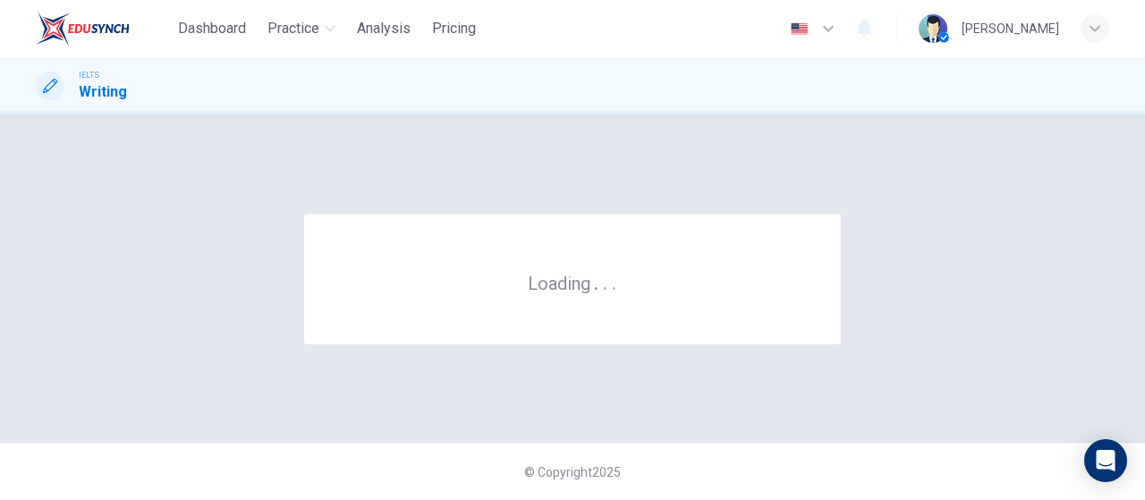
scroll to position [0, 0]
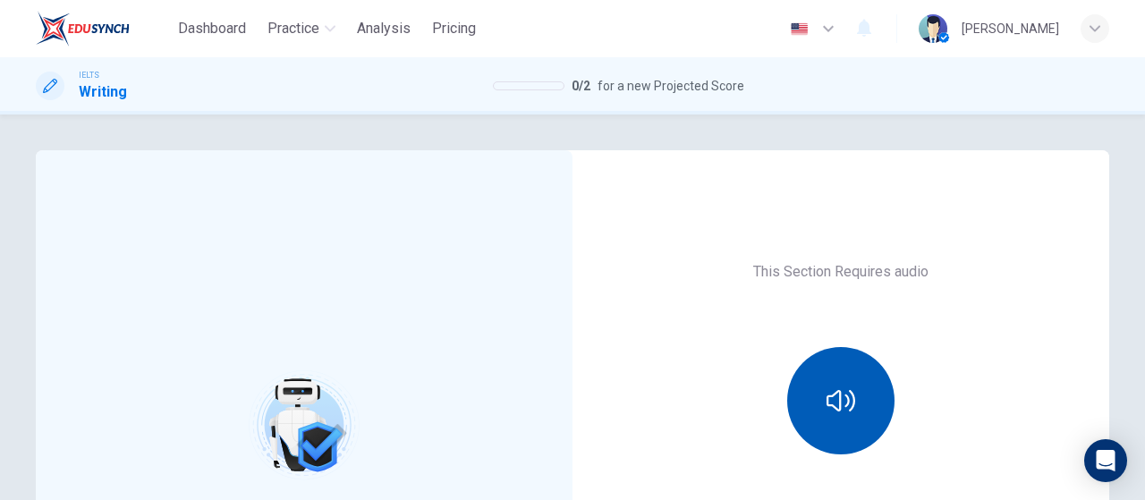
click at [827, 392] on icon "button" at bounding box center [841, 400] width 29 height 29
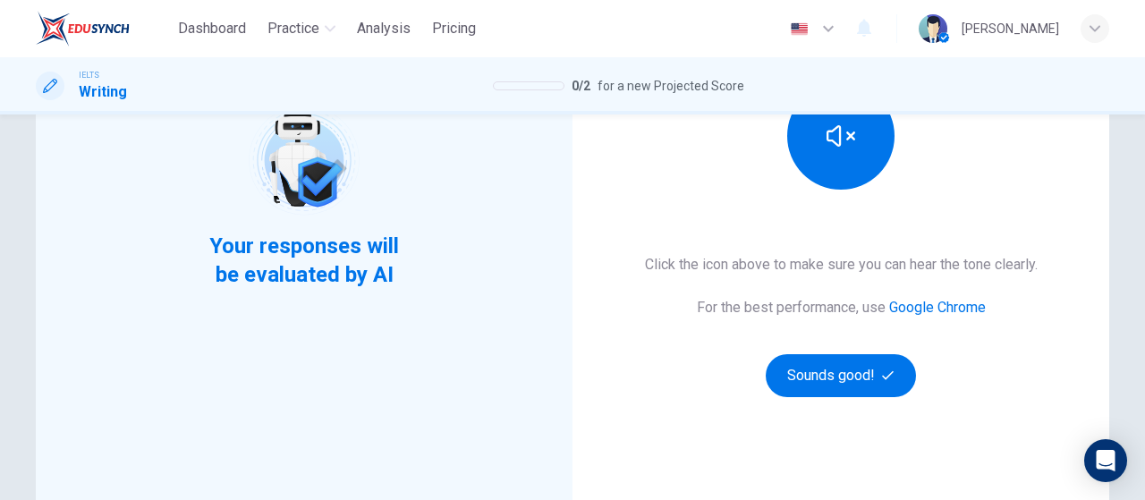
scroll to position [268, 0]
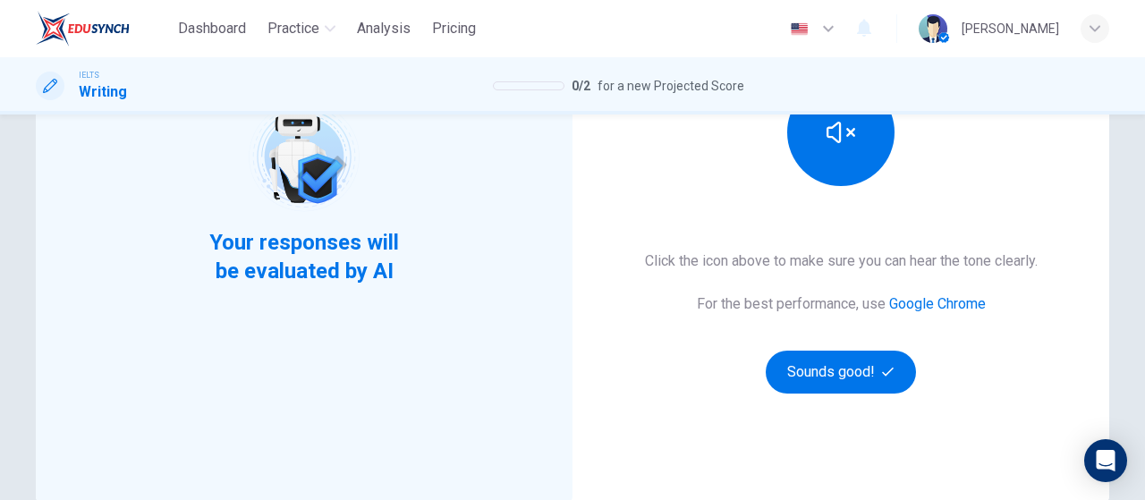
click at [819, 401] on div "This Section Requires audio Click the icon above to make sure you can hear the …" at bounding box center [840, 193] width 537 height 622
click at [812, 370] on button "Sounds good!" at bounding box center [841, 372] width 150 height 43
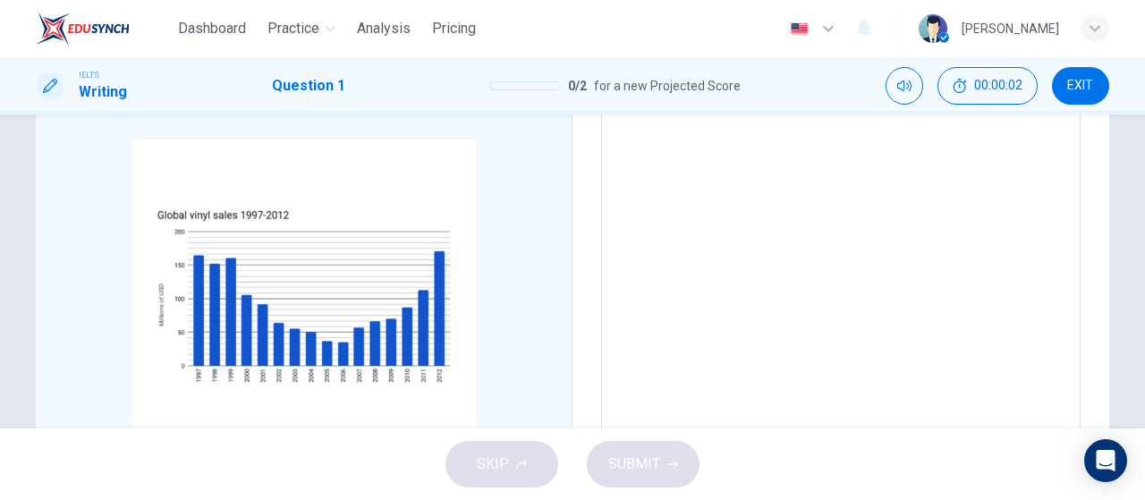
click at [1085, 246] on div "Write your essay here x ​ Word count : 0" at bounding box center [840, 199] width 537 height 634
click at [878, 278] on textarea at bounding box center [841, 199] width 454 height 478
click at [891, 398] on textarea at bounding box center [841, 199] width 454 height 478
click at [872, 276] on textarea at bounding box center [841, 199] width 454 height 478
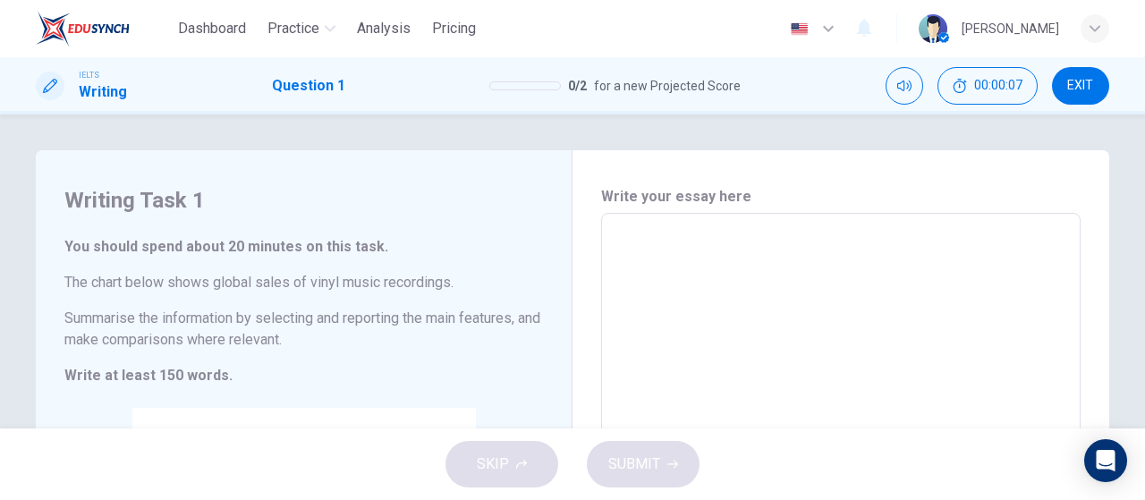
type textarea "j"
type textarea "x"
type textarea "j8"
type textarea "x"
type textarea "j8oi"
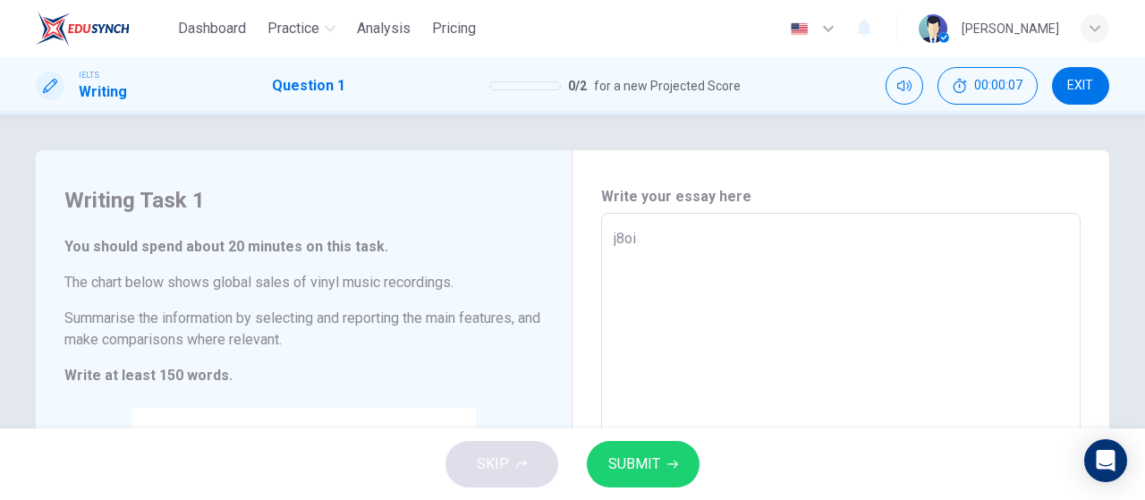
type textarea "x"
type textarea "j8oi"
type textarea "x"
type textarea "j8oi"
click at [662, 473] on button "SUBMIT" at bounding box center [643, 464] width 113 height 47
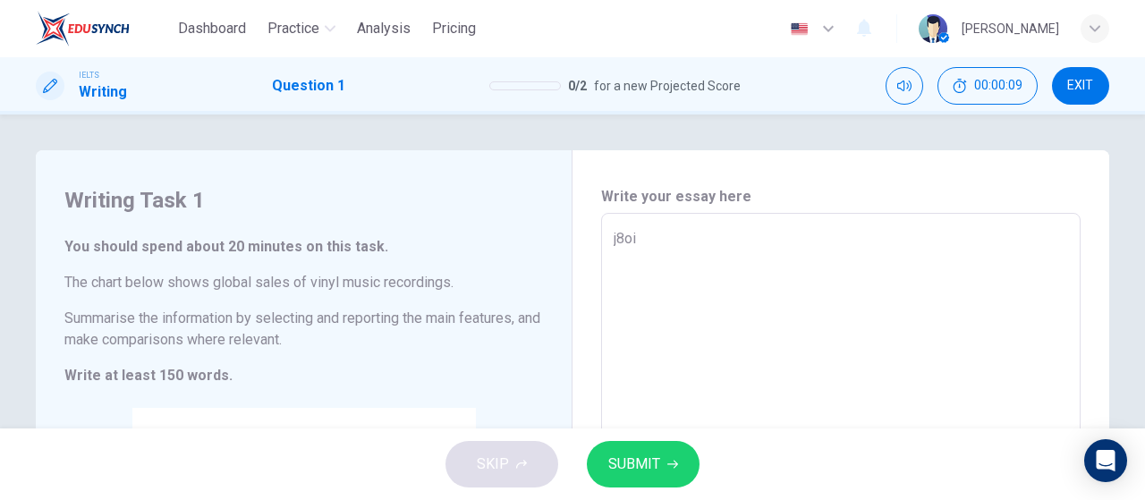
type textarea "x"
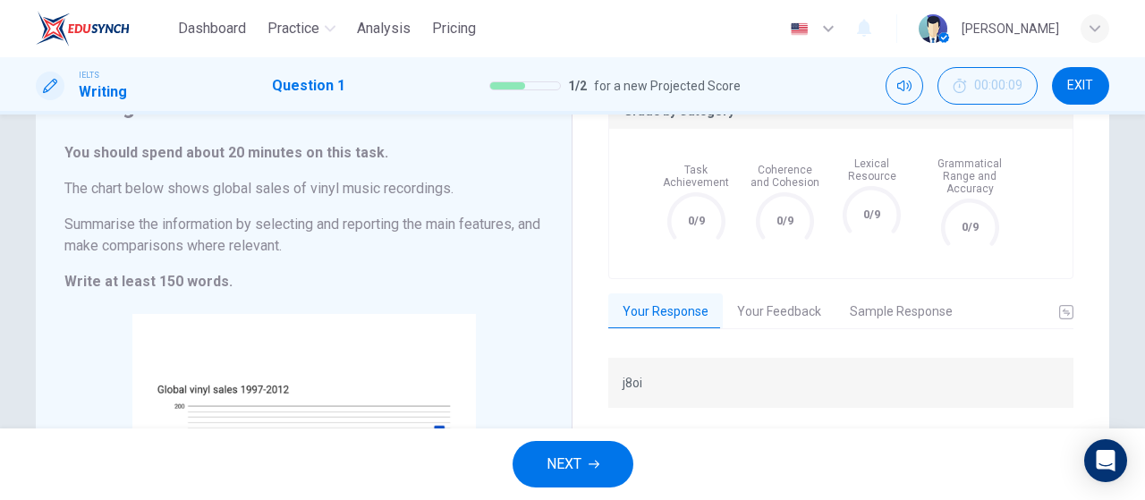
scroll to position [268, 0]
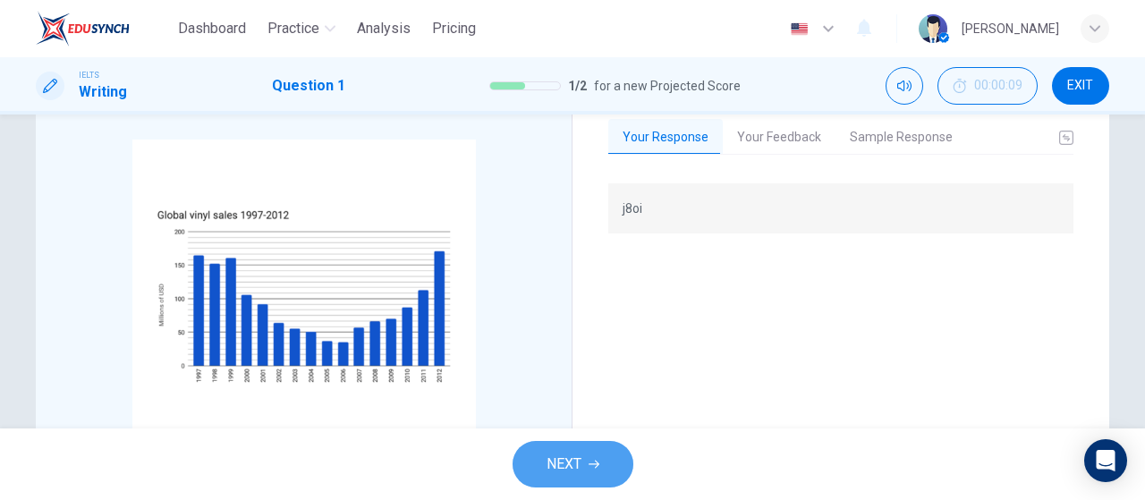
click at [600, 474] on button "NEXT" at bounding box center [573, 464] width 121 height 47
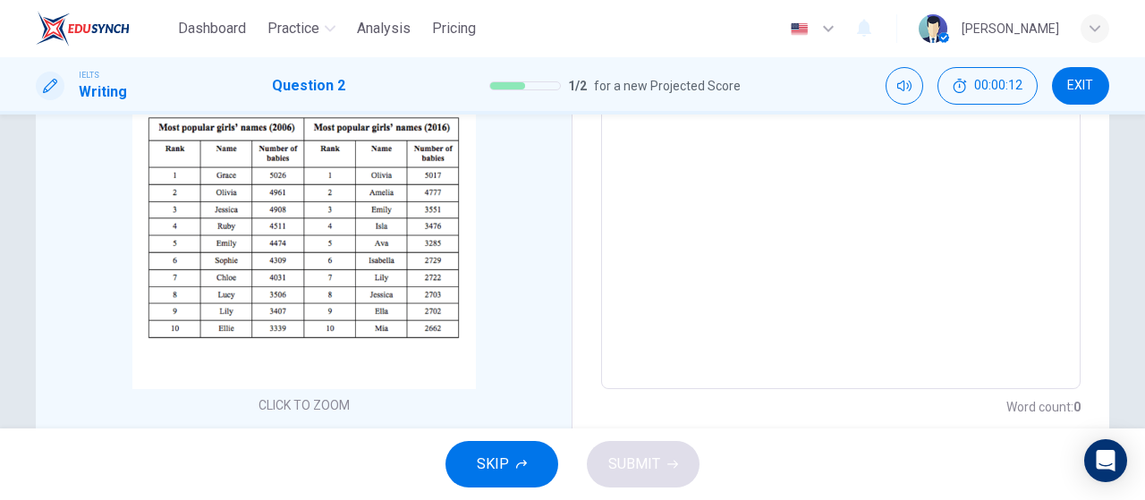
scroll to position [358, 0]
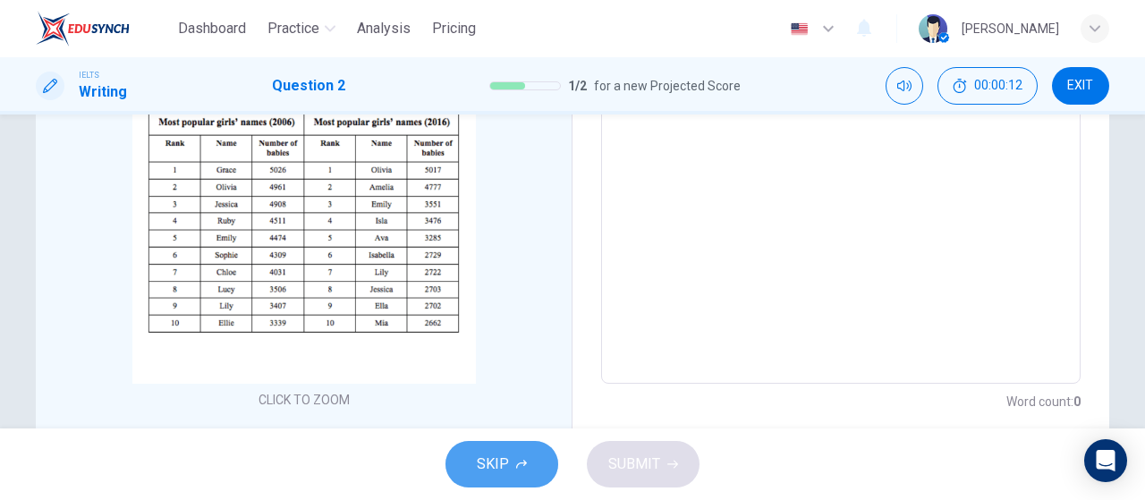
click at [524, 464] on icon "button" at bounding box center [521, 464] width 11 height 9
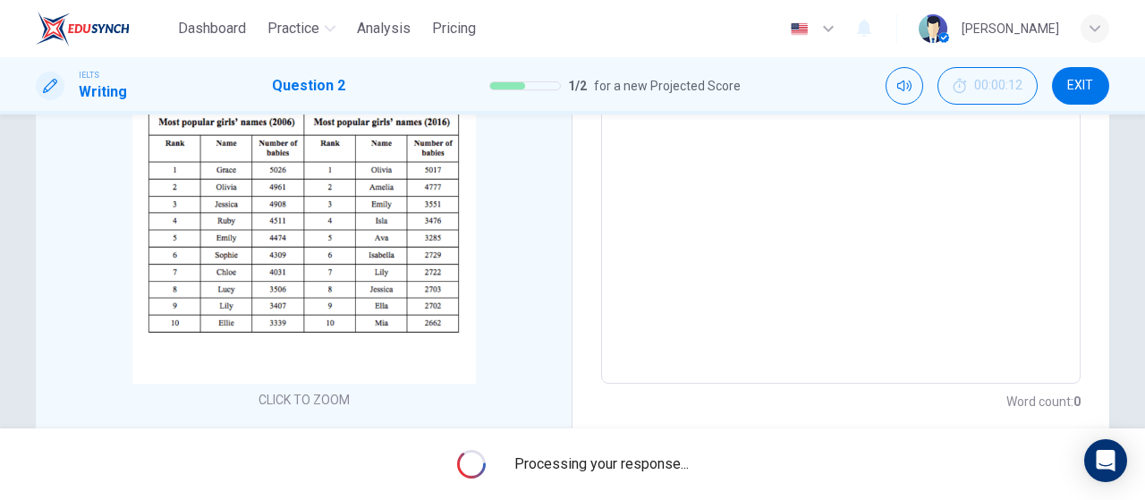
scroll to position [0, 0]
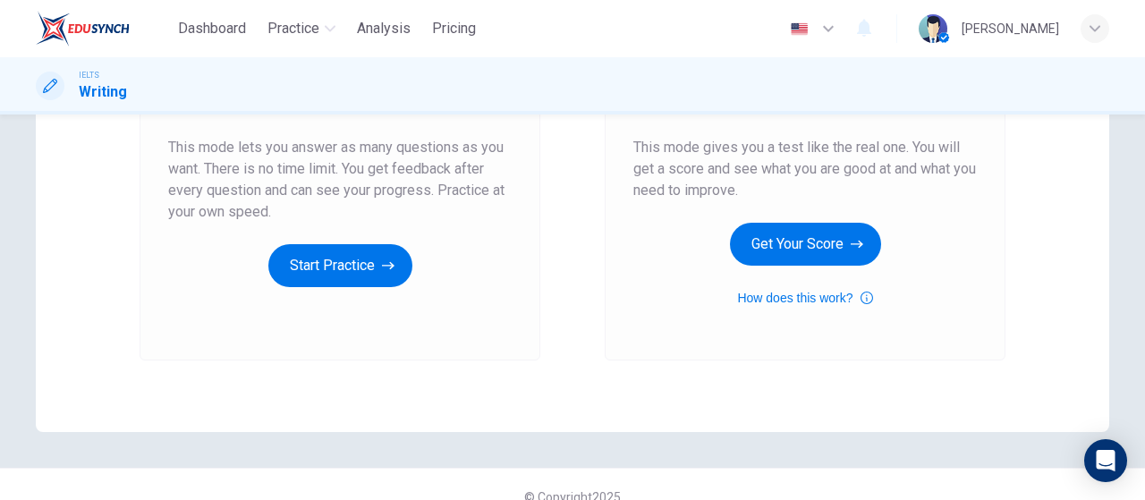
scroll to position [365, 0]
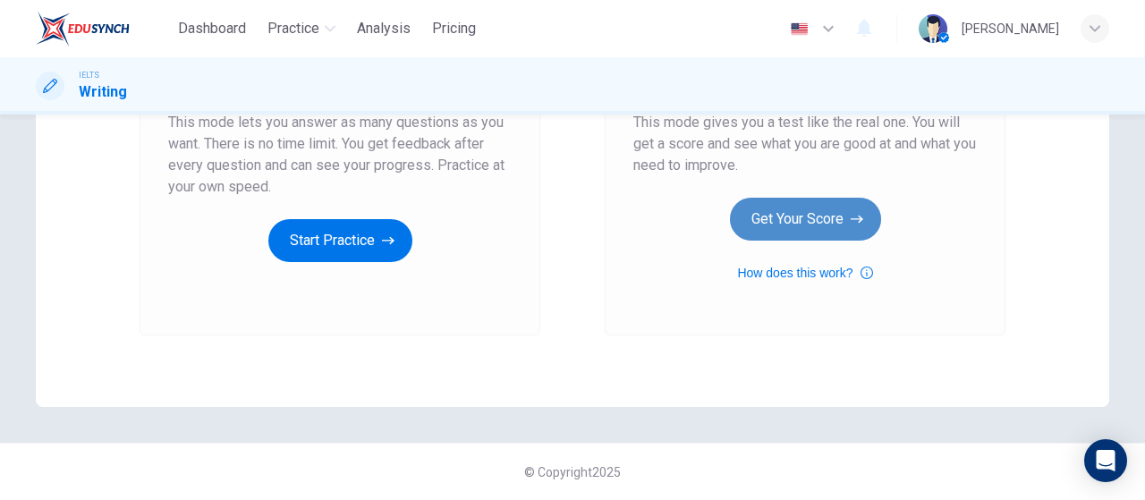
click at [792, 208] on button "Get Your Score" at bounding box center [805, 219] width 151 height 43
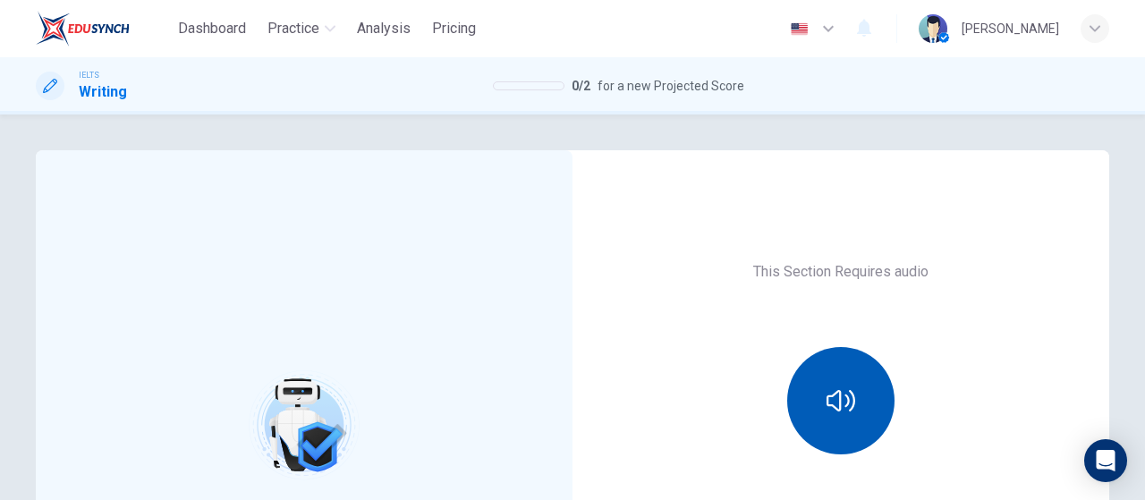
click at [857, 391] on button "button" at bounding box center [840, 400] width 107 height 107
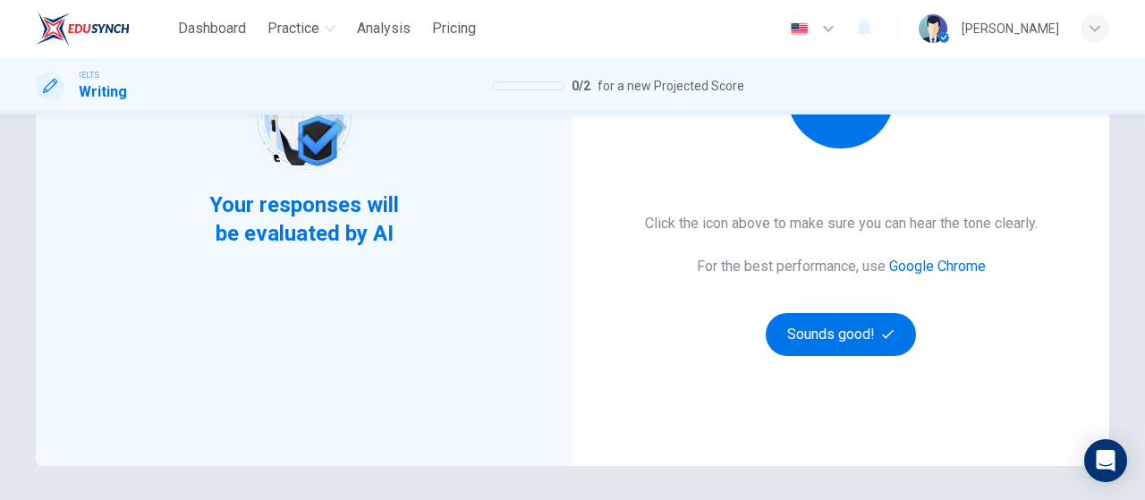
scroll to position [358, 0]
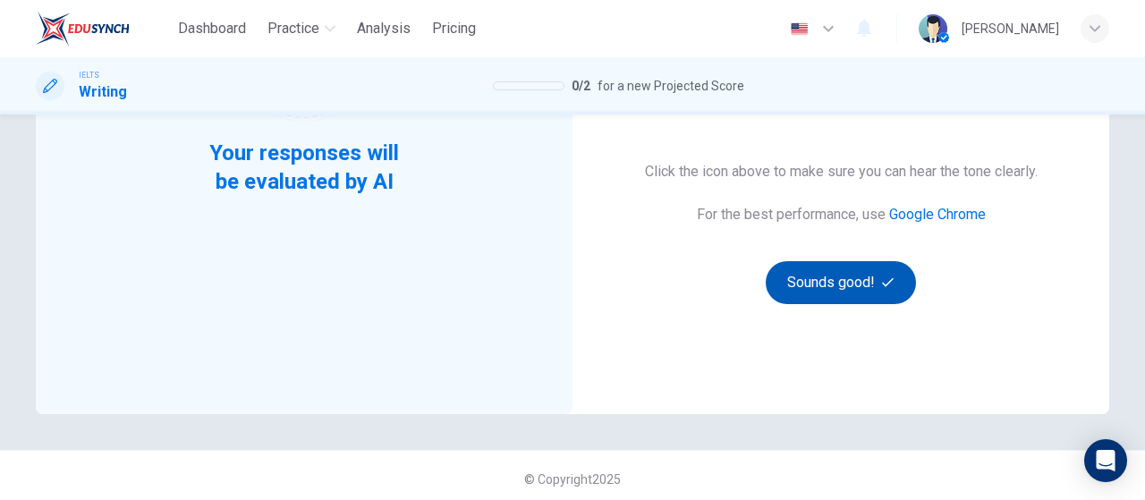
click at [860, 263] on button "Sounds good!" at bounding box center [841, 282] width 150 height 43
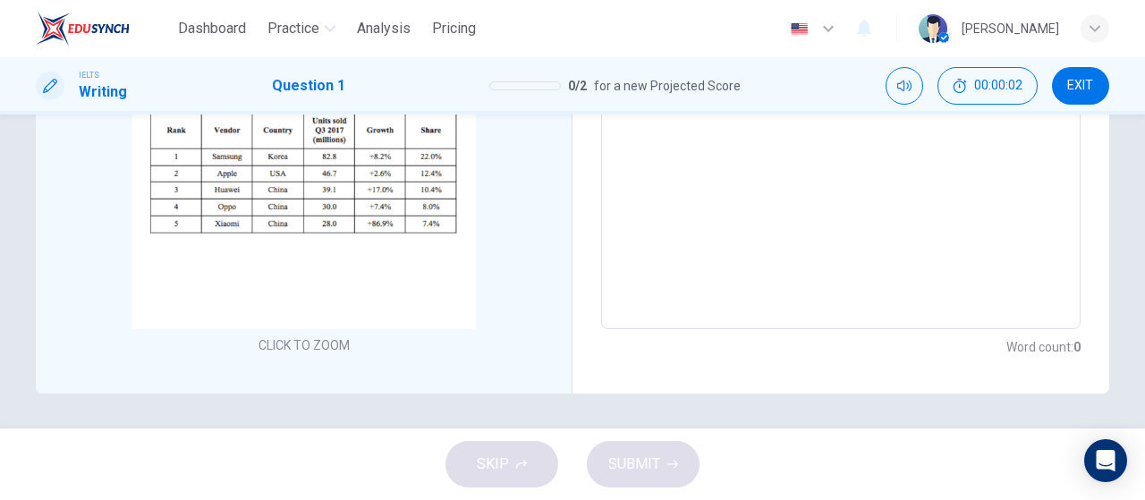
scroll to position [413, 0]
click at [818, 210] on textarea at bounding box center [841, 64] width 454 height 499
type textarea "h"
type textarea "x"
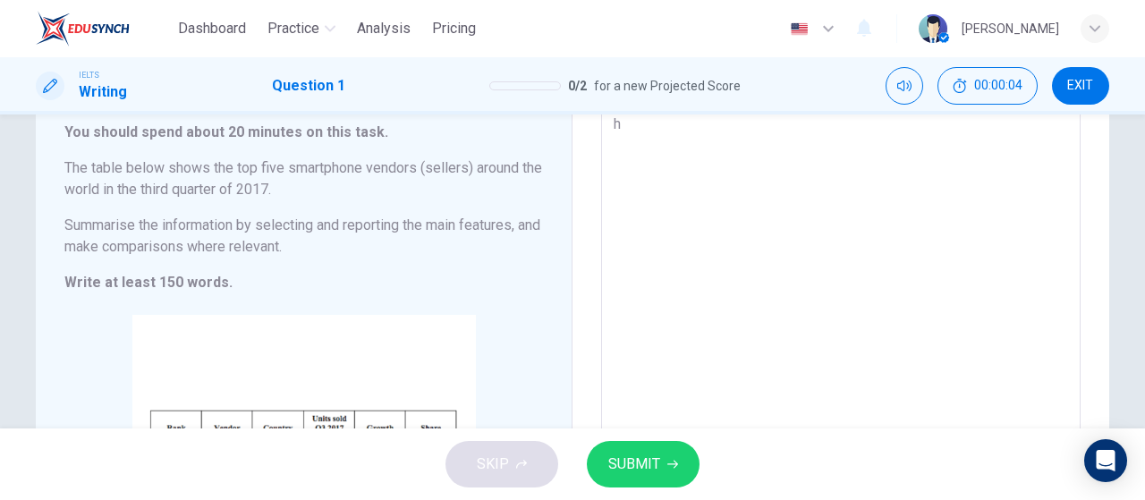
type textarea "hj"
type textarea "x"
type textarea "hjk"
type textarea "x"
type textarea "hjkl"
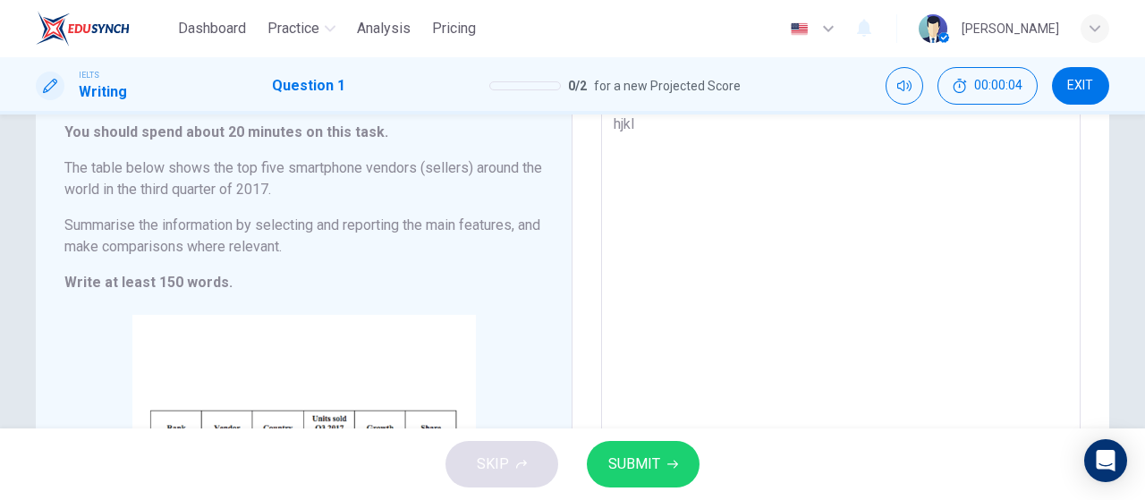
type textarea "x"
type textarea "hjkl;"
type textarea "x"
type textarea "hjkl;'"
type textarea "x"
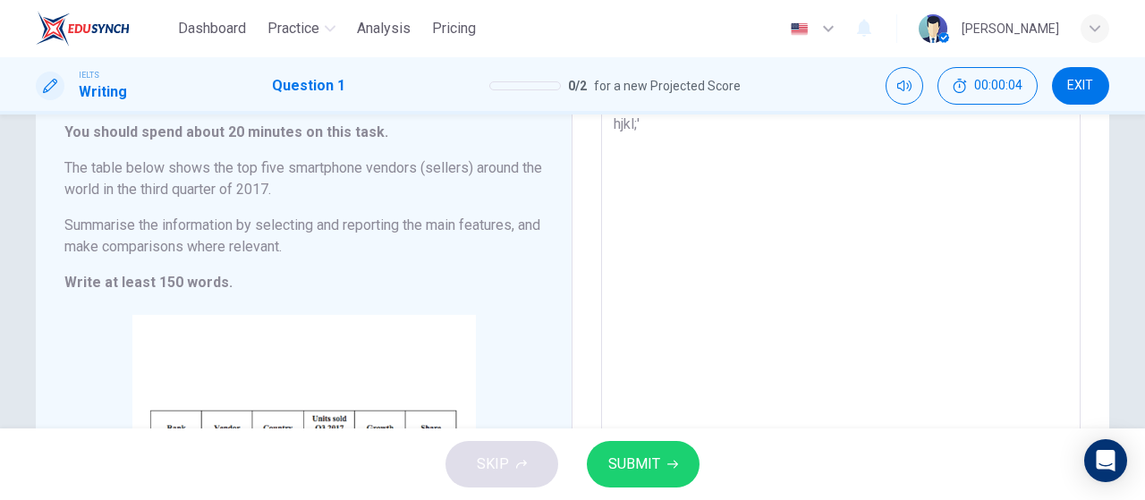
type textarea "hjkl;'"
type textarea "x"
type textarea "hjkl;'"
click at [624, 459] on span "SUBMIT" at bounding box center [634, 464] width 52 height 25
type textarea "x"
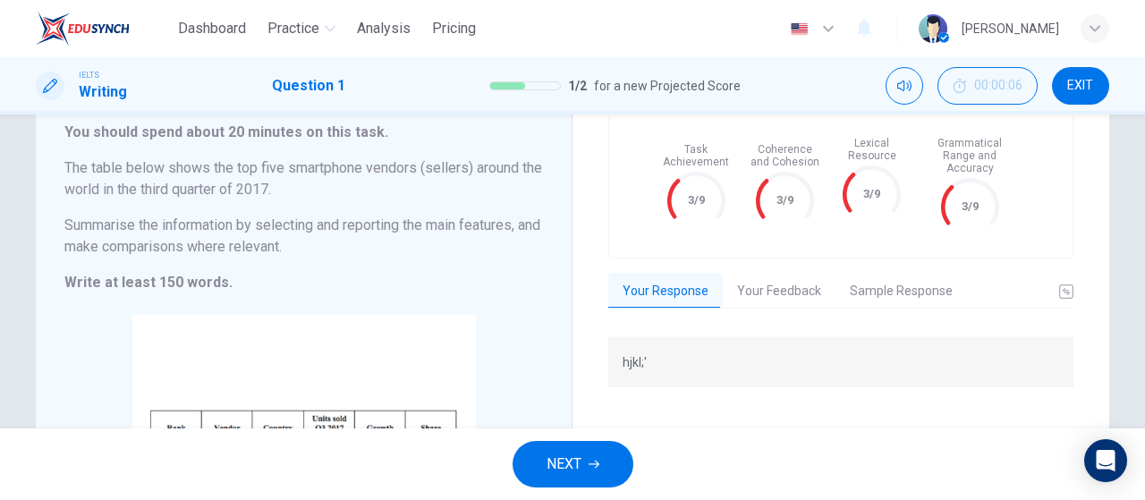
click at [576, 465] on span "NEXT" at bounding box center [564, 464] width 35 height 25
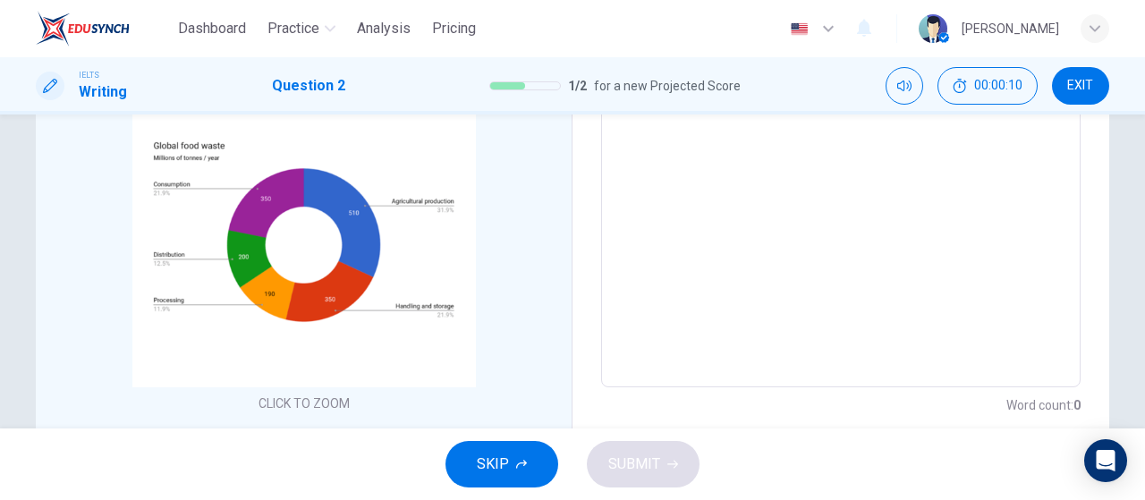
scroll to position [358, 0]
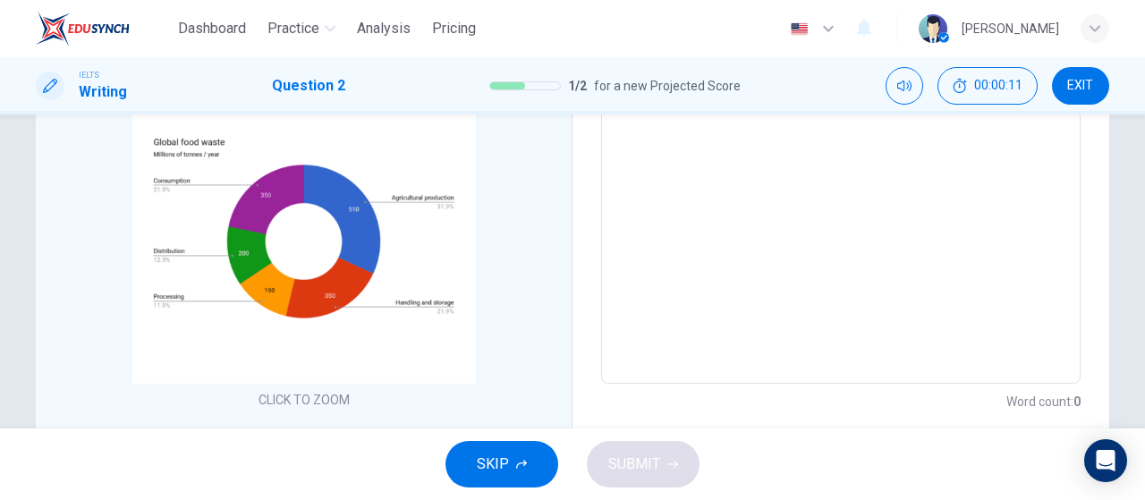
click at [530, 448] on button "SKIP" at bounding box center [501, 464] width 113 height 47
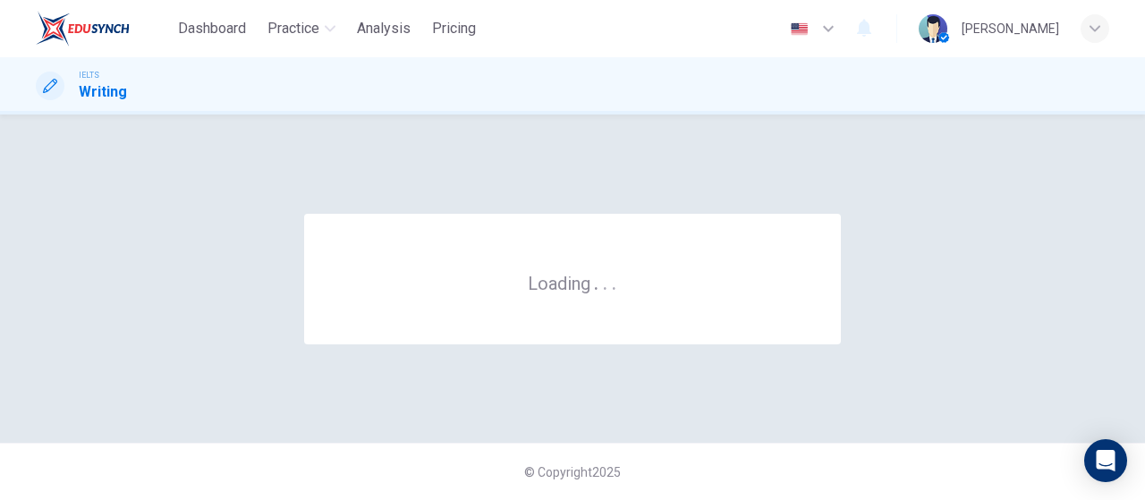
scroll to position [0, 0]
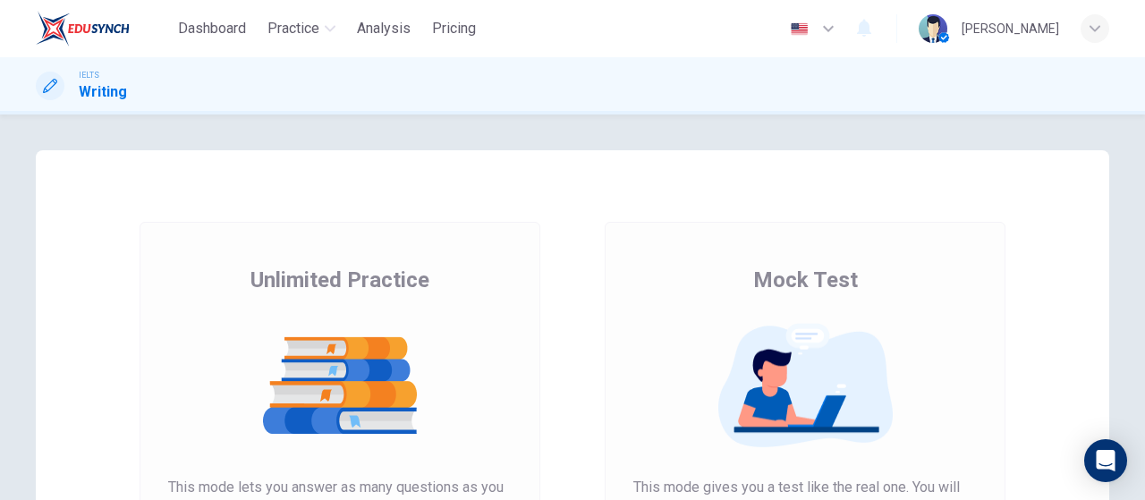
scroll to position [268, 0]
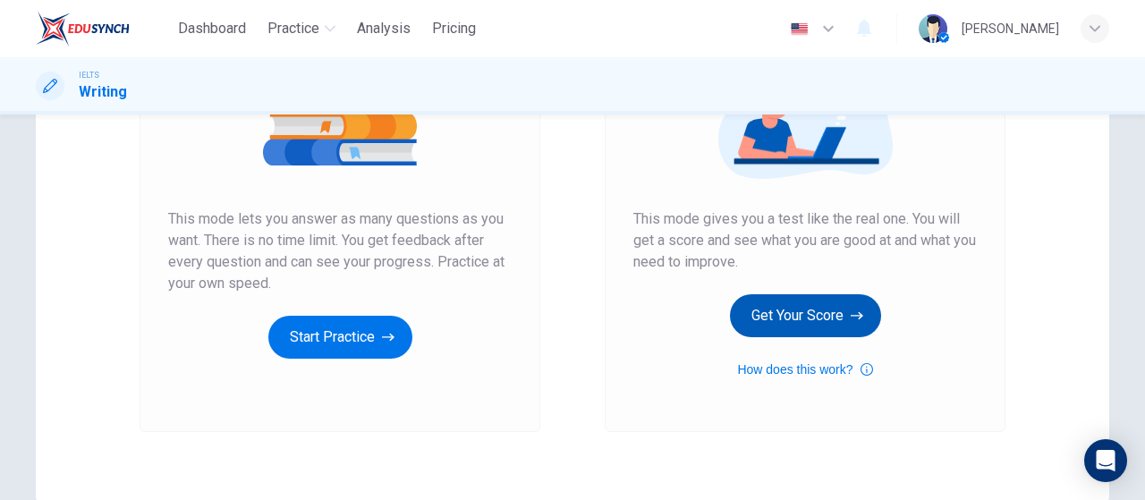
click at [830, 303] on button "Get Your Score" at bounding box center [805, 315] width 151 height 43
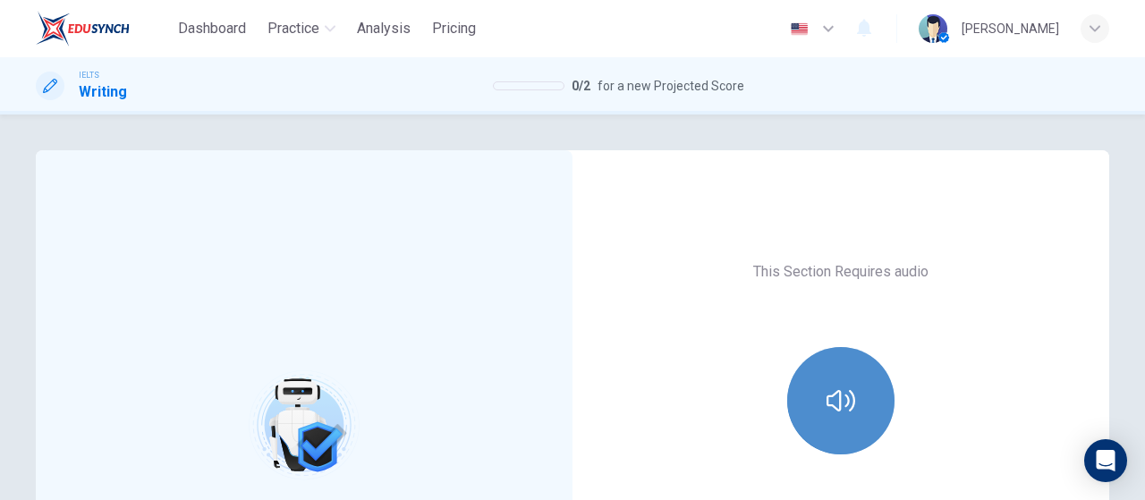
click at [847, 374] on button "button" at bounding box center [840, 400] width 107 height 107
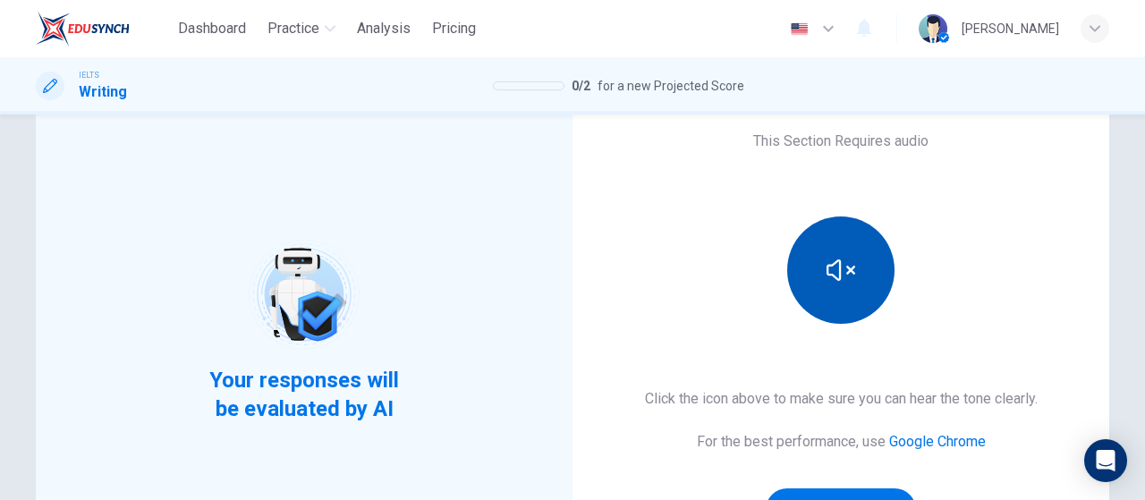
scroll to position [179, 0]
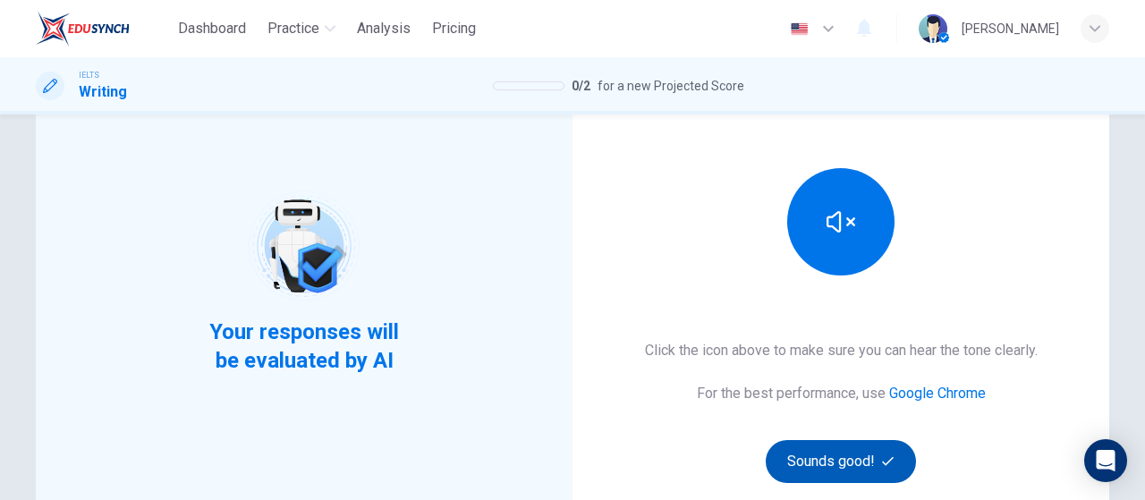
click at [845, 473] on button "Sounds good!" at bounding box center [841, 461] width 150 height 43
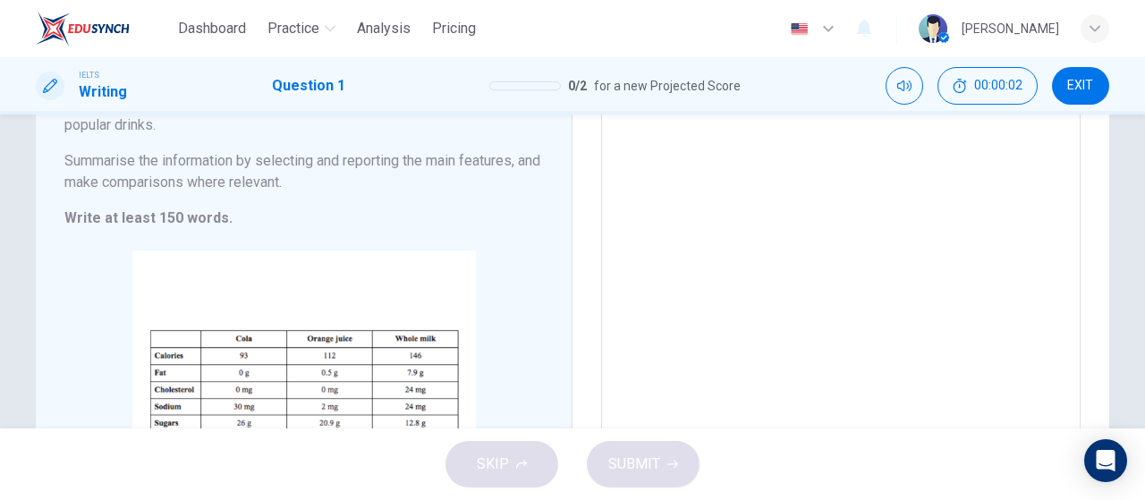
click at [970, 326] on textarea at bounding box center [841, 298] width 454 height 499
type textarea "k"
type textarea "x"
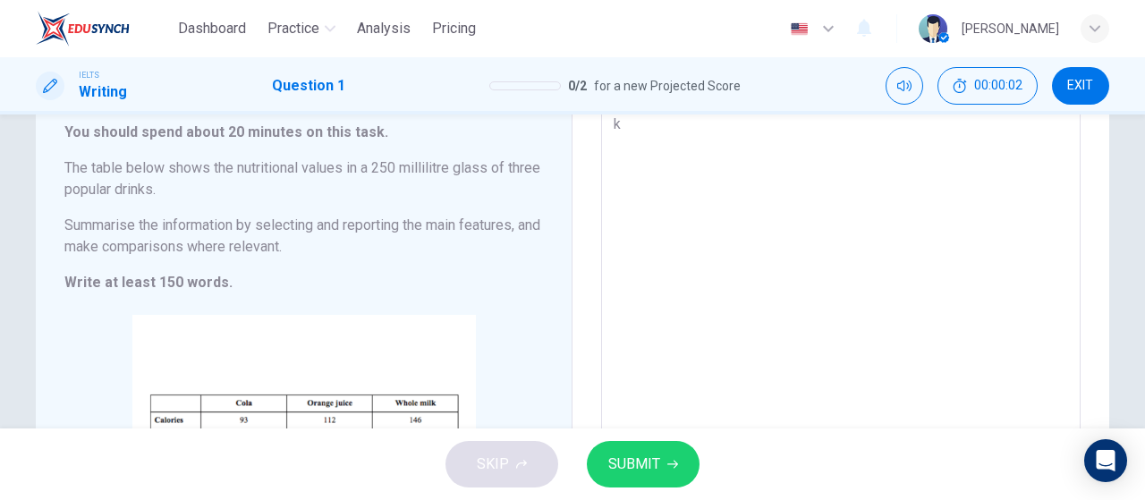
type textarea "kh"
type textarea "x"
type textarea "khb"
type textarea "x"
type textarea "khbn"
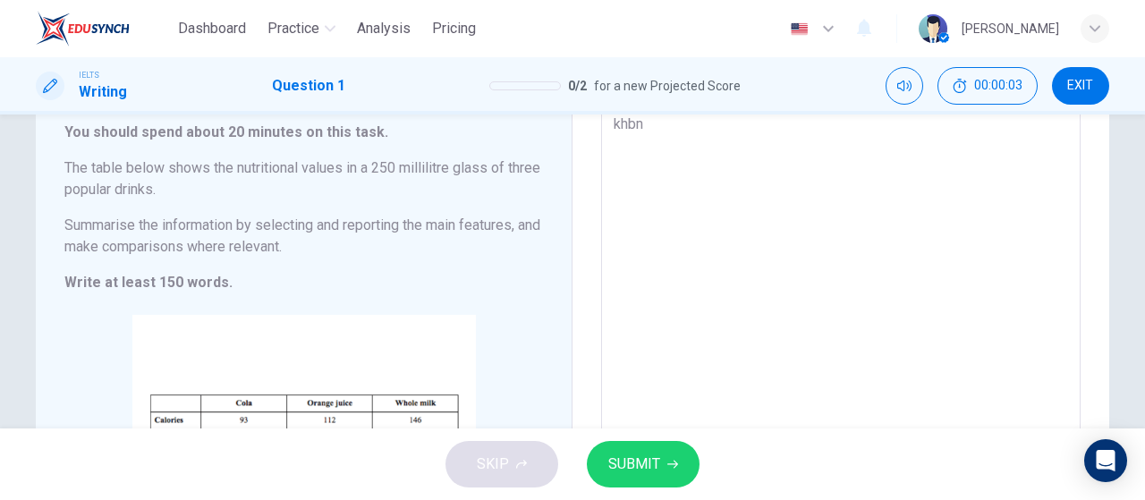
type textarea "x"
type textarea "khbnm"
type textarea "x"
type textarea "khbnm,."
type textarea "x"
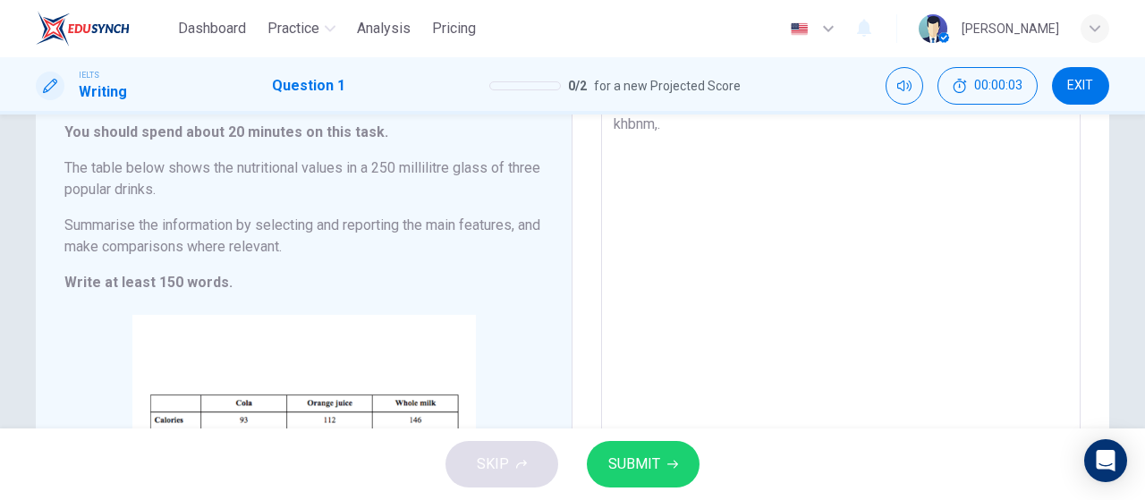
type textarea "khbnm,."
type textarea "x"
type textarea "khbnm,."
click at [644, 470] on span "SUBMIT" at bounding box center [634, 464] width 52 height 25
type textarea "x"
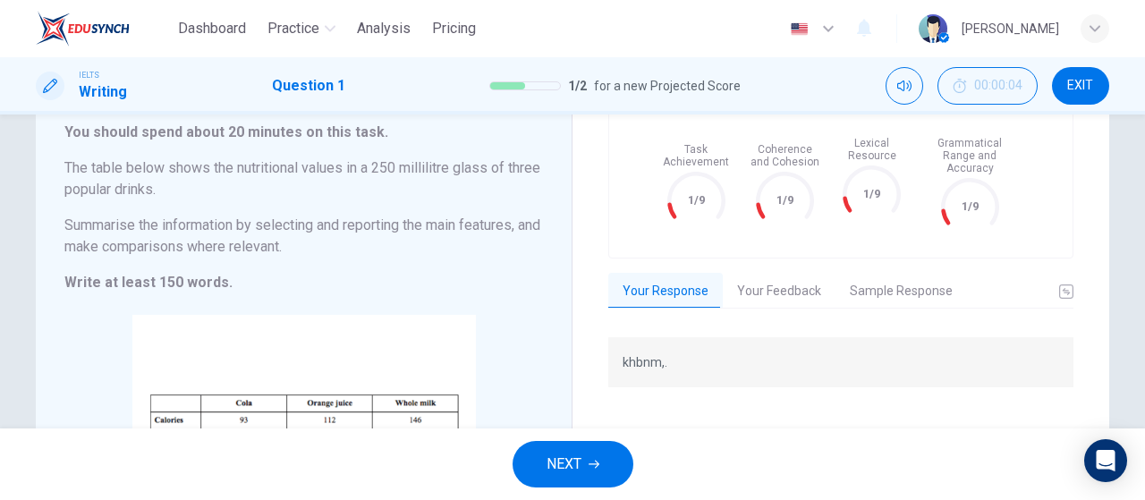
click at [644, 471] on div "NEXT" at bounding box center [572, 464] width 1145 height 72
drag, startPoint x: 644, startPoint y: 470, endPoint x: 723, endPoint y: 455, distance: 80.0
click at [723, 455] on div "NEXT" at bounding box center [572, 464] width 1145 height 72
drag, startPoint x: 723, startPoint y: 455, endPoint x: 0, endPoint y: 535, distance: 727.1
click at [0, 499] on html "Dashboard Practice Analysis Pricing English en ​ Pattanapong Thawongklang IELTS…" at bounding box center [572, 250] width 1145 height 500
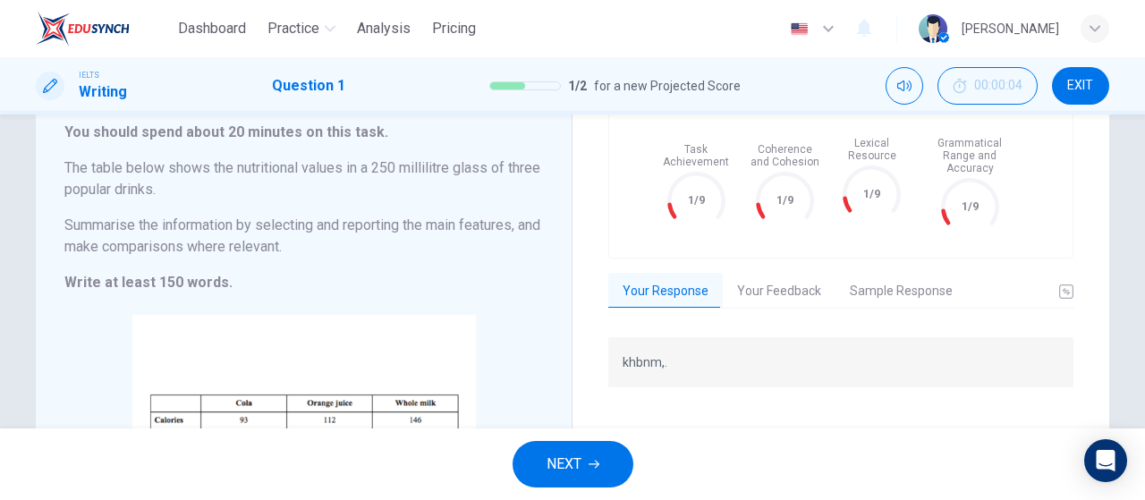
click at [565, 449] on button "NEXT" at bounding box center [573, 464] width 121 height 47
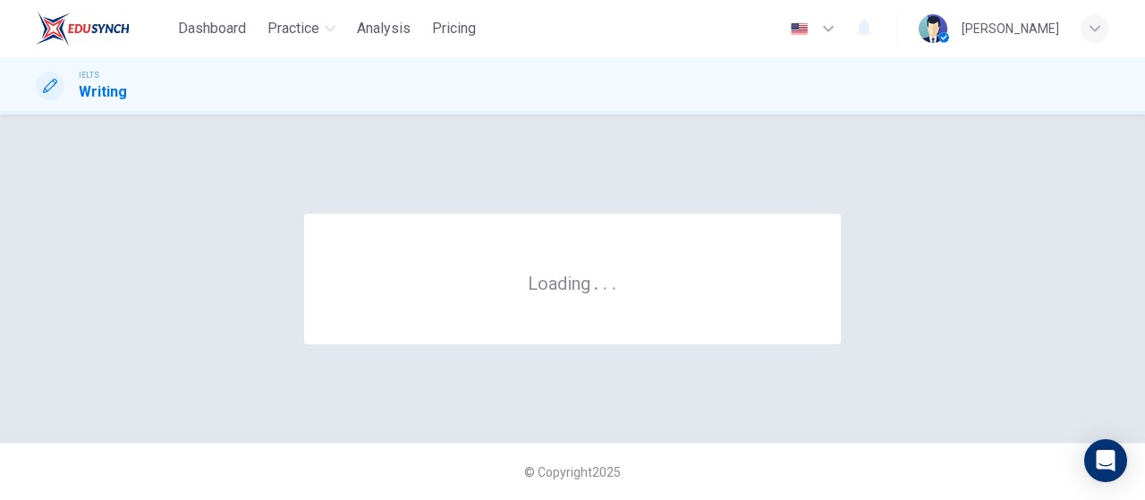
scroll to position [0, 0]
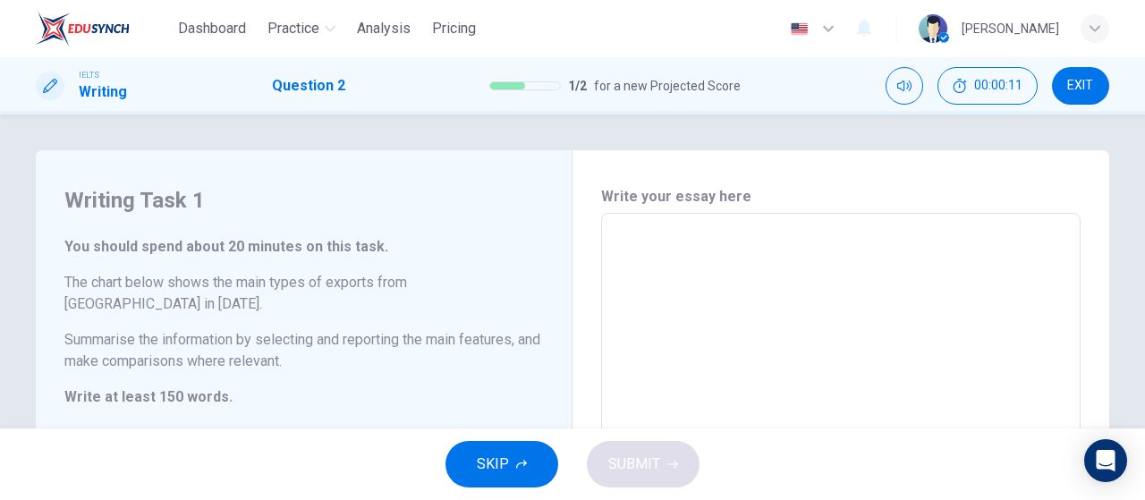
drag, startPoint x: 1079, startPoint y: 69, endPoint x: 640, endPoint y: 72, distance: 438.3
click at [1083, 72] on button "EXIT" at bounding box center [1080, 86] width 57 height 38
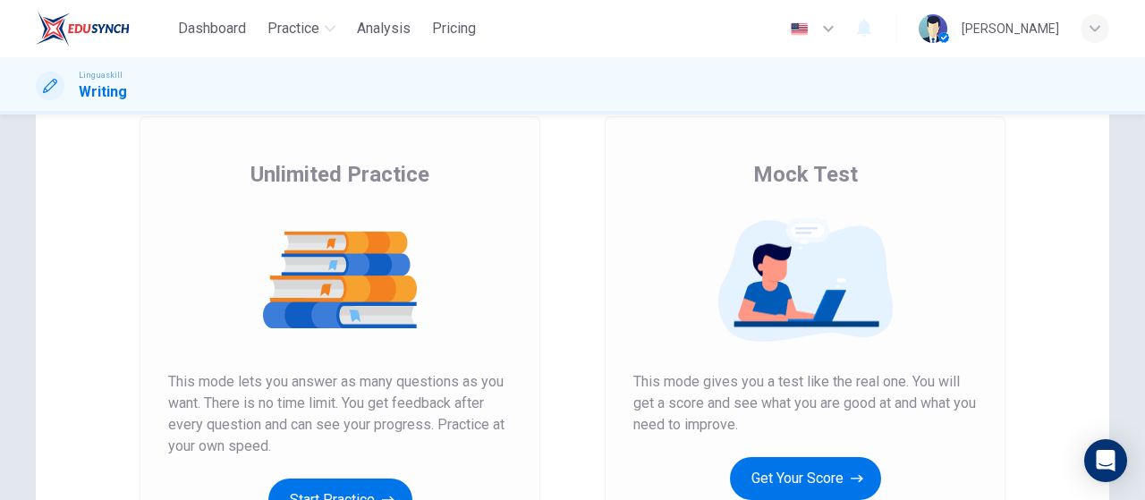
scroll to position [358, 0]
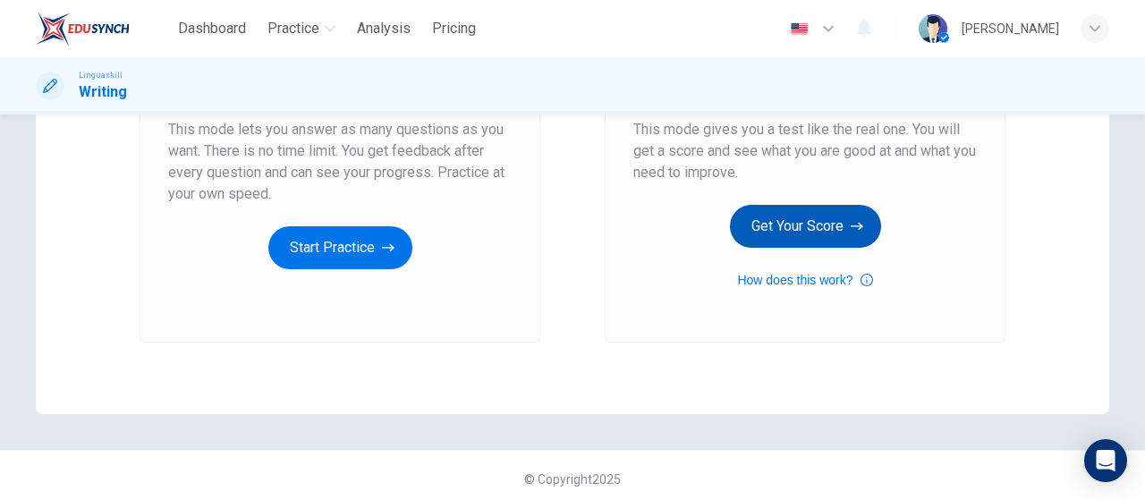
click at [786, 228] on button "Get Your Score" at bounding box center [805, 226] width 151 height 43
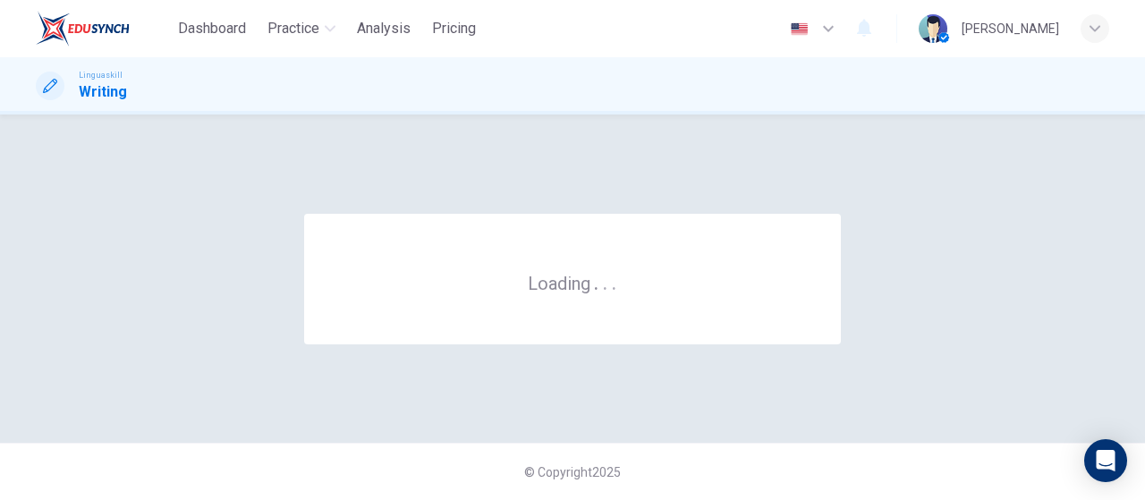
scroll to position [0, 0]
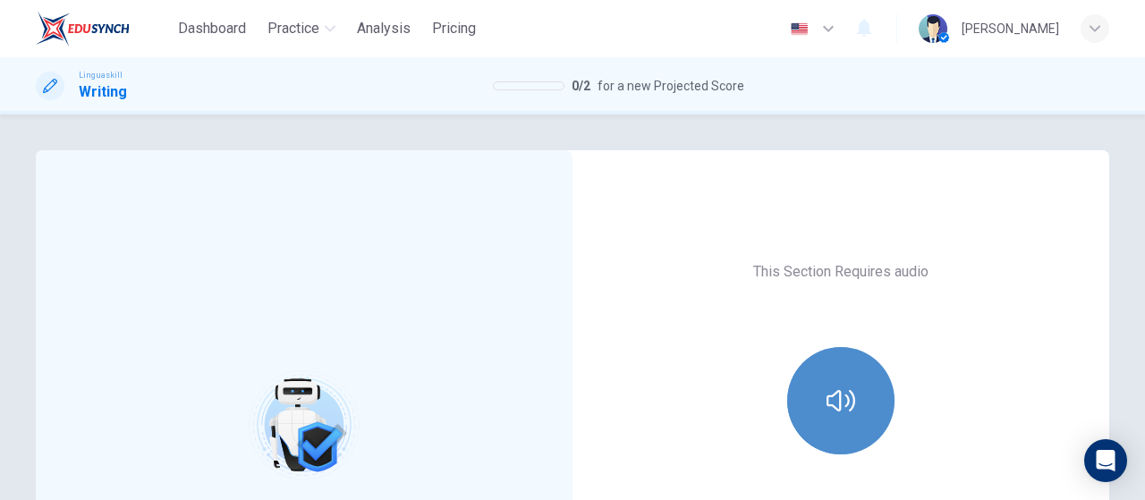
click at [851, 393] on button "button" at bounding box center [840, 400] width 107 height 107
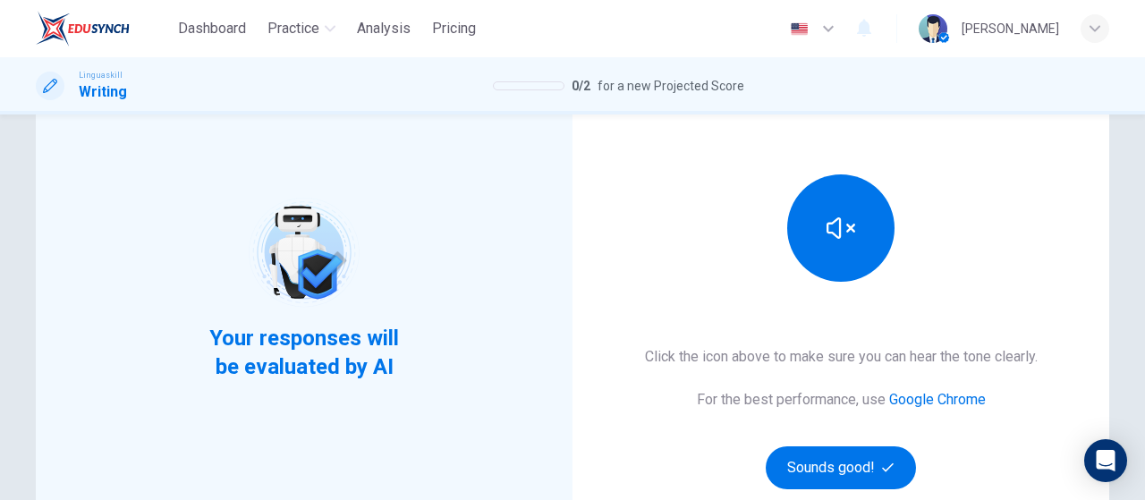
scroll to position [179, 0]
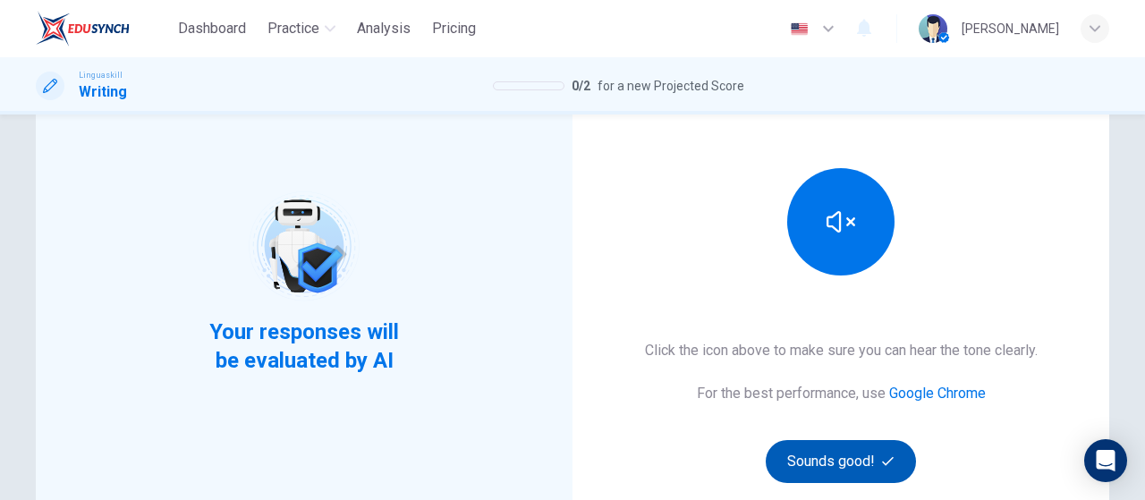
click at [836, 464] on button "Sounds good!" at bounding box center [841, 461] width 150 height 43
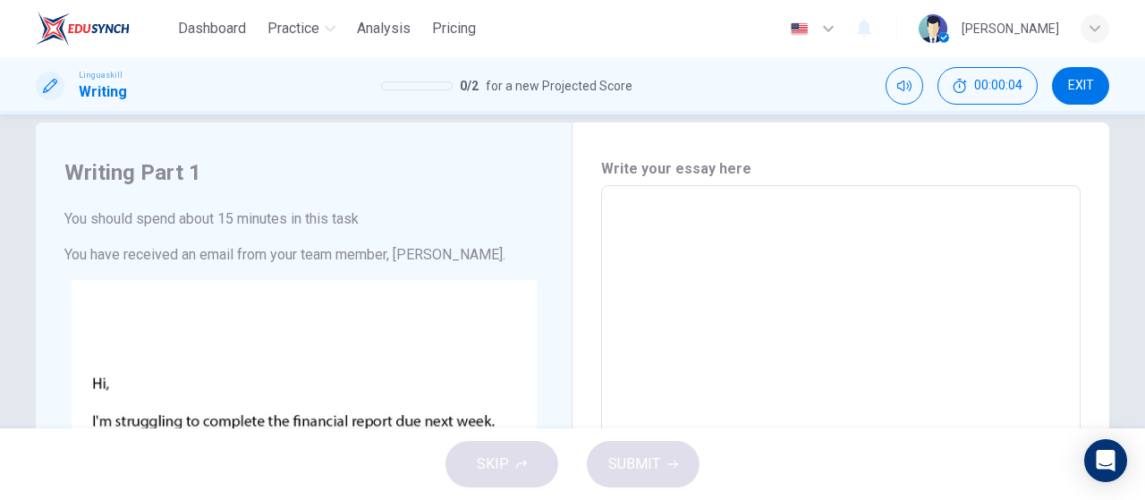
scroll to position [0, 0]
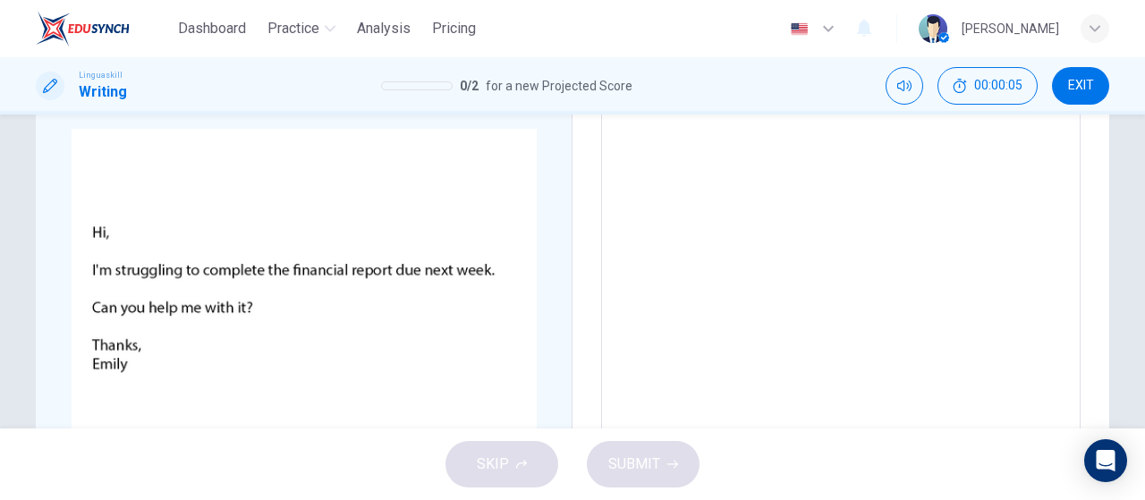
click at [856, 255] on textarea at bounding box center [841, 368] width 454 height 638
type textarea "f"
type textarea "x"
type textarea "fd"
type textarea "x"
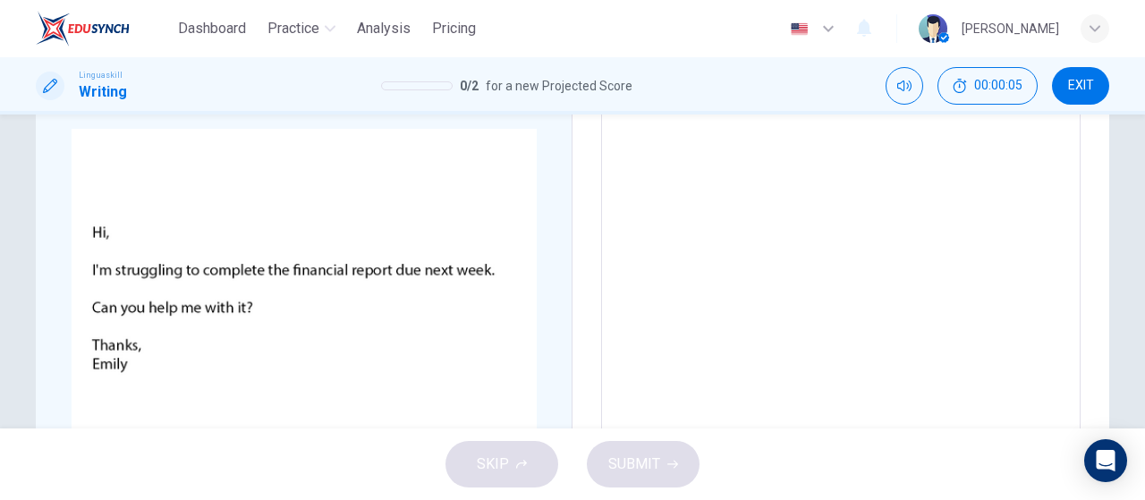
scroll to position [114, 0]
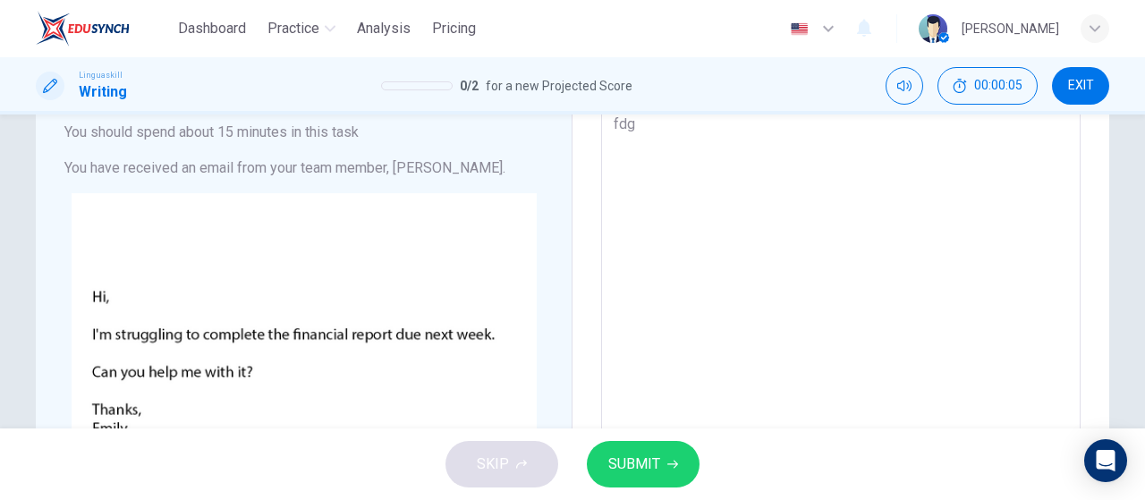
type textarea "fdgh"
type textarea "x"
type textarea "fdghj"
type textarea "x"
type textarea "fdghj"
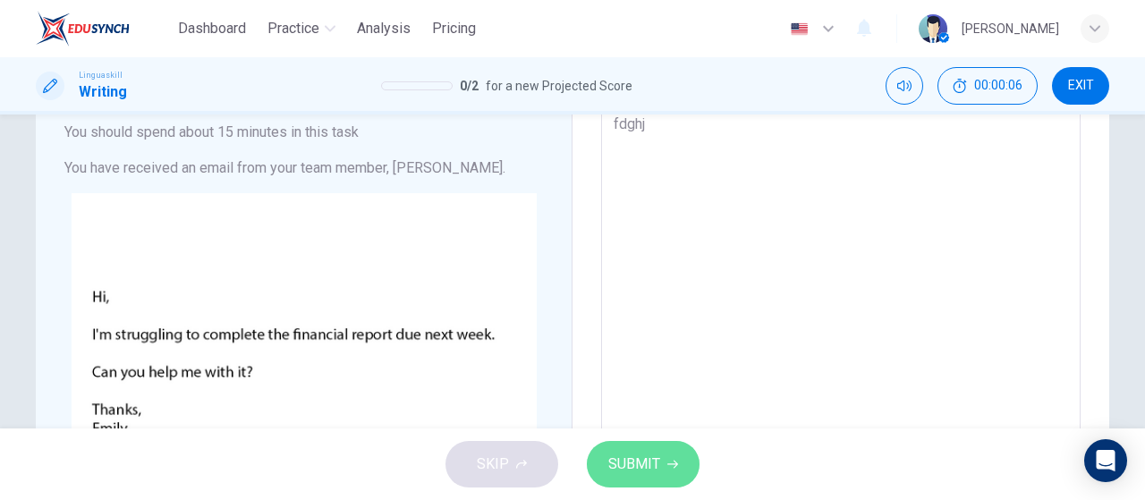
click at [660, 460] on button "SUBMIT" at bounding box center [643, 464] width 113 height 47
type textarea "x"
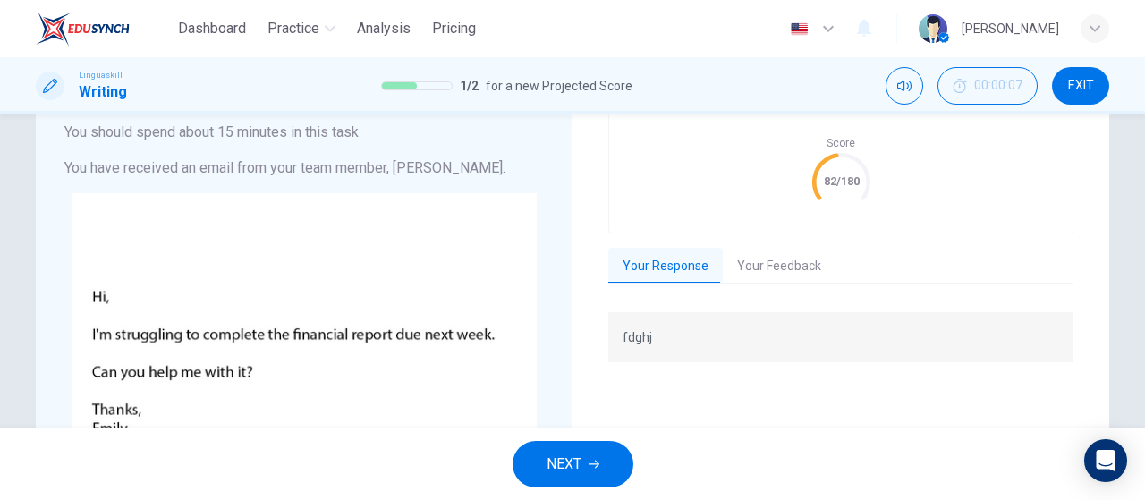
click at [633, 460] on div "NEXT" at bounding box center [572, 464] width 1145 height 72
click at [609, 470] on button "NEXT" at bounding box center [573, 464] width 121 height 47
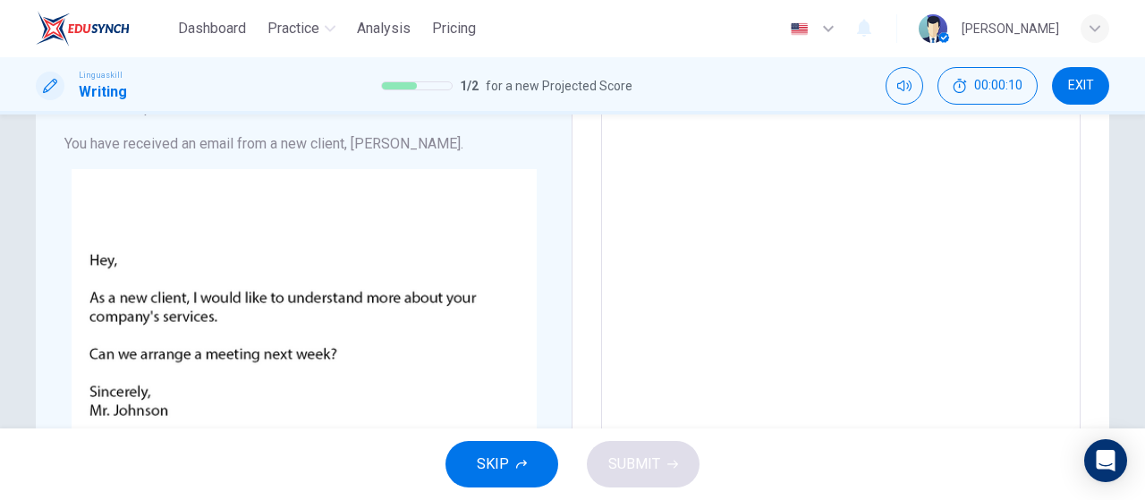
scroll to position [179, 0]
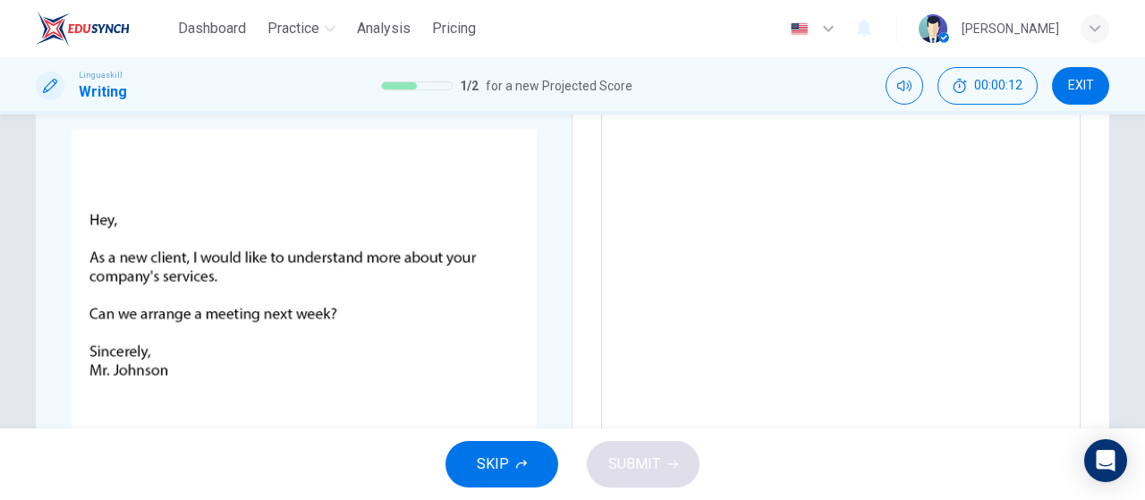
drag, startPoint x: 518, startPoint y: 493, endPoint x: 527, endPoint y: 479, distance: 16.9
click at [519, 492] on div "SKIP SUBMIT" at bounding box center [572, 464] width 1145 height 72
click at [535, 463] on button "SKIP" at bounding box center [501, 464] width 113 height 47
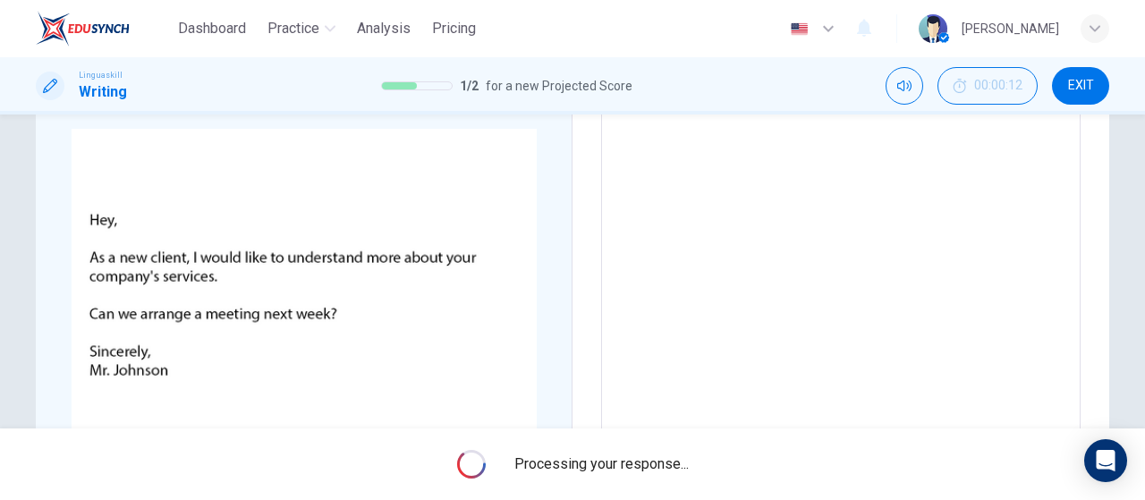
scroll to position [0, 0]
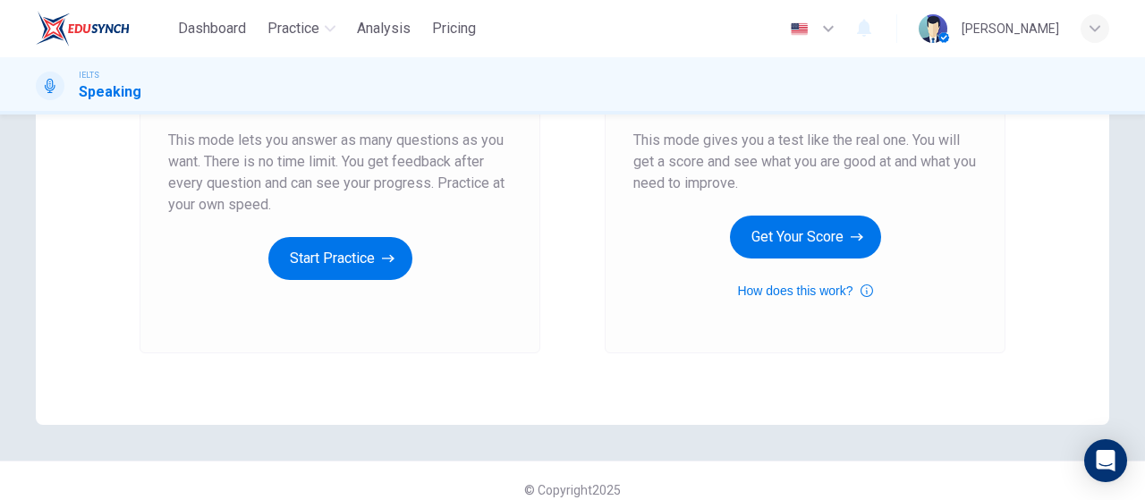
scroll to position [358, 0]
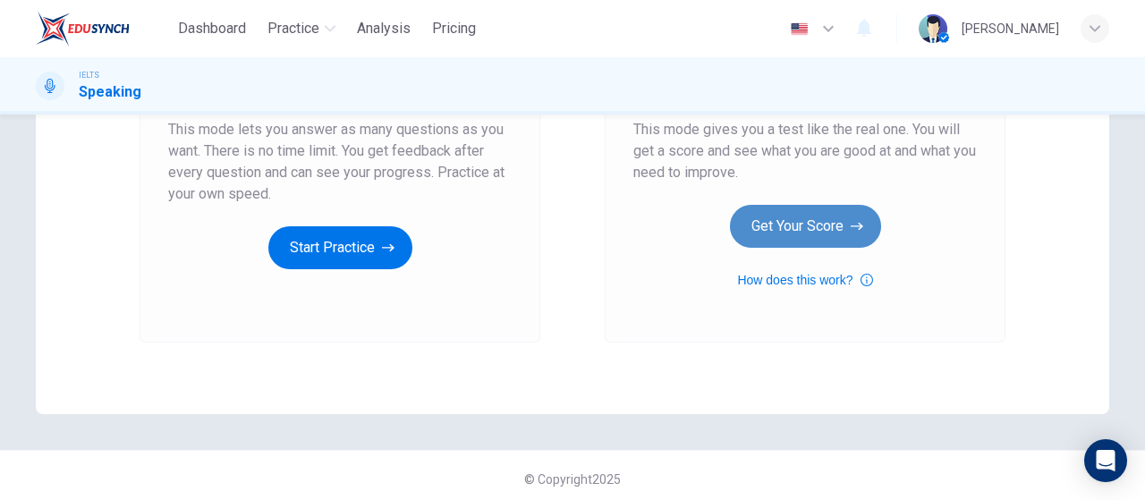
click at [845, 225] on button "Get Your Score" at bounding box center [805, 226] width 151 height 43
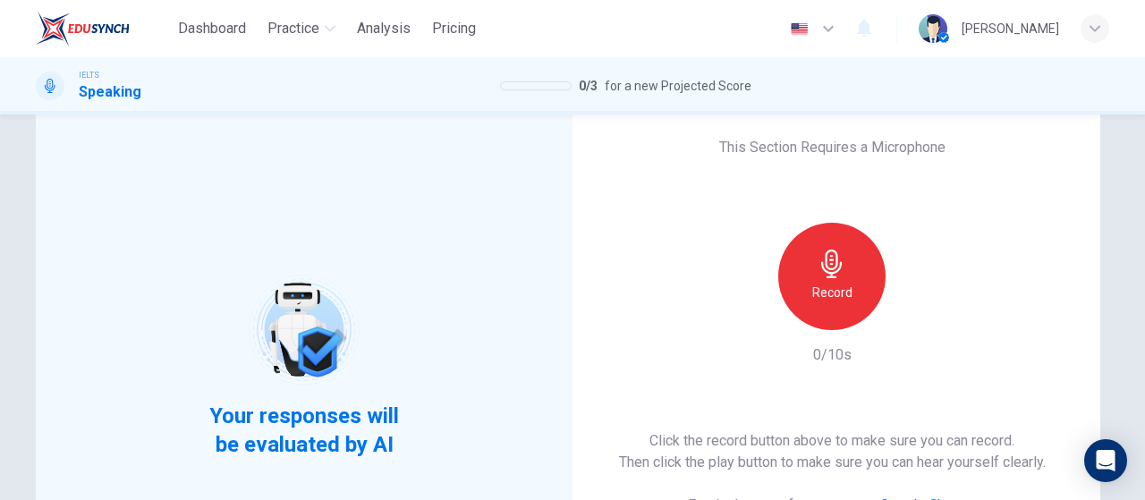
scroll to position [89, 0]
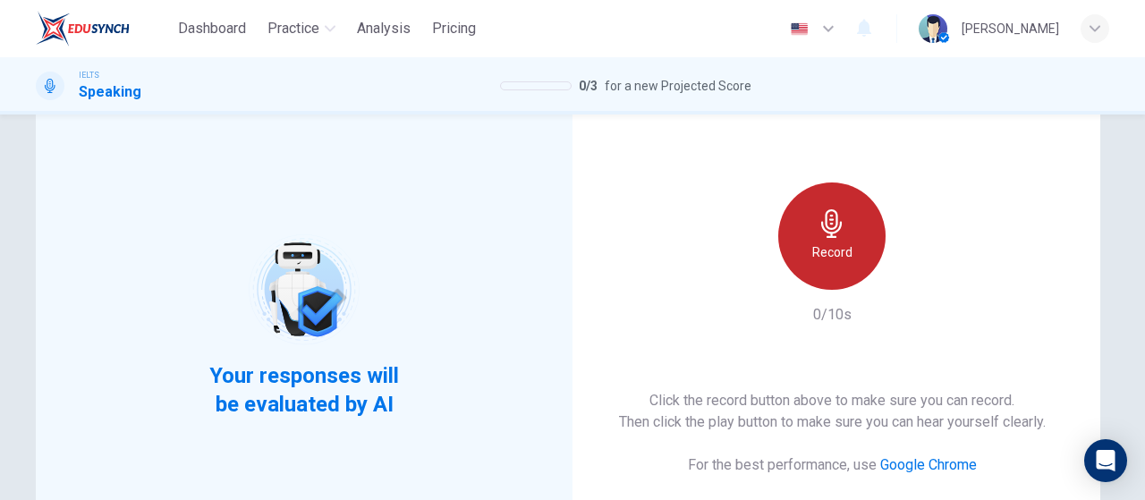
click at [857, 237] on div "Record" at bounding box center [831, 235] width 107 height 107
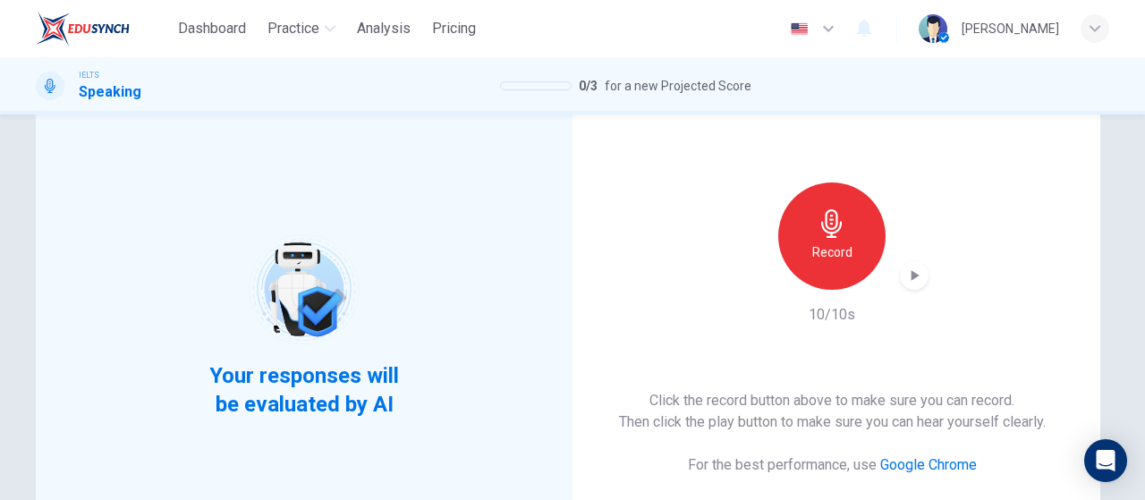
click at [913, 289] on div "Record" at bounding box center [831, 235] width 193 height 107
click at [916, 269] on icon "button" at bounding box center [914, 276] width 18 height 18
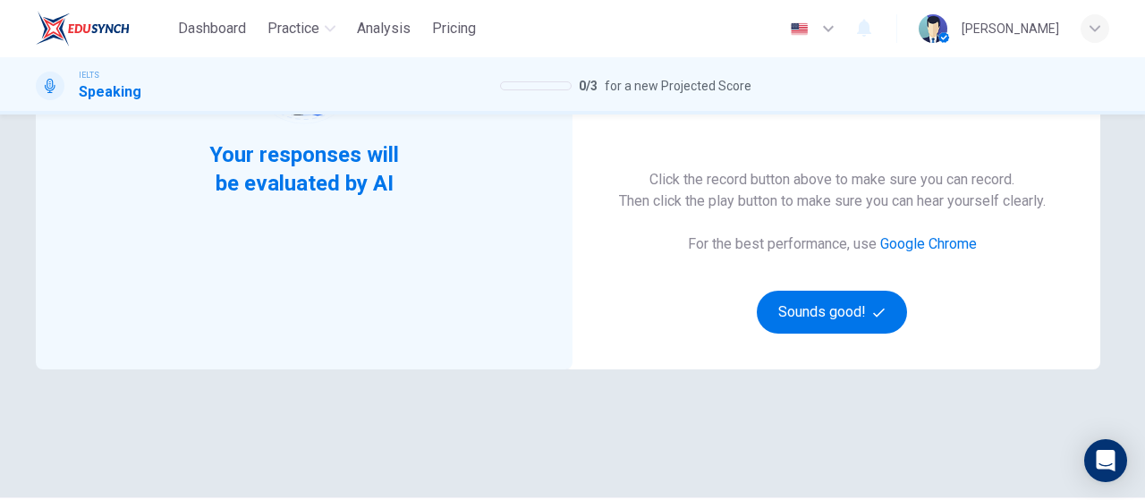
scroll to position [358, 0]
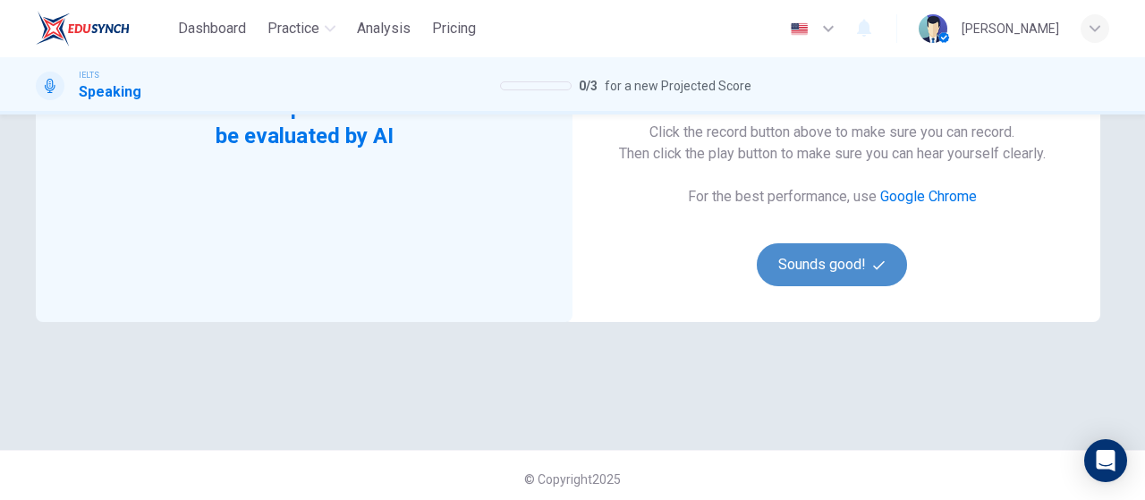
click at [827, 262] on button "Sounds good!" at bounding box center [832, 264] width 150 height 43
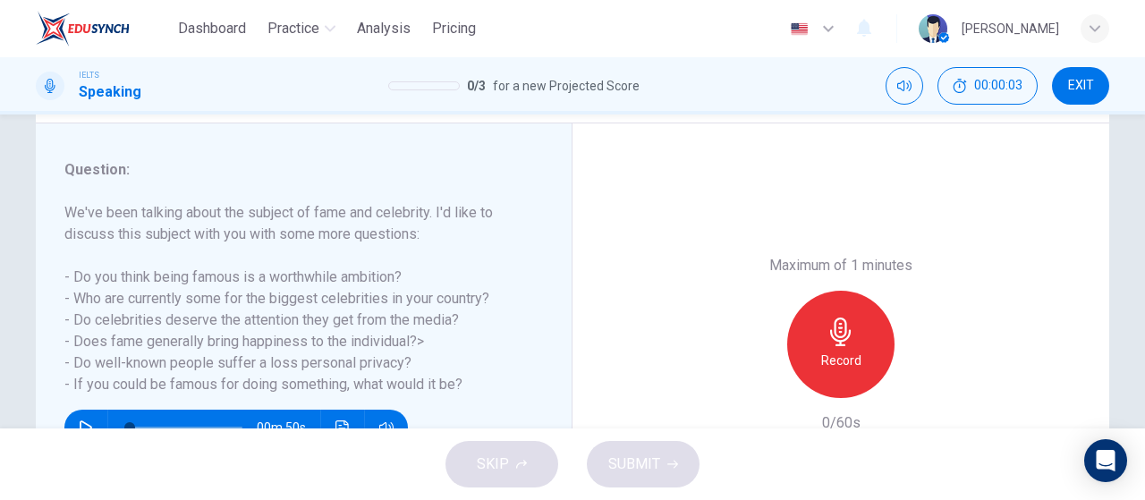
scroll to position [179, 0]
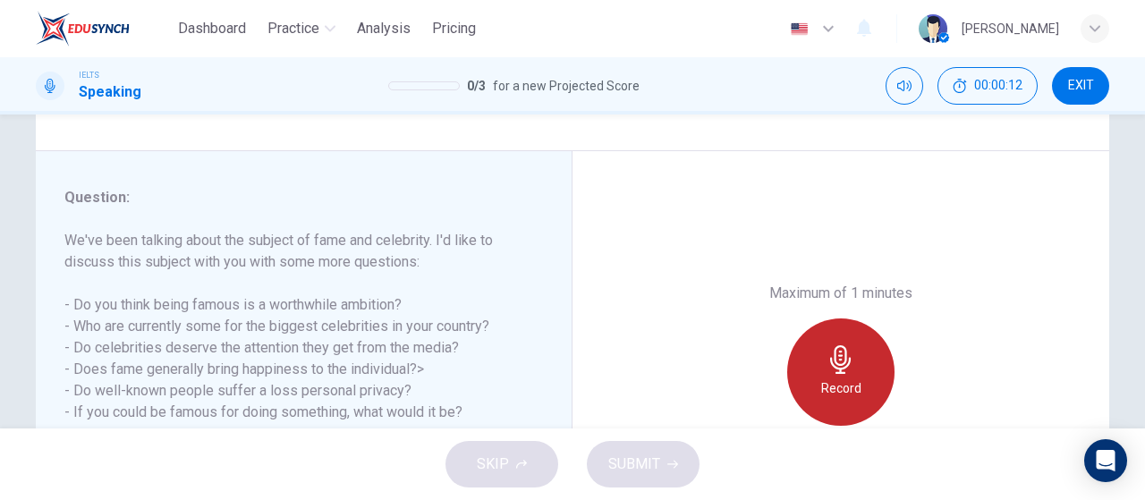
click at [810, 356] on div "Record" at bounding box center [840, 371] width 107 height 107
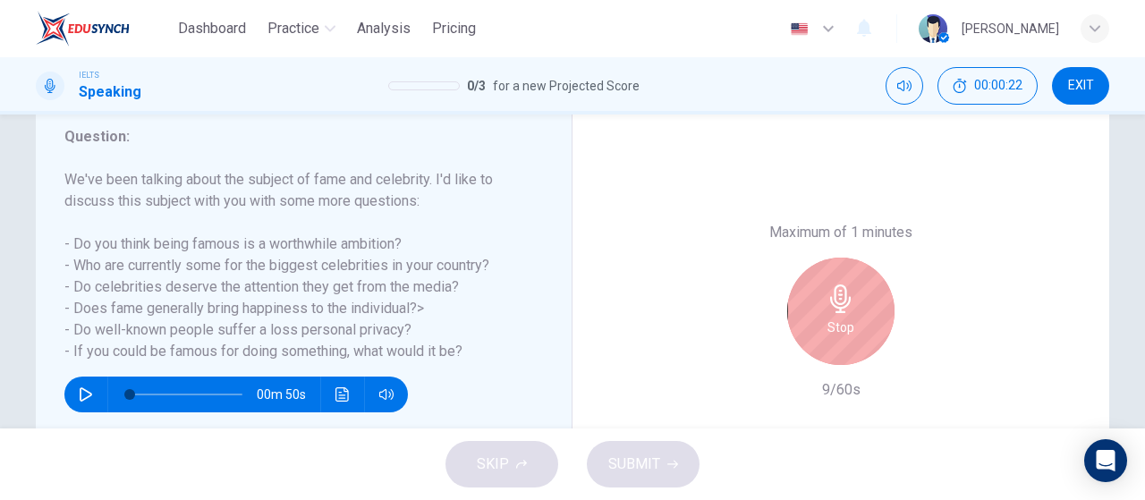
scroll to position [268, 0]
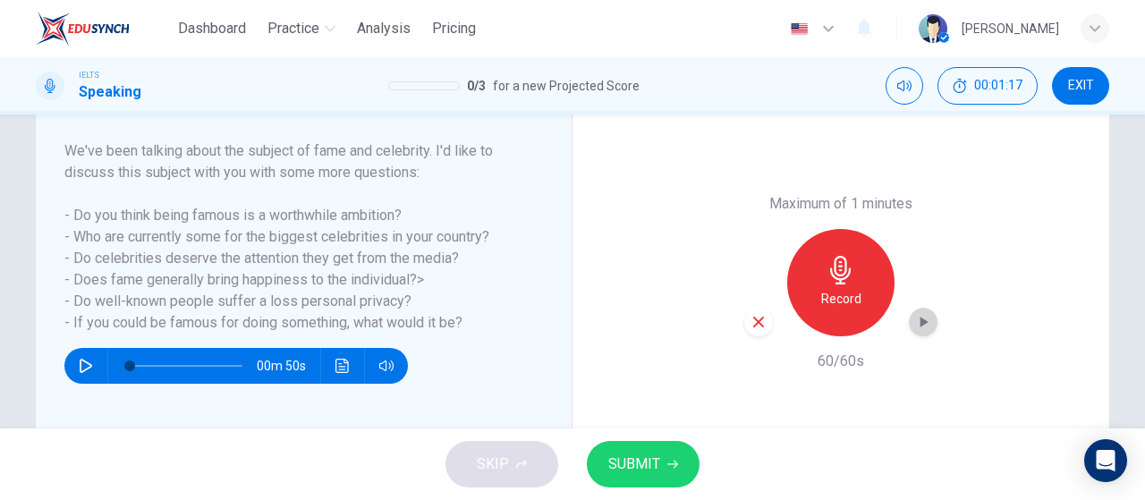
click at [929, 321] on div "button" at bounding box center [923, 322] width 29 height 29
click at [617, 453] on span "SUBMIT" at bounding box center [634, 464] width 52 height 25
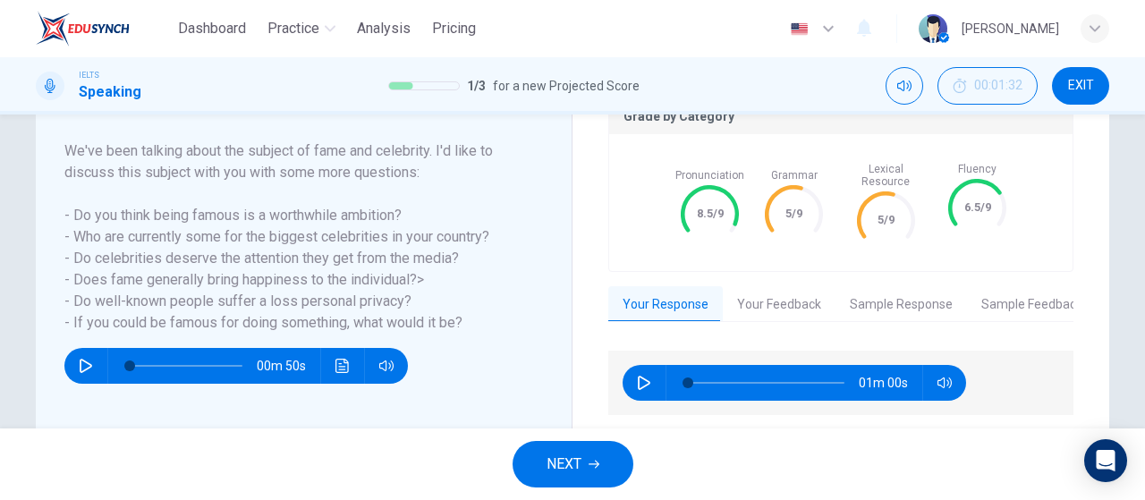
click at [643, 376] on icon "button" at bounding box center [644, 383] width 14 height 14
click at [788, 290] on button "Your Feedback" at bounding box center [779, 305] width 113 height 38
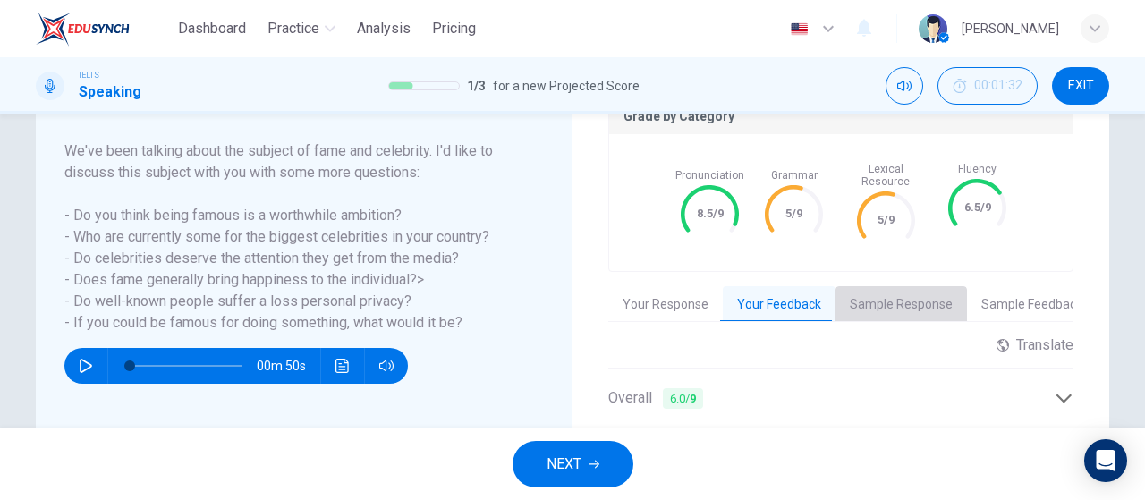
click at [913, 293] on button "Sample Response" at bounding box center [900, 305] width 131 height 38
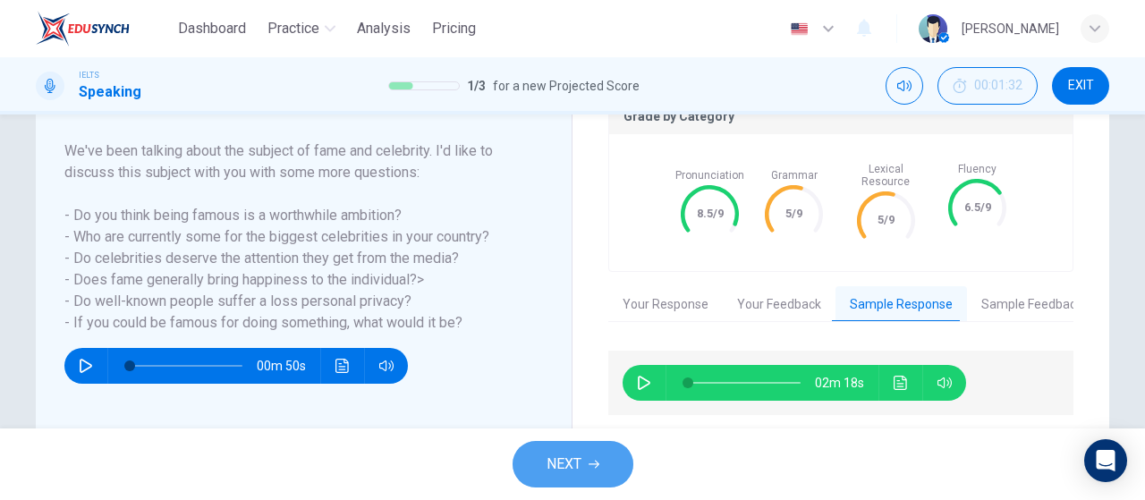
click at [574, 468] on span "NEXT" at bounding box center [564, 464] width 35 height 25
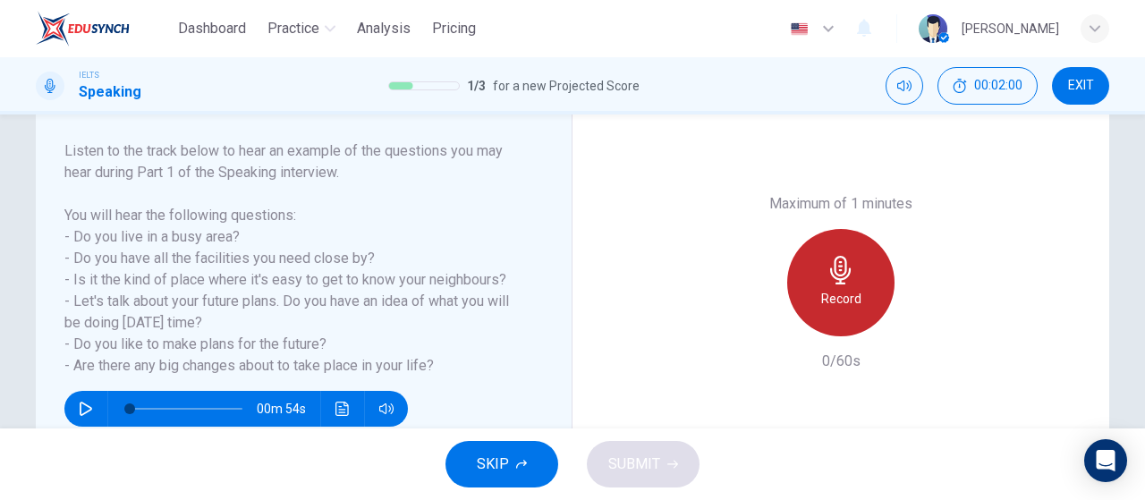
click at [830, 271] on icon "button" at bounding box center [840, 270] width 21 height 29
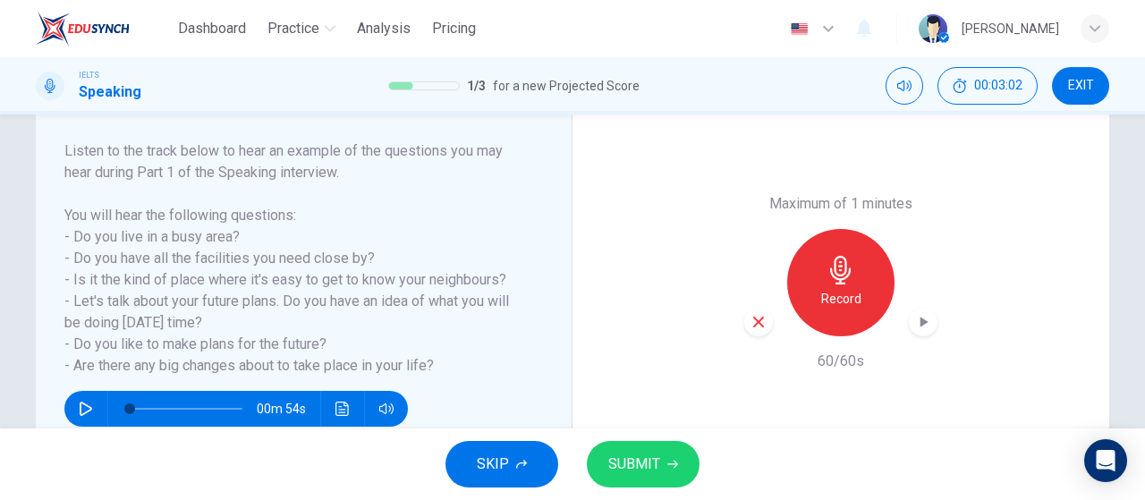
click at [921, 310] on div "button" at bounding box center [923, 322] width 29 height 29
drag, startPoint x: 642, startPoint y: 461, endPoint x: 633, endPoint y: 425, distance: 36.9
click at [642, 460] on span "SUBMIT" at bounding box center [634, 464] width 52 height 25
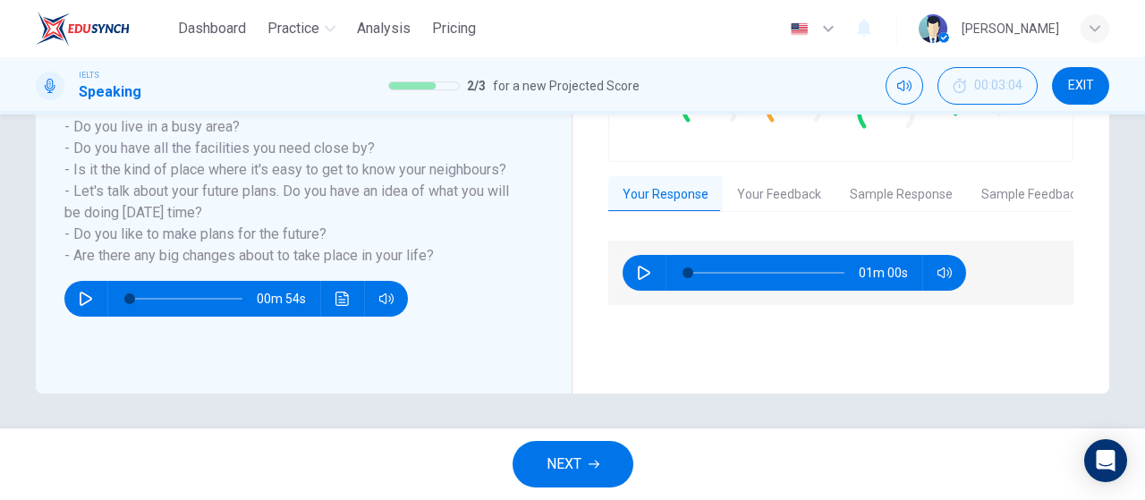
scroll to position [379, 0]
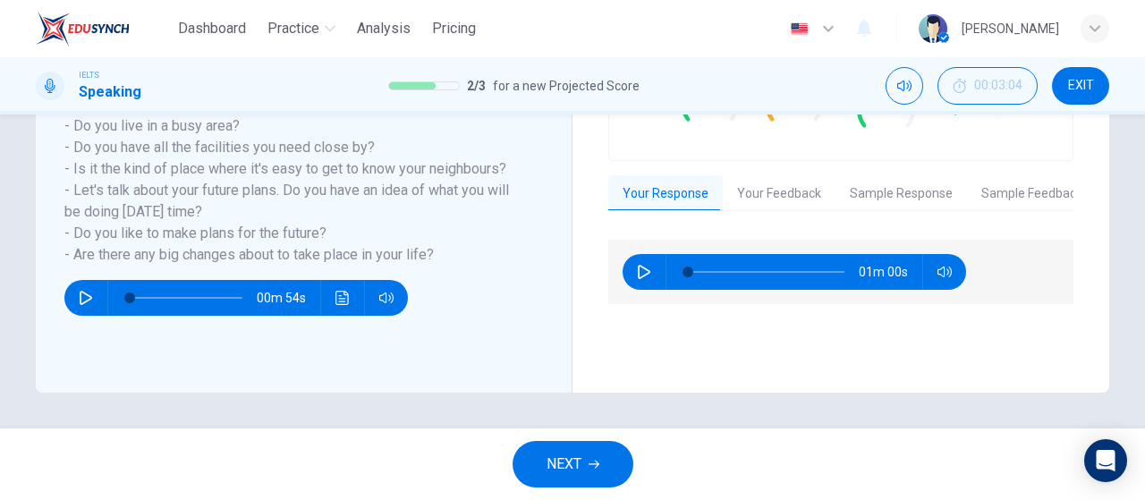
click at [754, 191] on button "Your Feedback" at bounding box center [779, 194] width 113 height 38
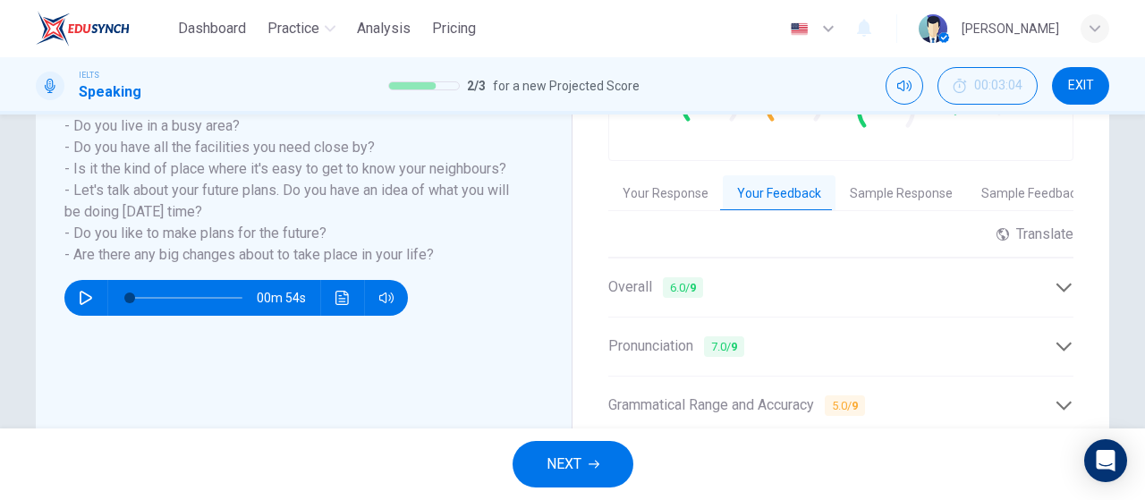
click at [580, 445] on button "NEXT" at bounding box center [573, 464] width 121 height 47
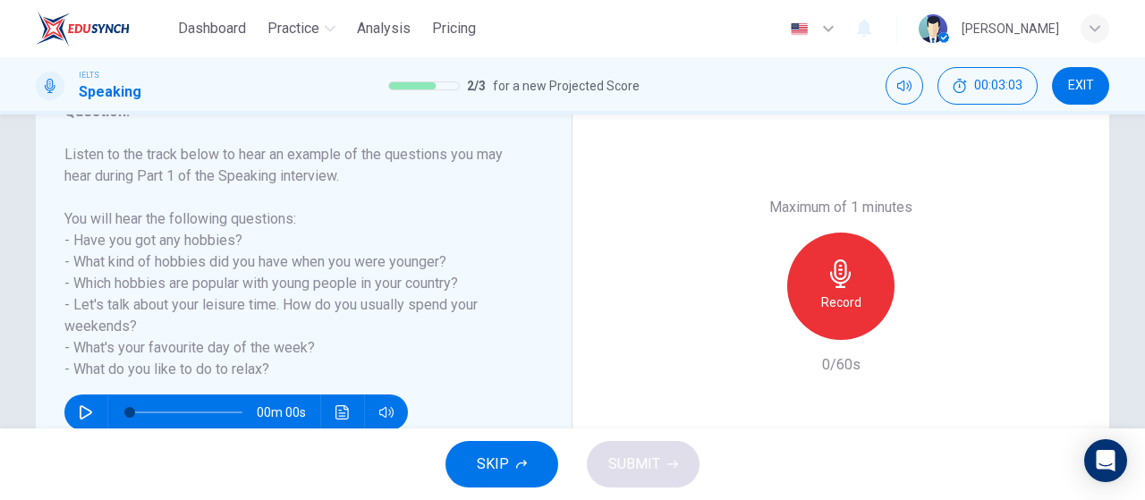
scroll to position [268, 0]
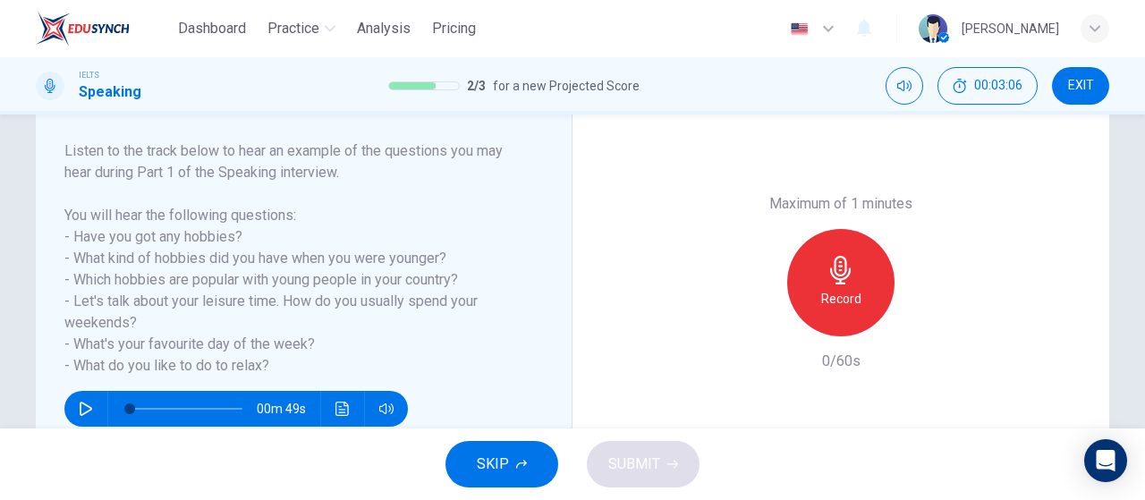
click at [88, 402] on icon "button" at bounding box center [86, 409] width 14 height 14
click at [300, 250] on h6 "Listen to the track below to hear an example of the questions you may hear duri…" at bounding box center [292, 258] width 457 height 236
type input "66"
